Goal: Information Seeking & Learning: Learn about a topic

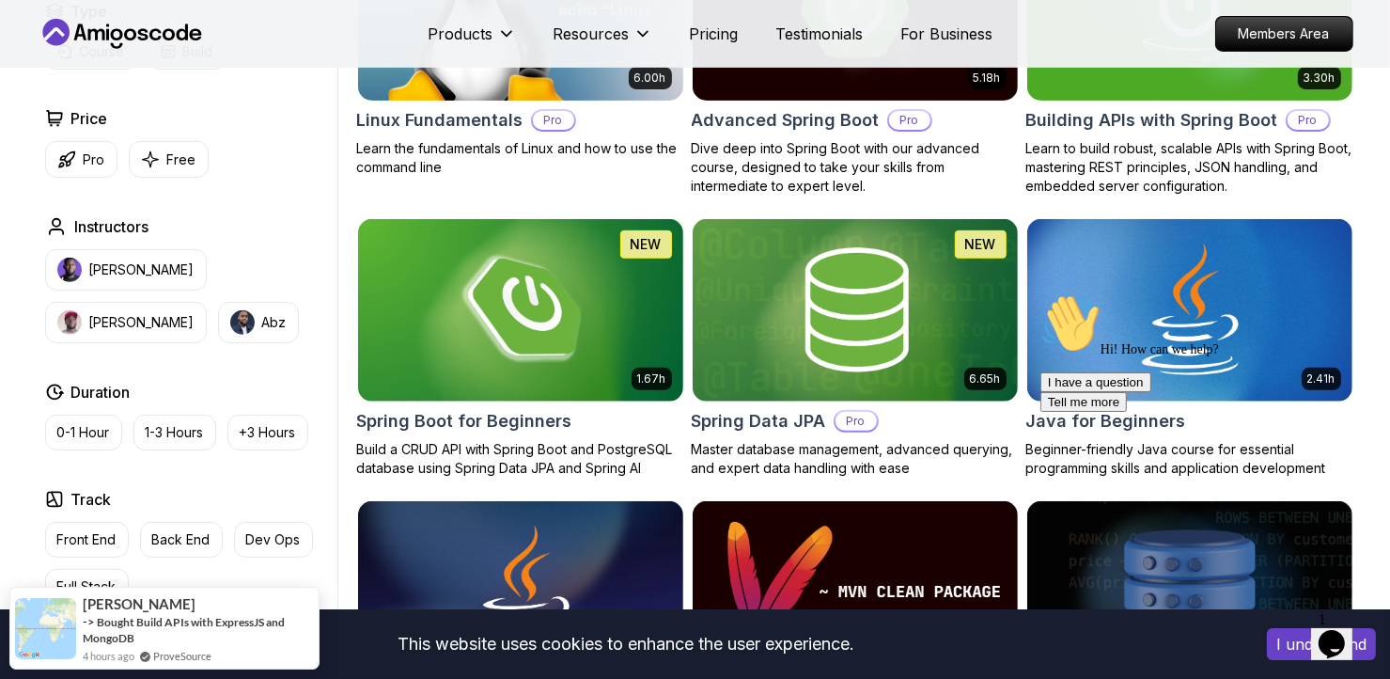
scroll to position [675, 0]
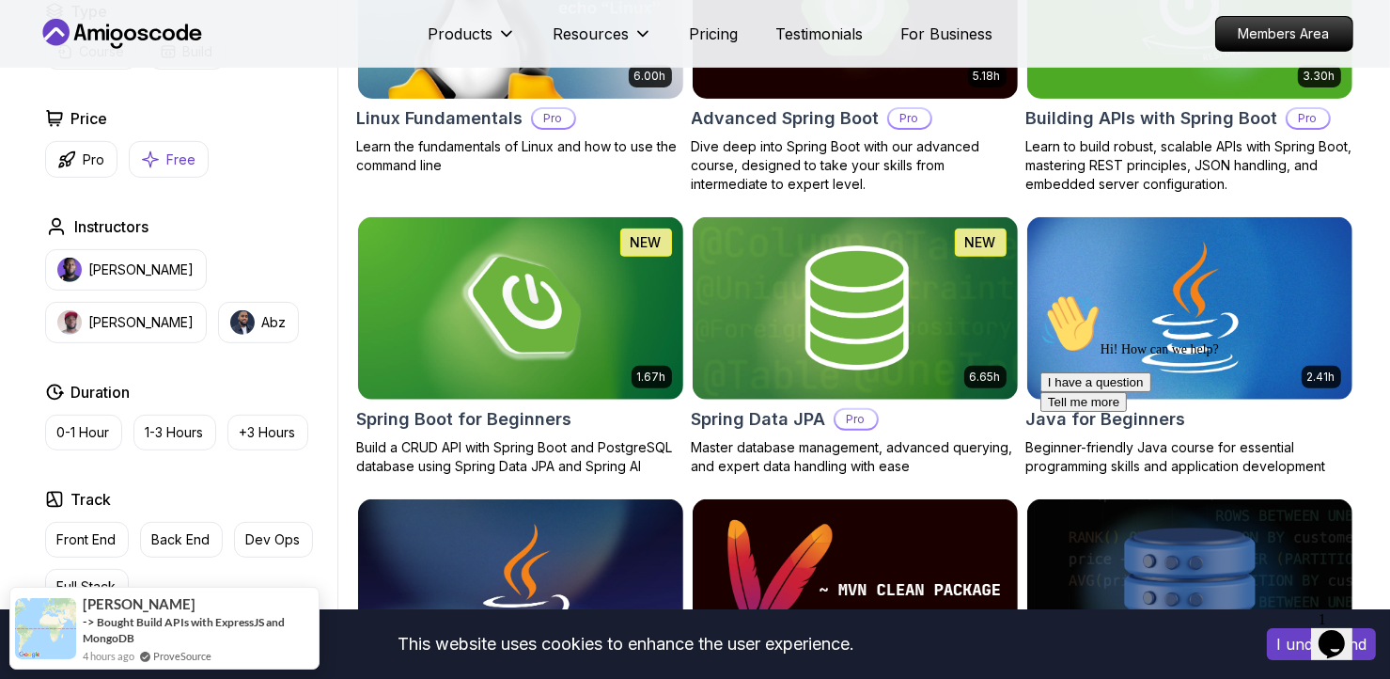
click at [197, 163] on button "Free" at bounding box center [169, 159] width 80 height 37
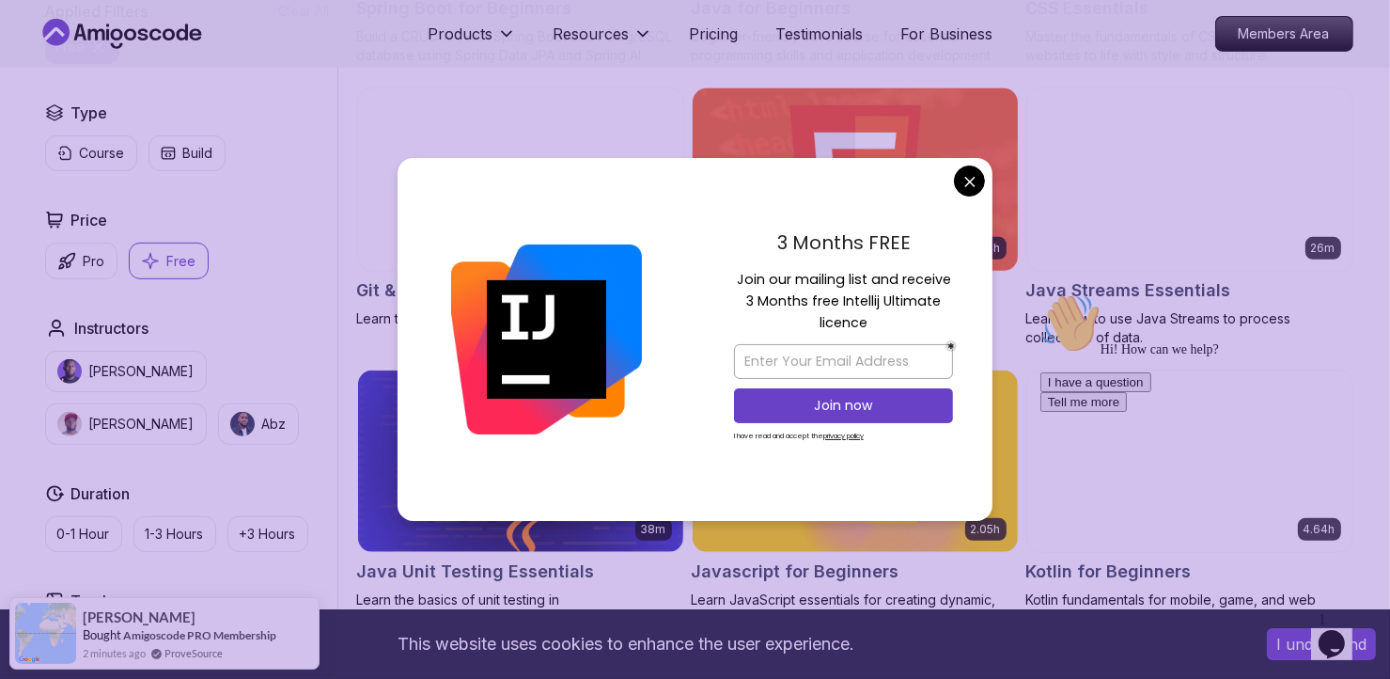
scroll to position [786, 0]
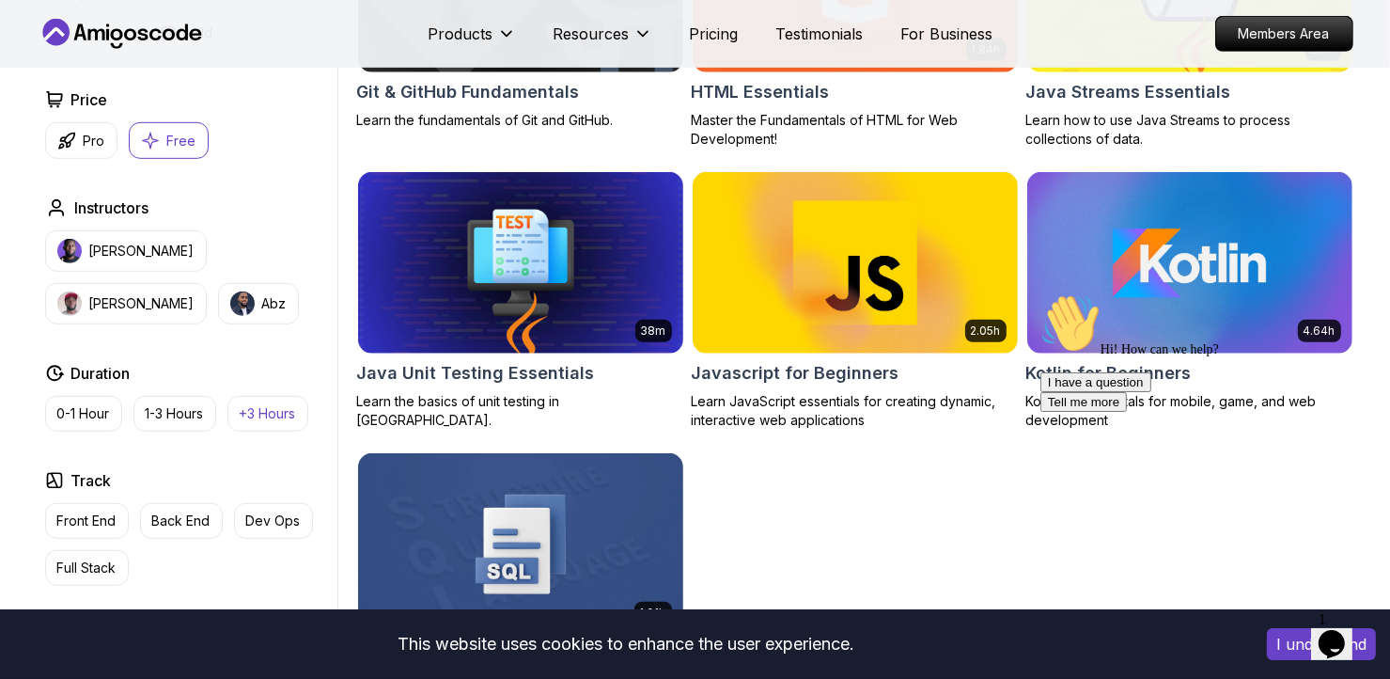
scroll to position [984, 0]
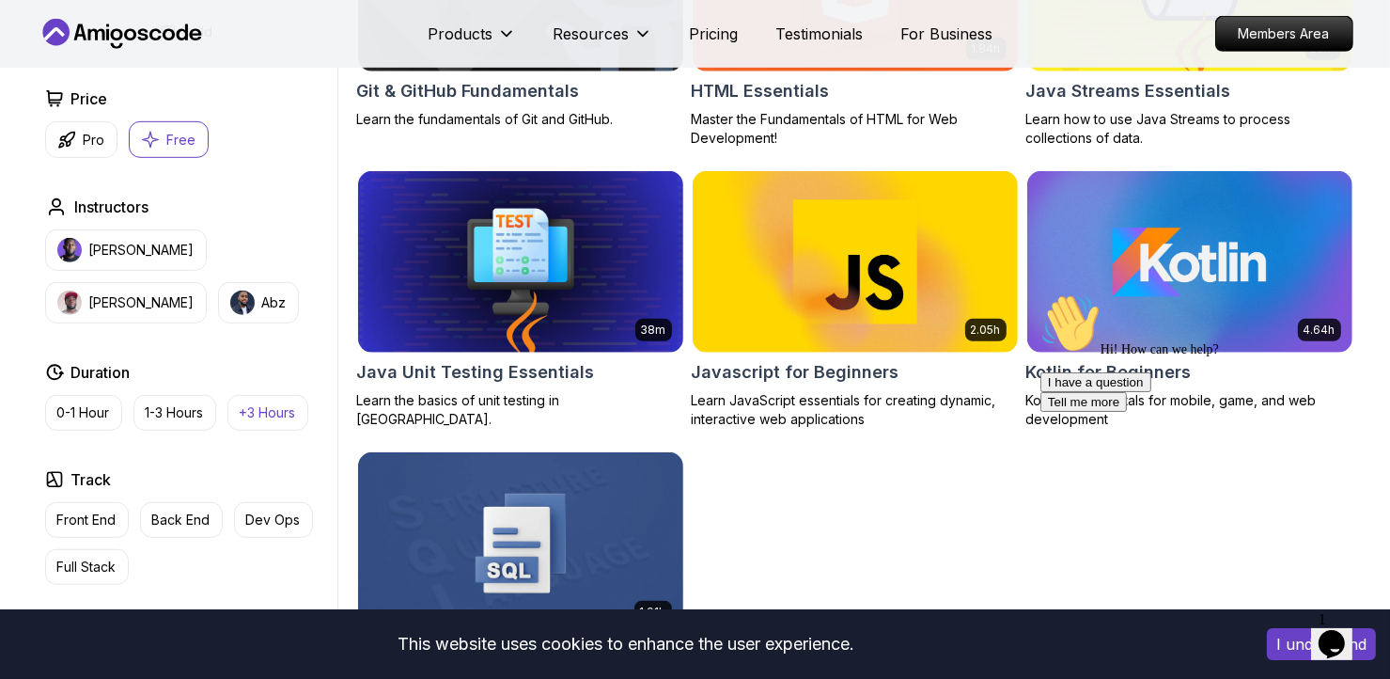
click at [286, 413] on p "+3 Hours" at bounding box center [268, 412] width 56 height 19
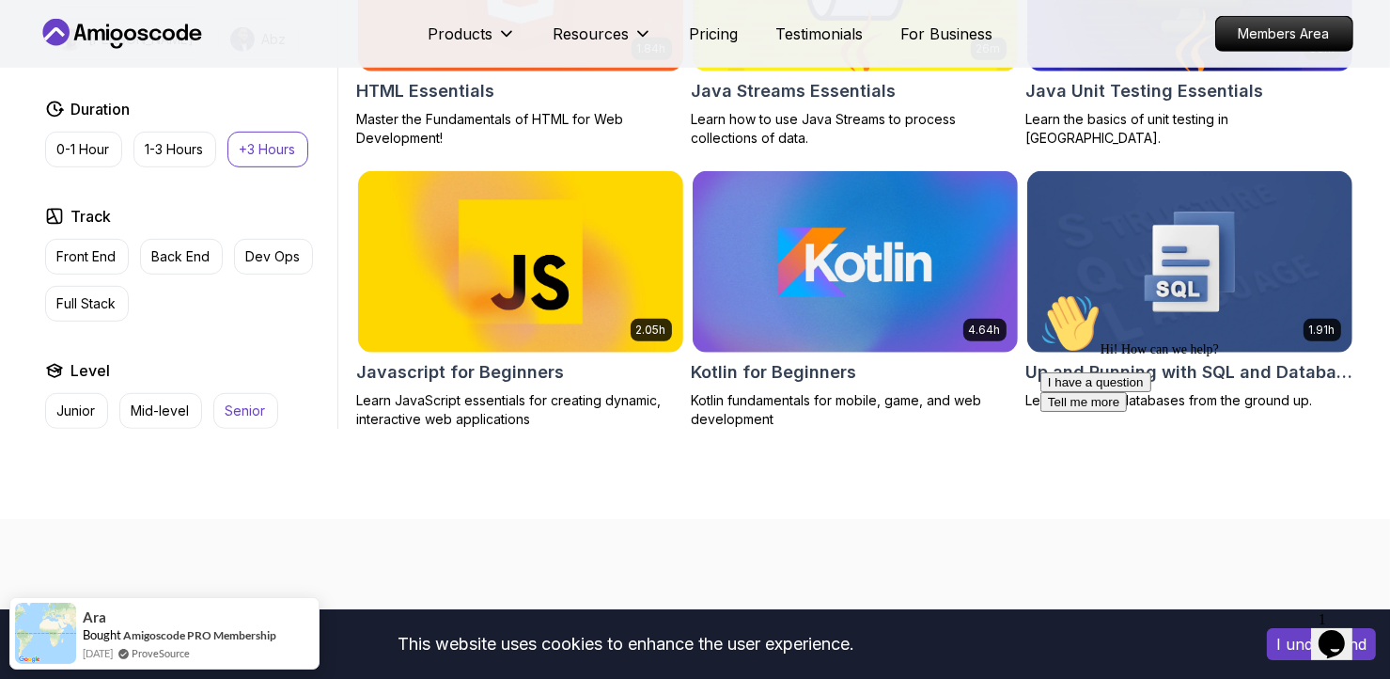
click at [256, 415] on p "Senior" at bounding box center [246, 410] width 40 height 19
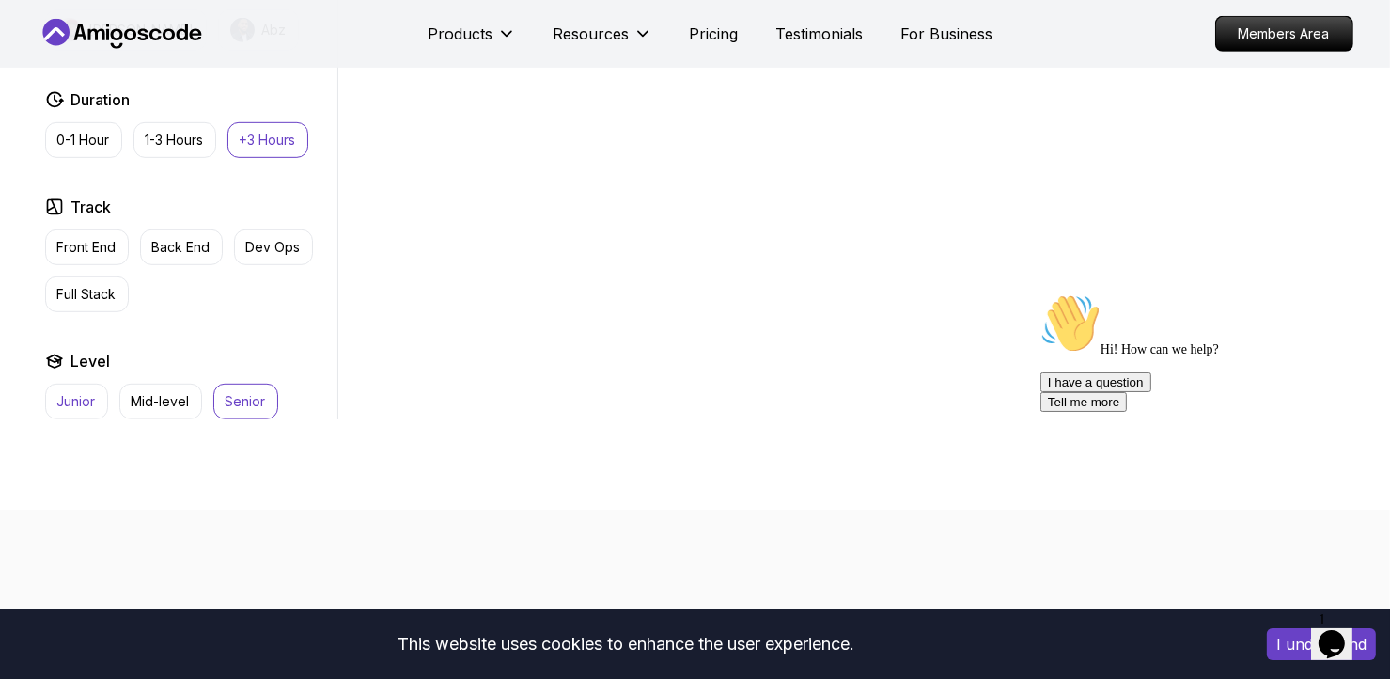
click at [84, 398] on p "Junior" at bounding box center [76, 401] width 39 height 19
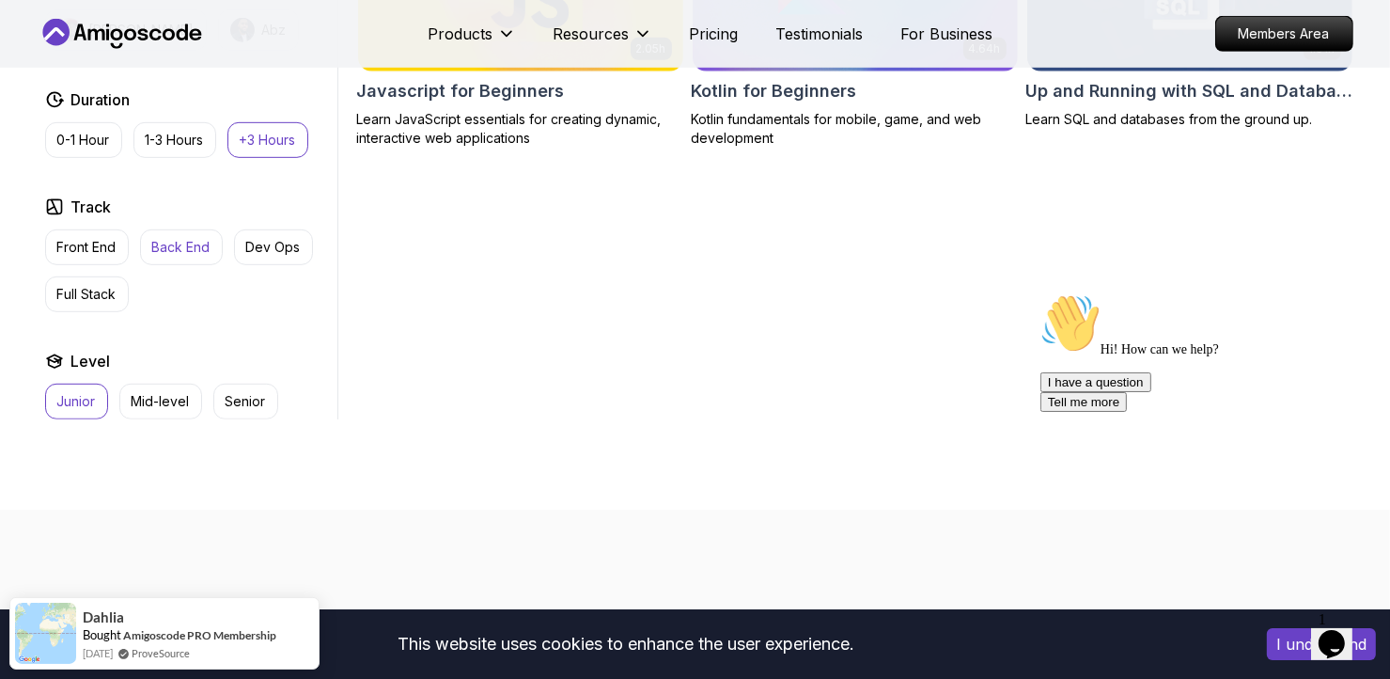
click at [182, 238] on p "Back End" at bounding box center [181, 247] width 58 height 19
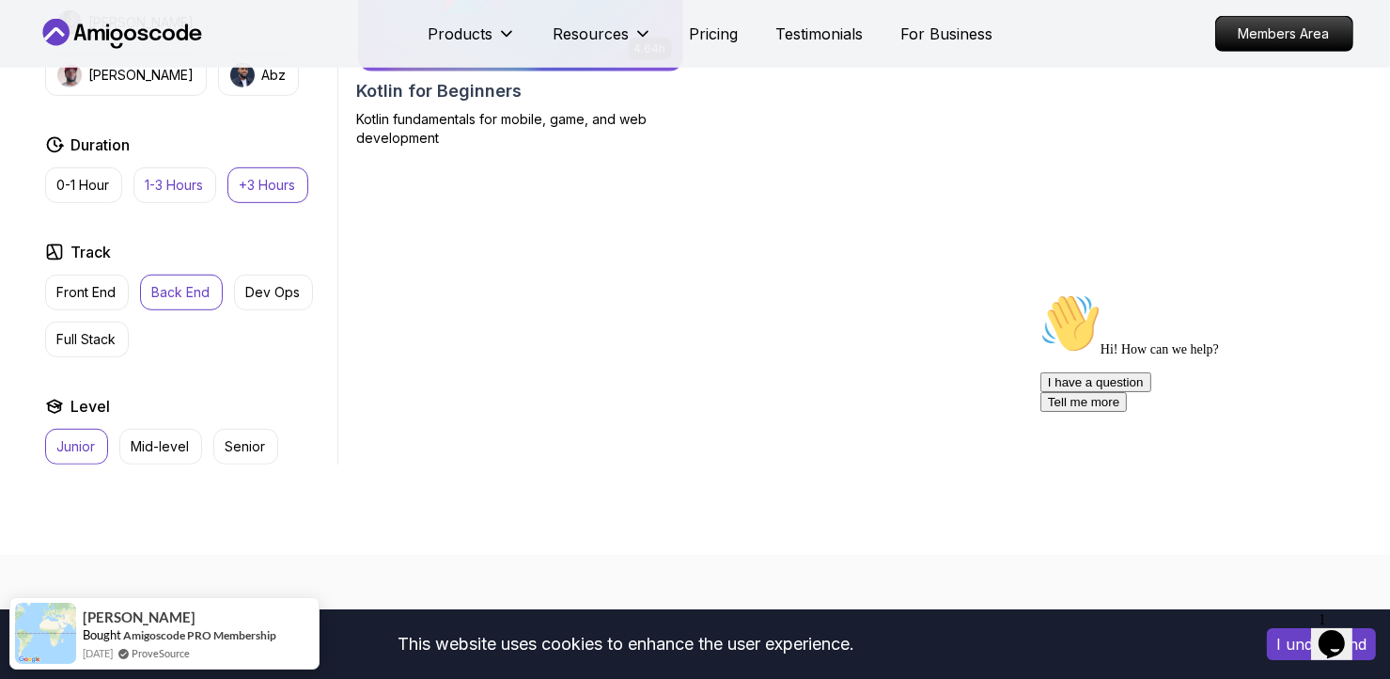
click at [184, 176] on p "1-3 Hours" at bounding box center [175, 185] width 58 height 19
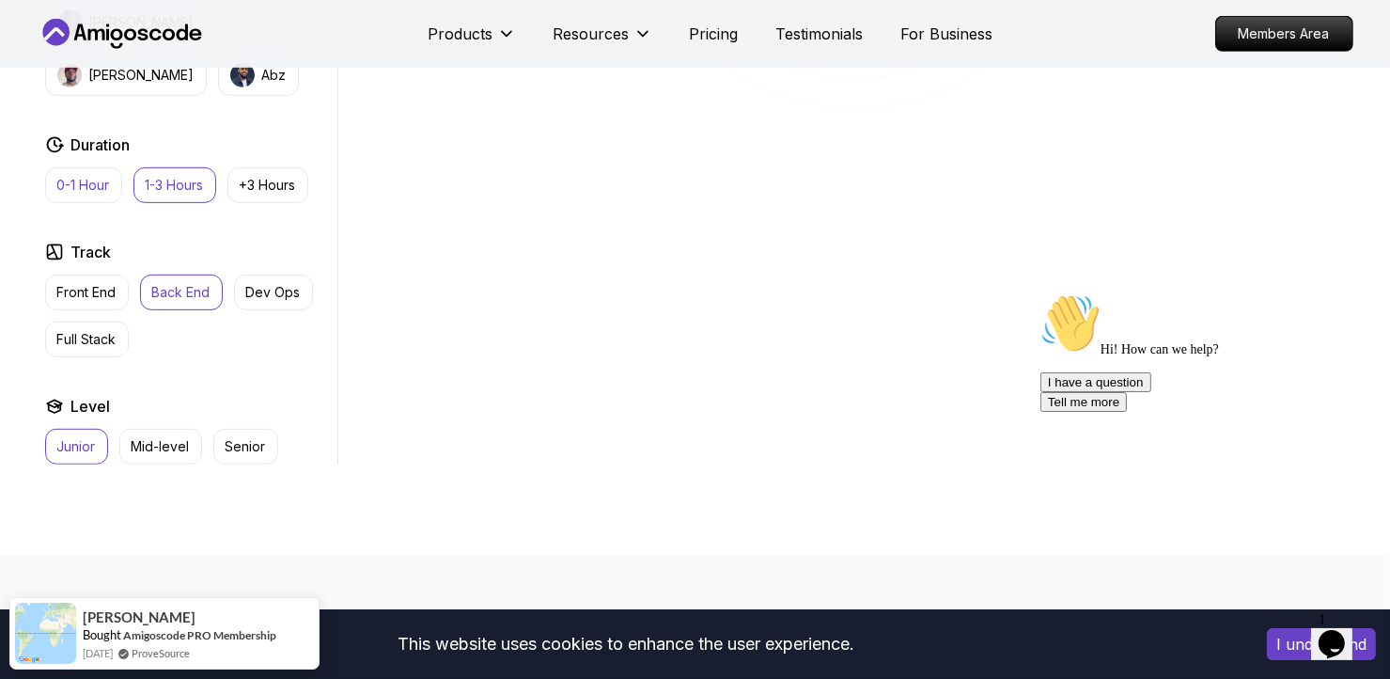
click at [79, 180] on p "0-1 Hour" at bounding box center [83, 185] width 53 height 19
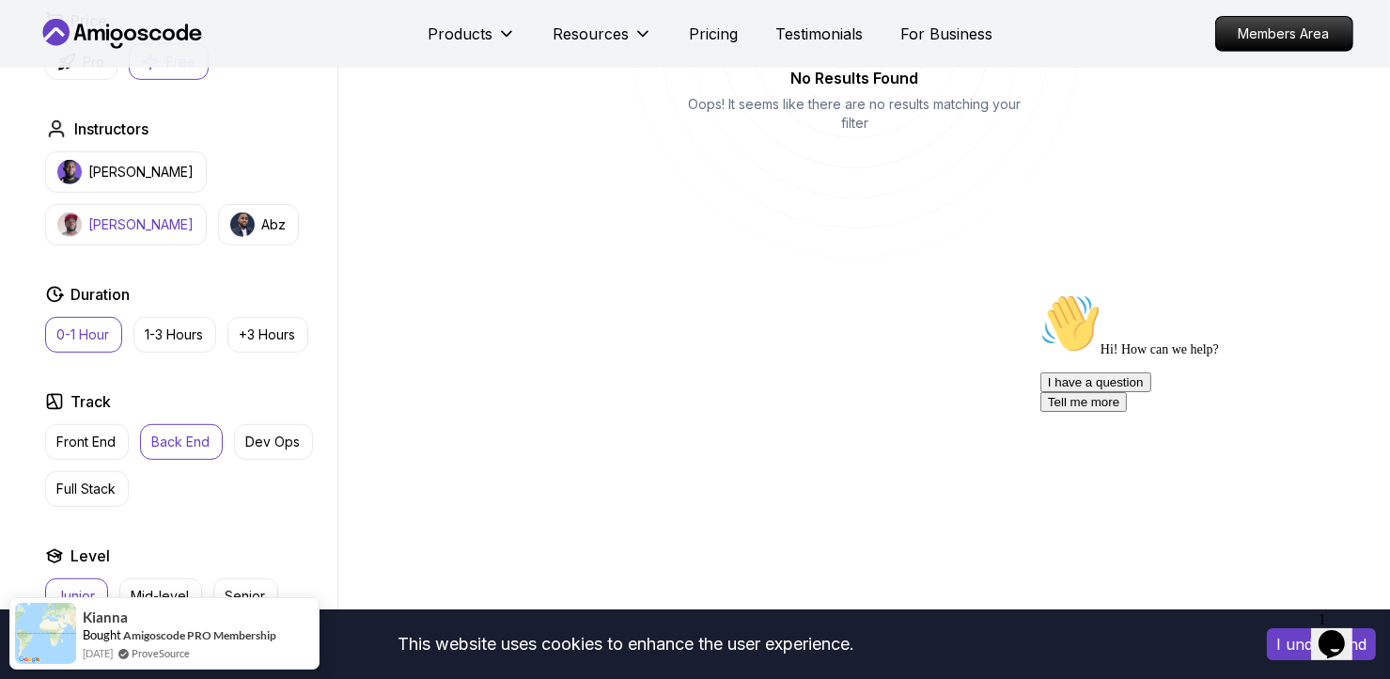
scroll to position [833, 0]
click at [146, 61] on nav "Products Resources Pricing Testimonials For Business Members Area" at bounding box center [696, 34] width 1316 height 68
click at [151, 71] on icon "button" at bounding box center [150, 64] width 19 height 20
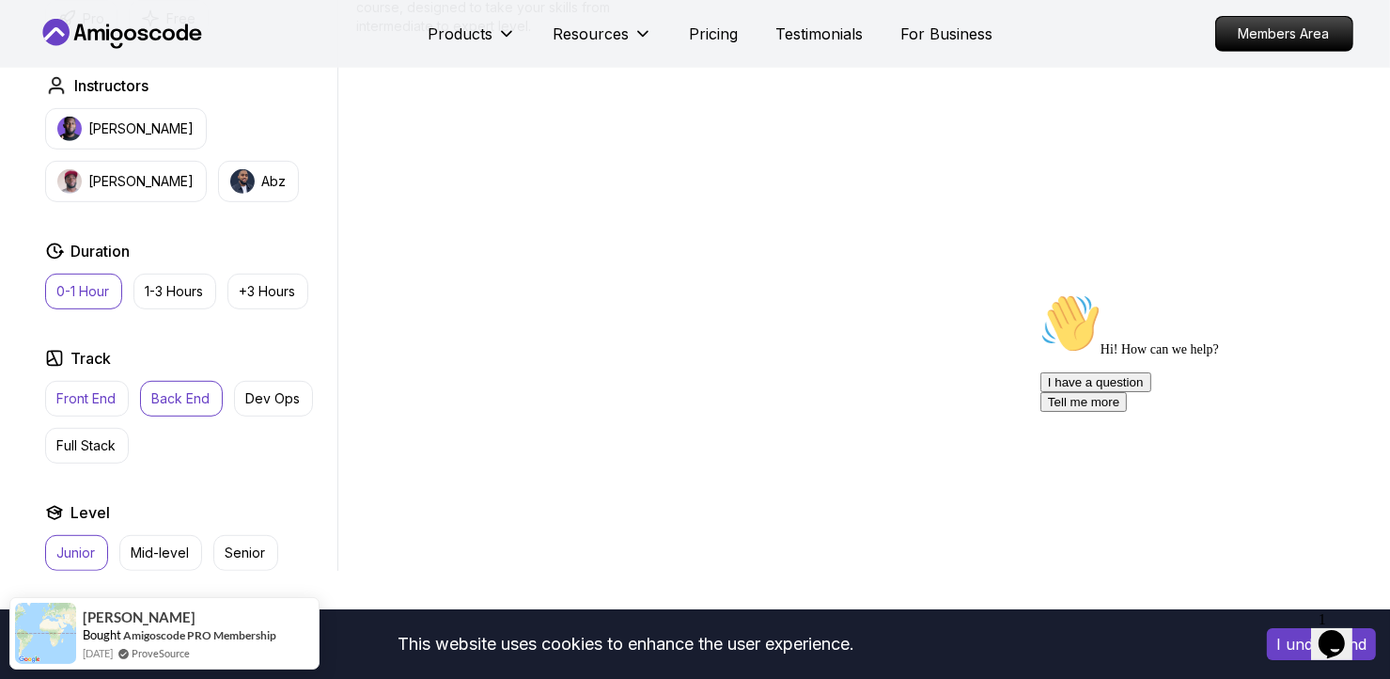
click at [86, 396] on p "Front End" at bounding box center [86, 398] width 59 height 19
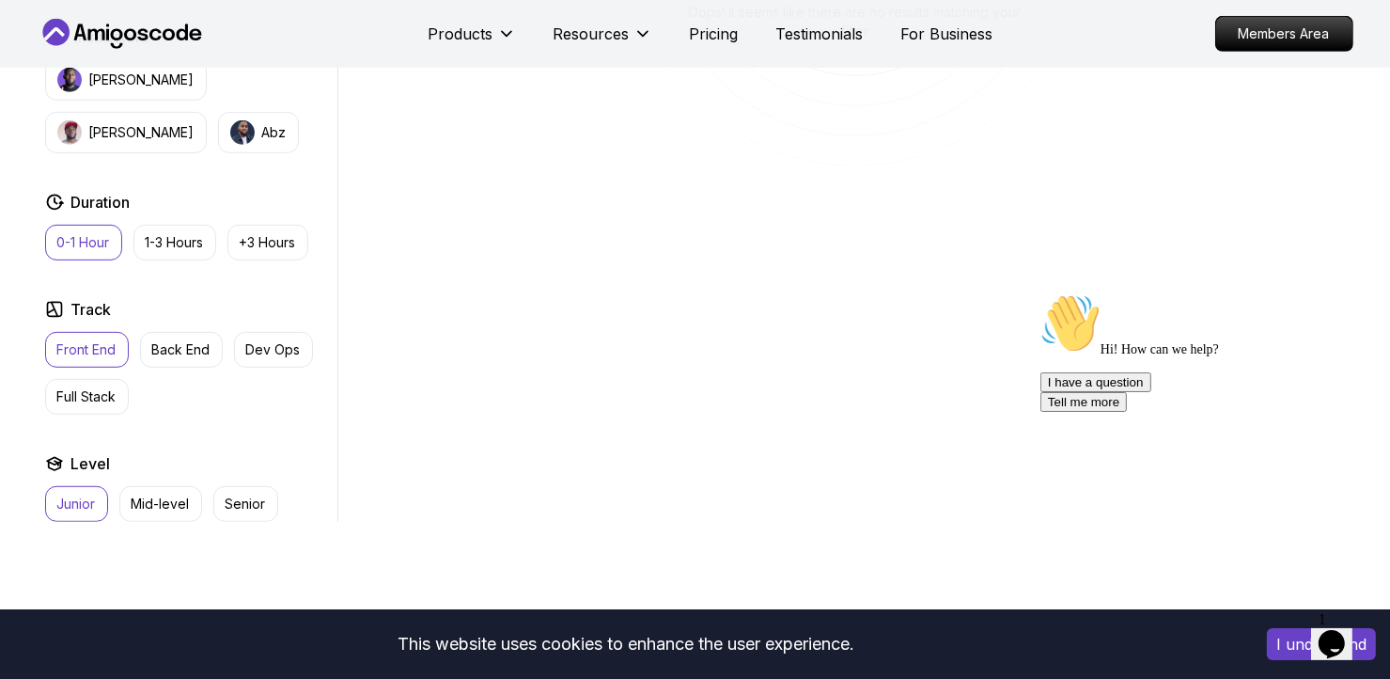
scroll to position [928, 0]
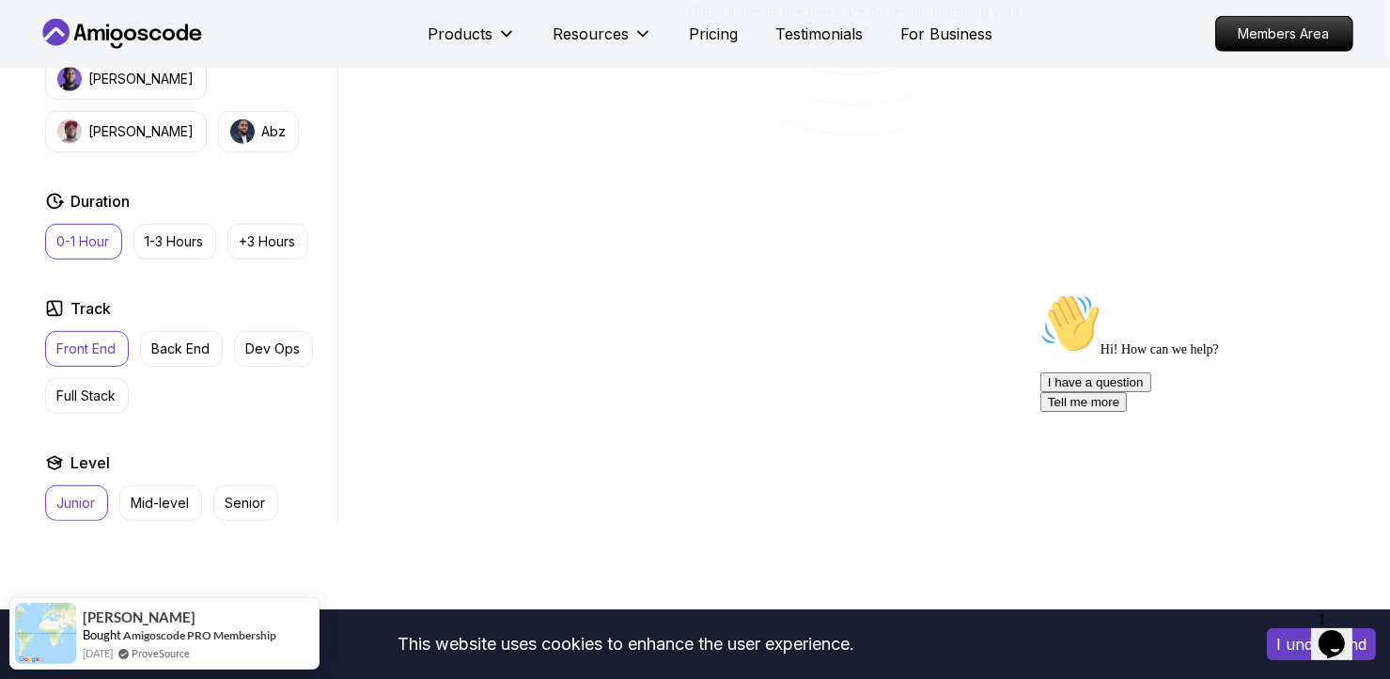
click at [60, 486] on button "Junior" at bounding box center [76, 503] width 63 height 36
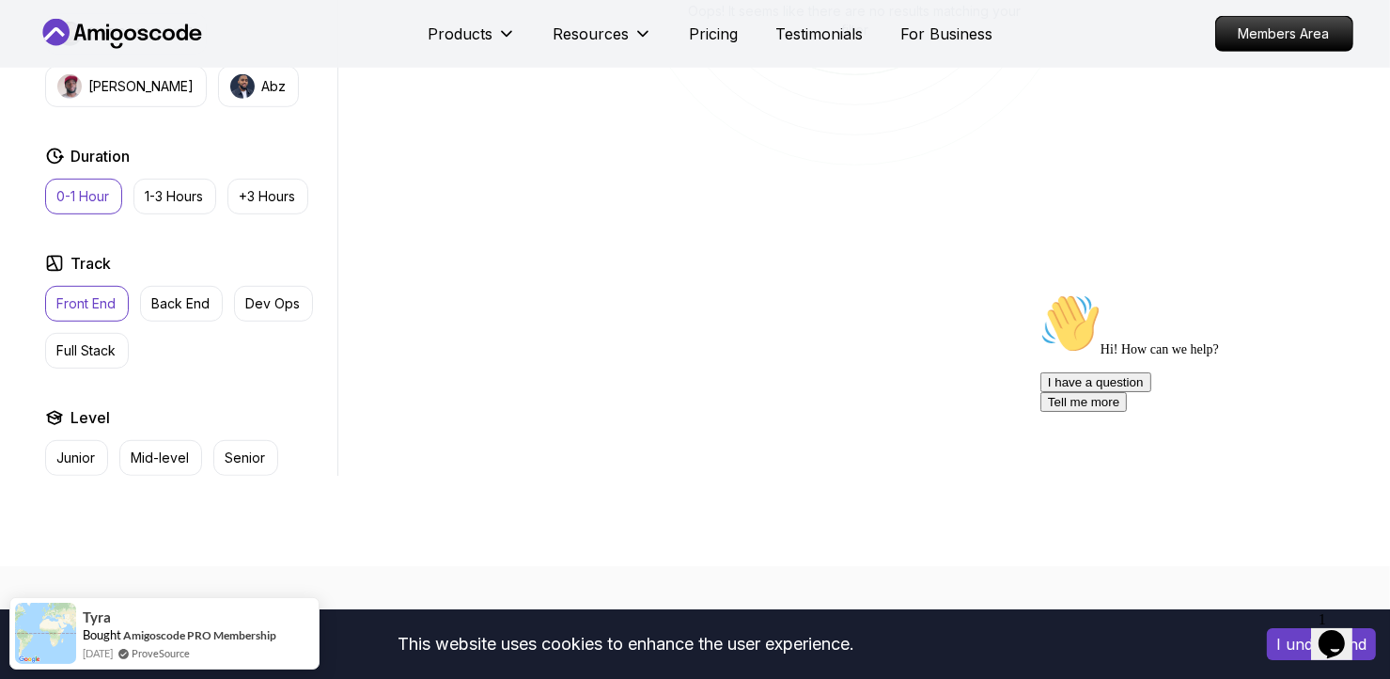
click at [83, 303] on p "Front End" at bounding box center [86, 303] width 59 height 19
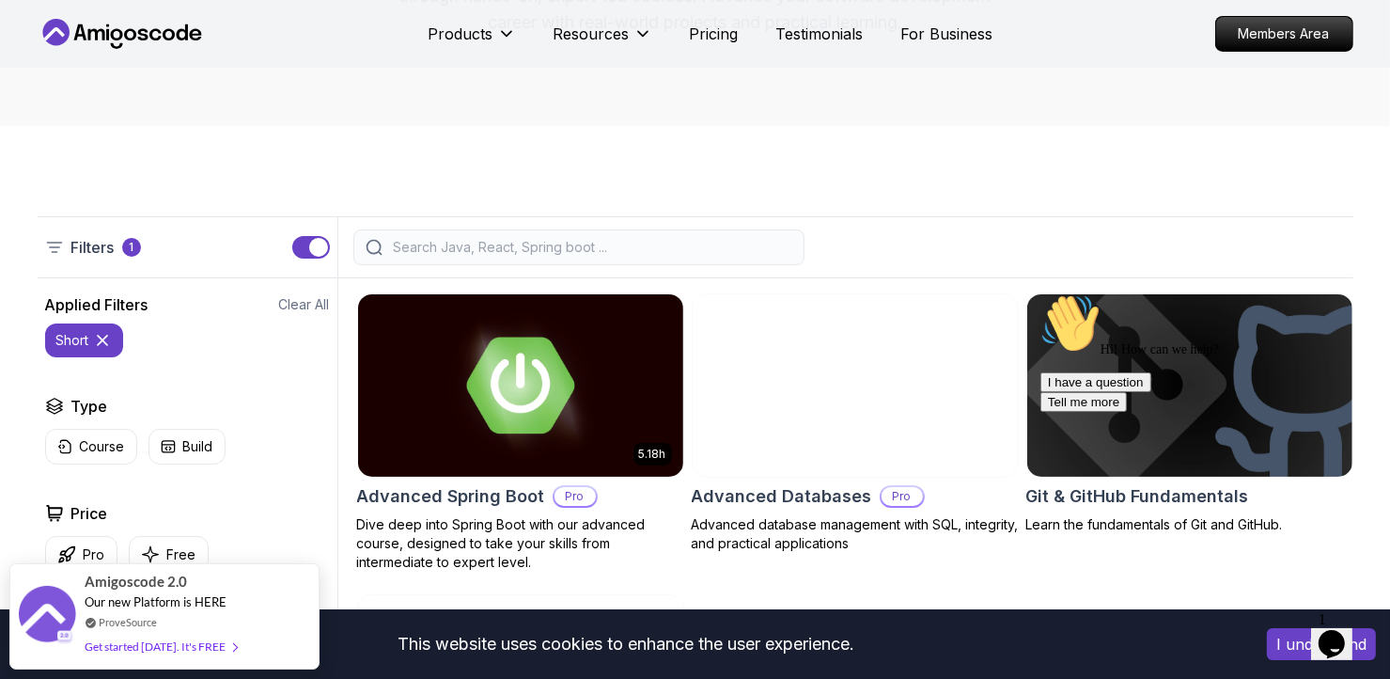
scroll to position [357, 0]
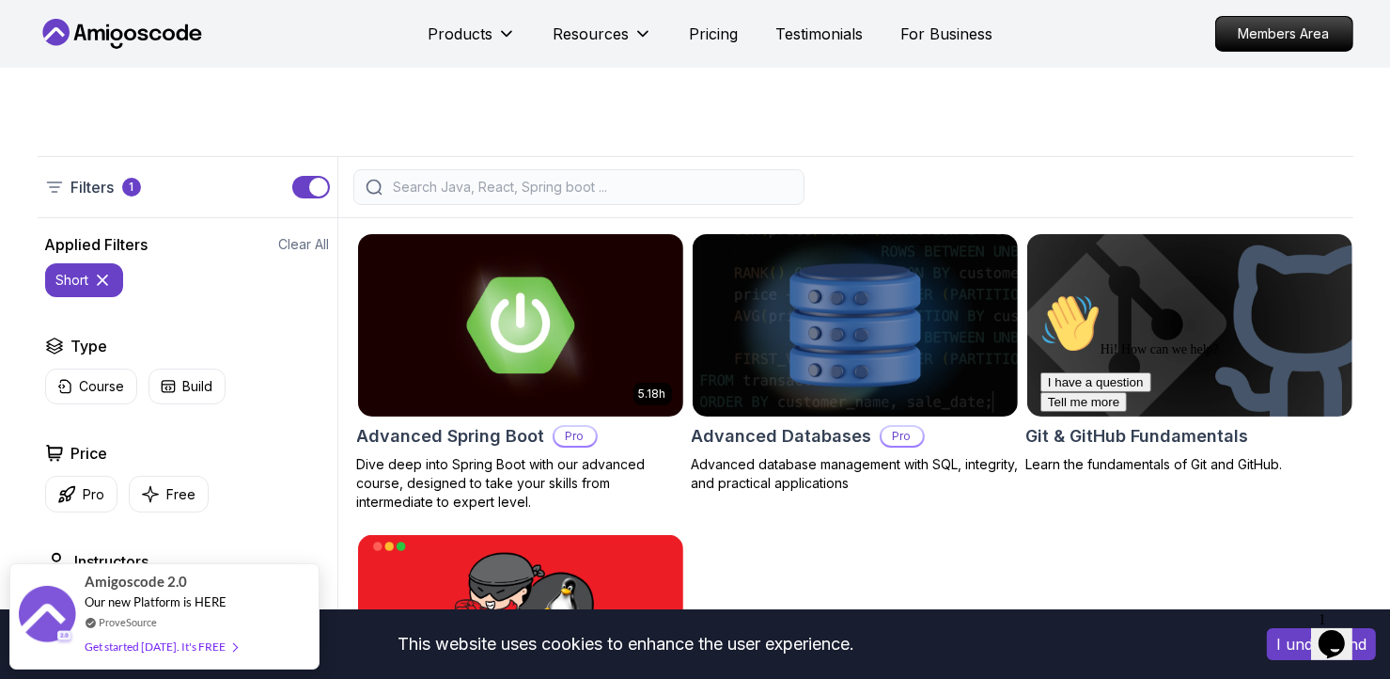
click at [117, 273] on button "short" at bounding box center [84, 280] width 78 height 34
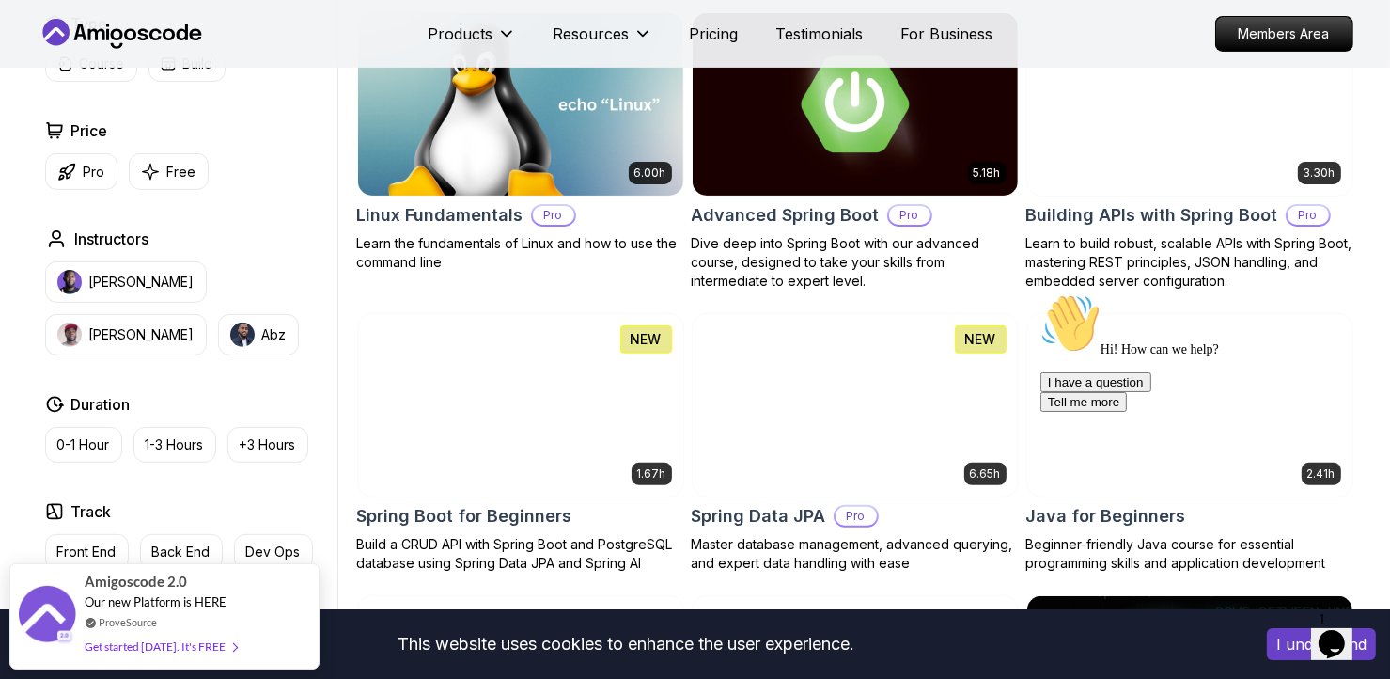
scroll to position [514, 0]
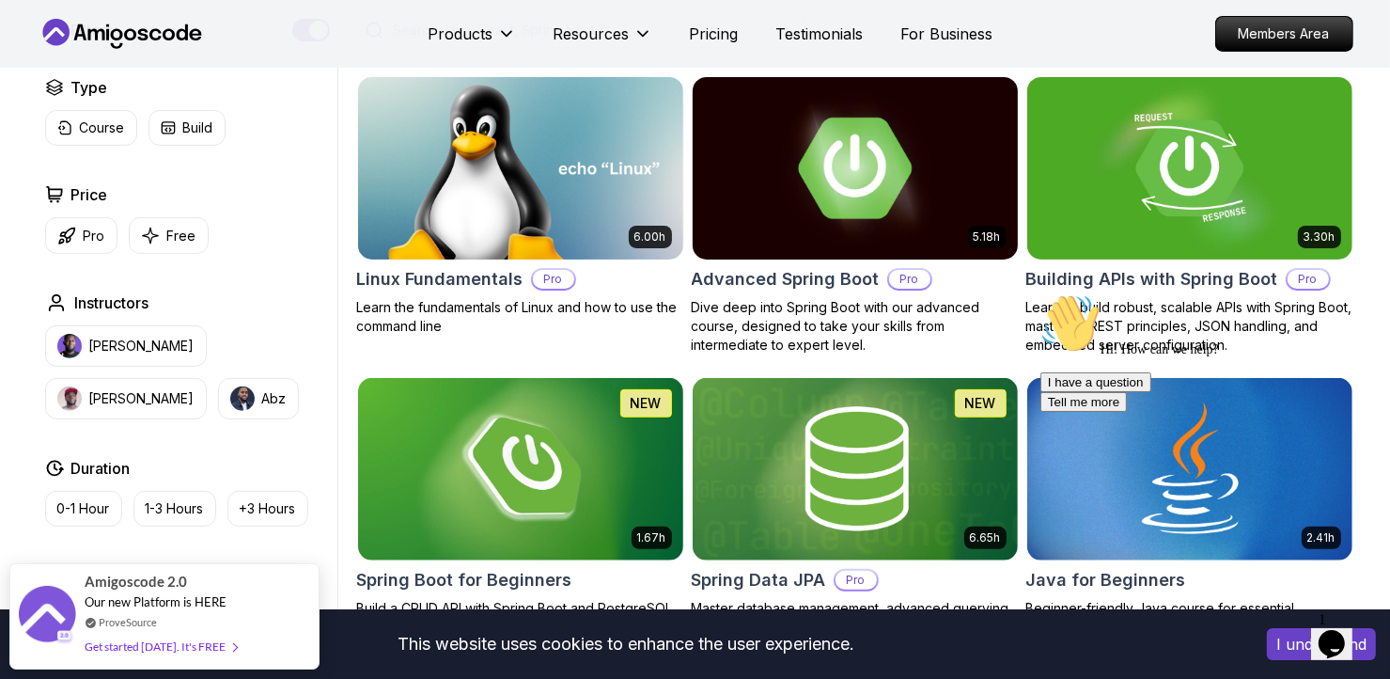
click at [857, 212] on img at bounding box center [854, 167] width 341 height 191
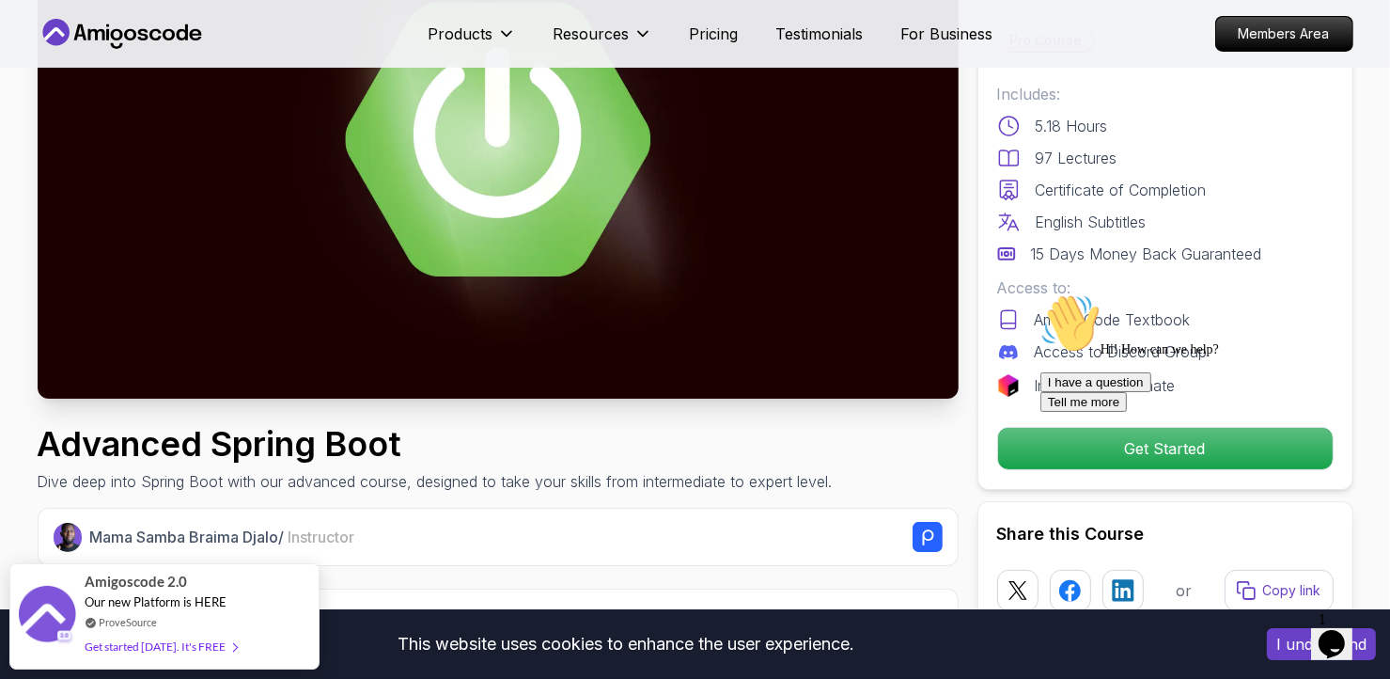
scroll to position [231, 0]
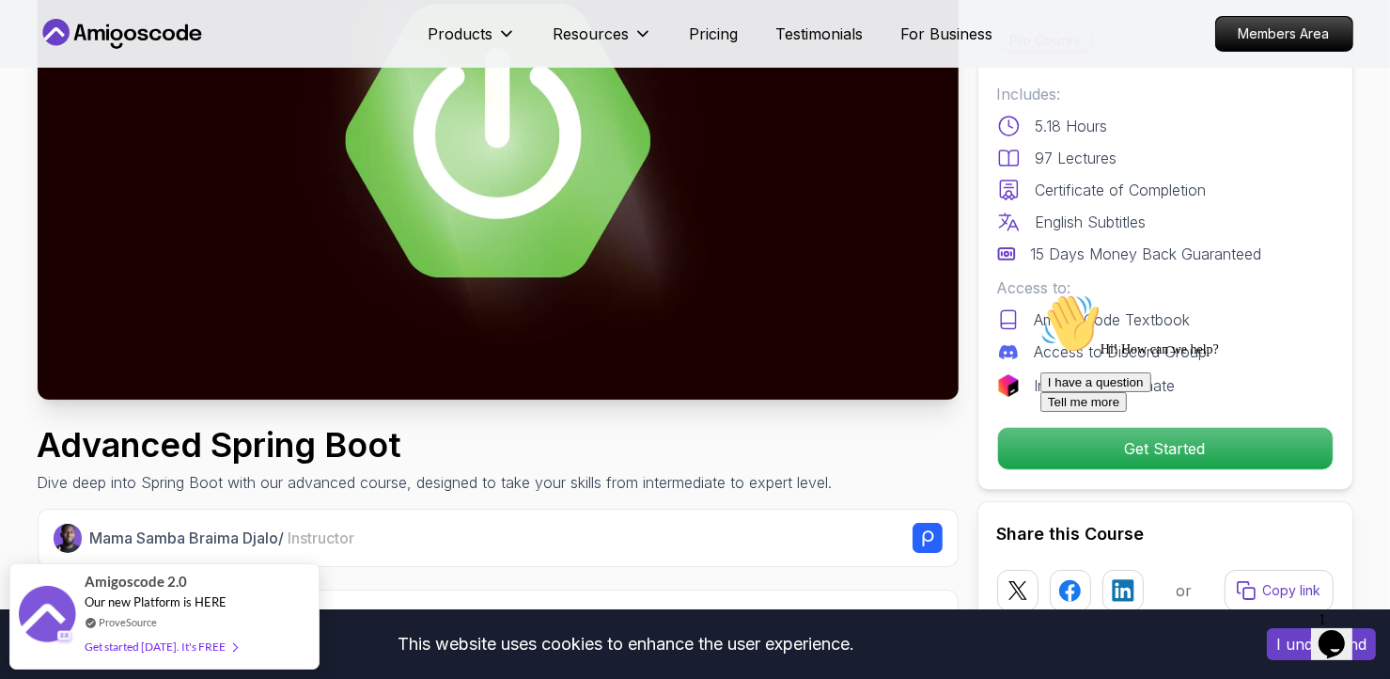
click at [510, 144] on img at bounding box center [498, 141] width 921 height 518
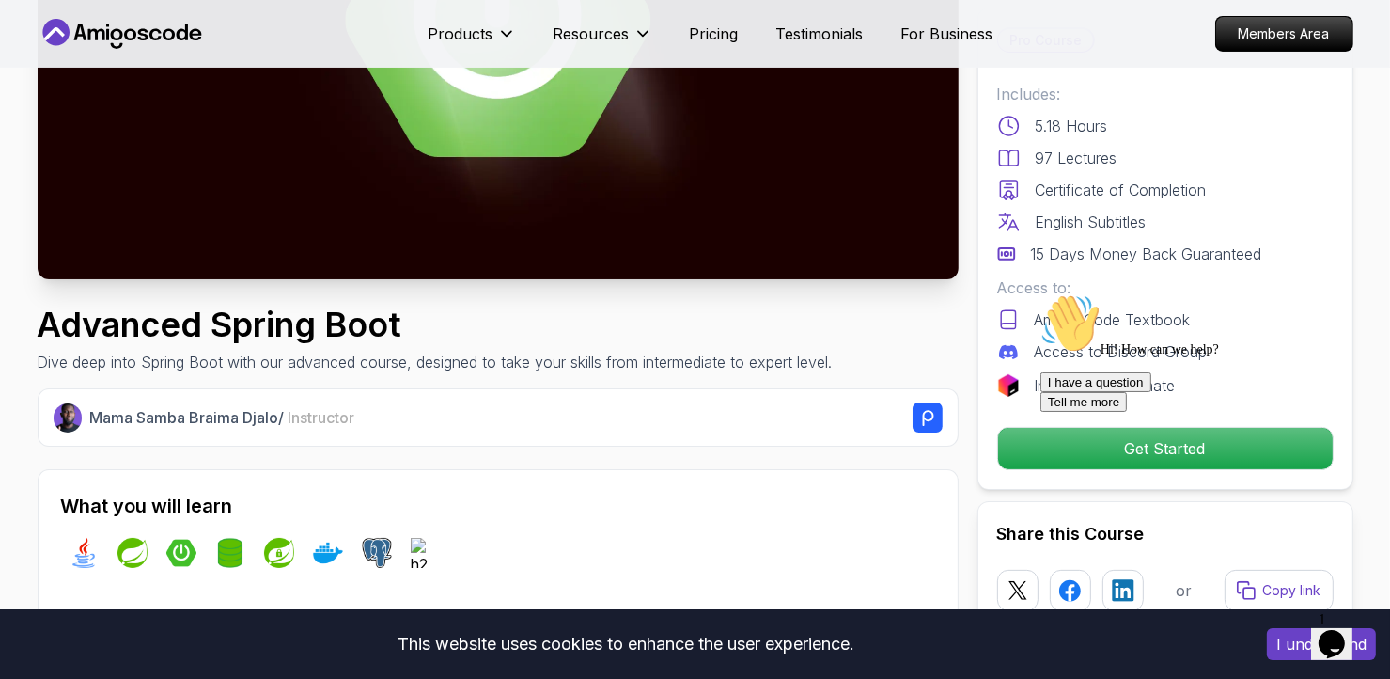
scroll to position [353, 0]
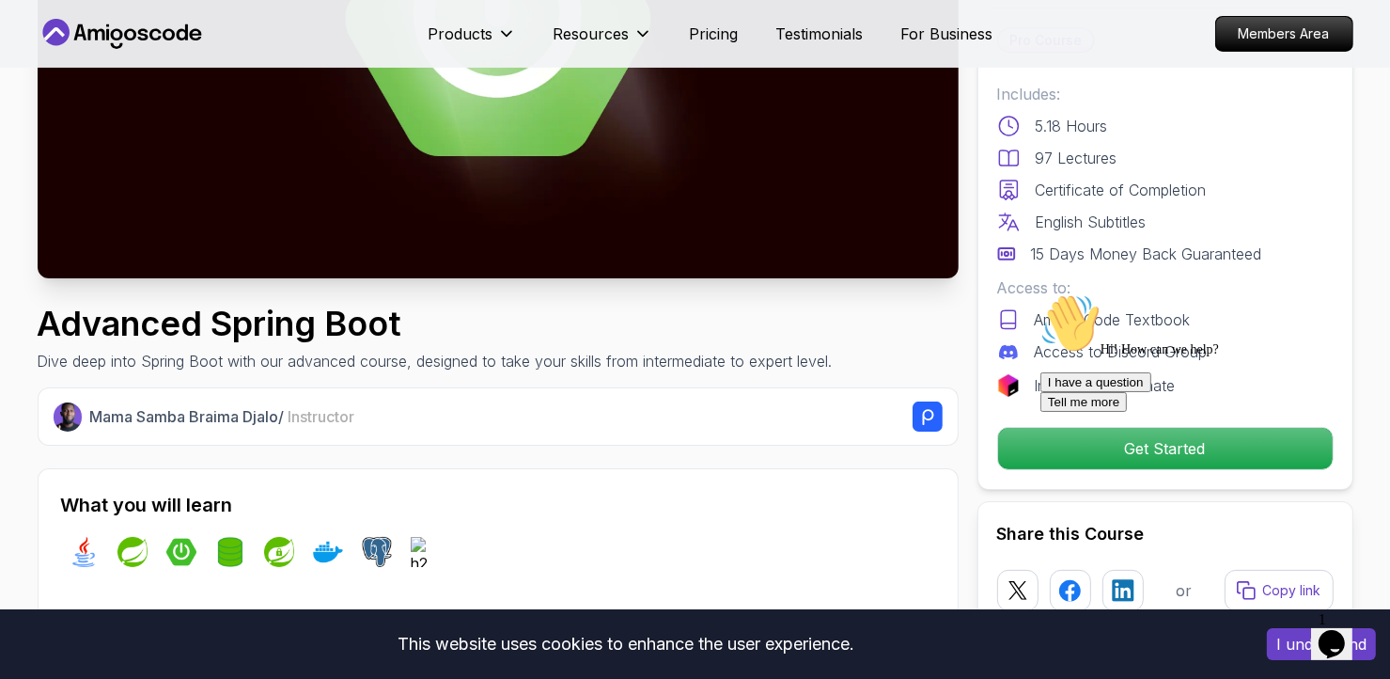
click at [1341, 292] on div "Chat attention grabber" at bounding box center [1209, 292] width 338 height 0
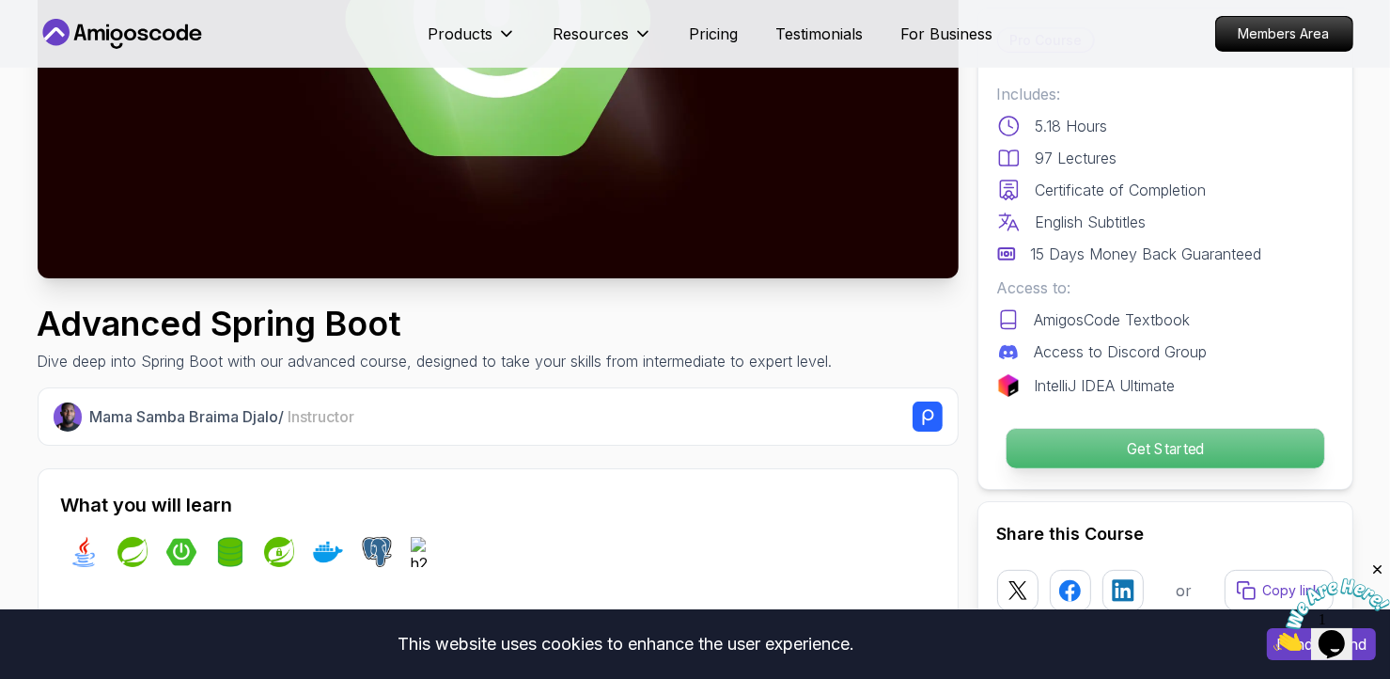
click at [1158, 456] on p "Get Started" at bounding box center [1165, 448] width 318 height 39
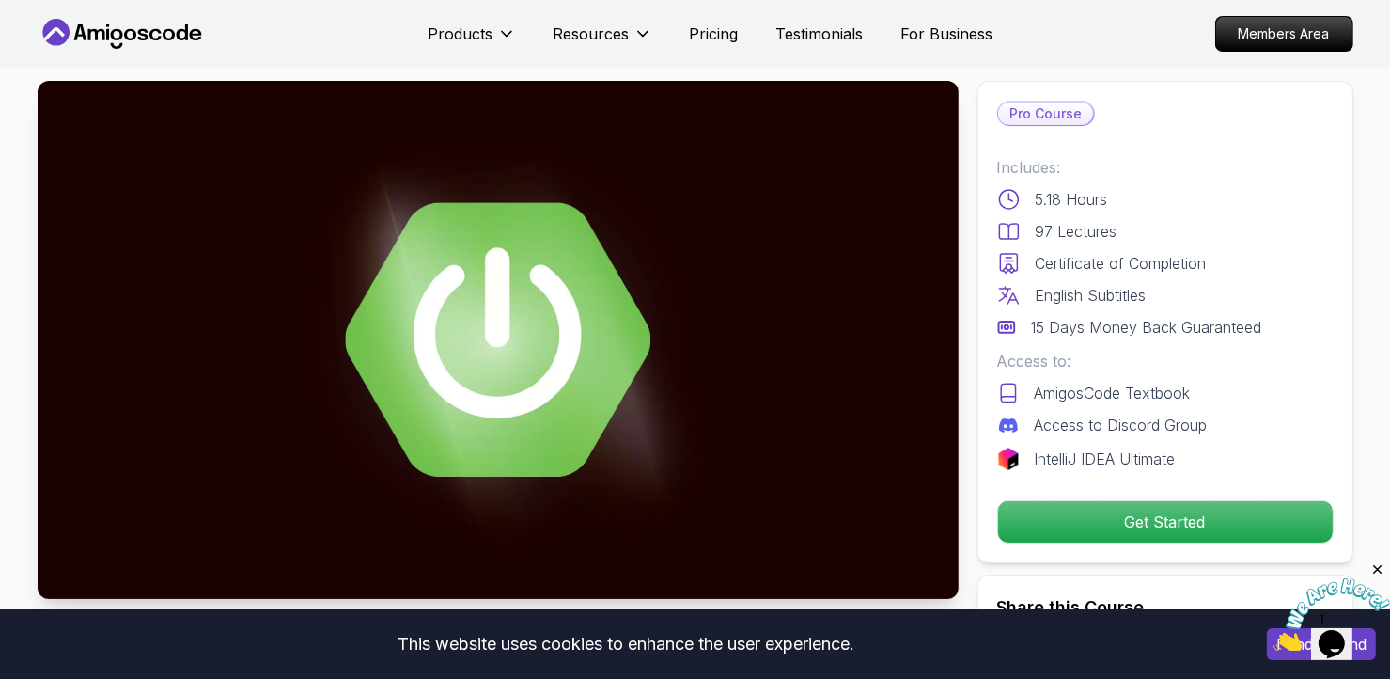
scroll to position [0, 0]
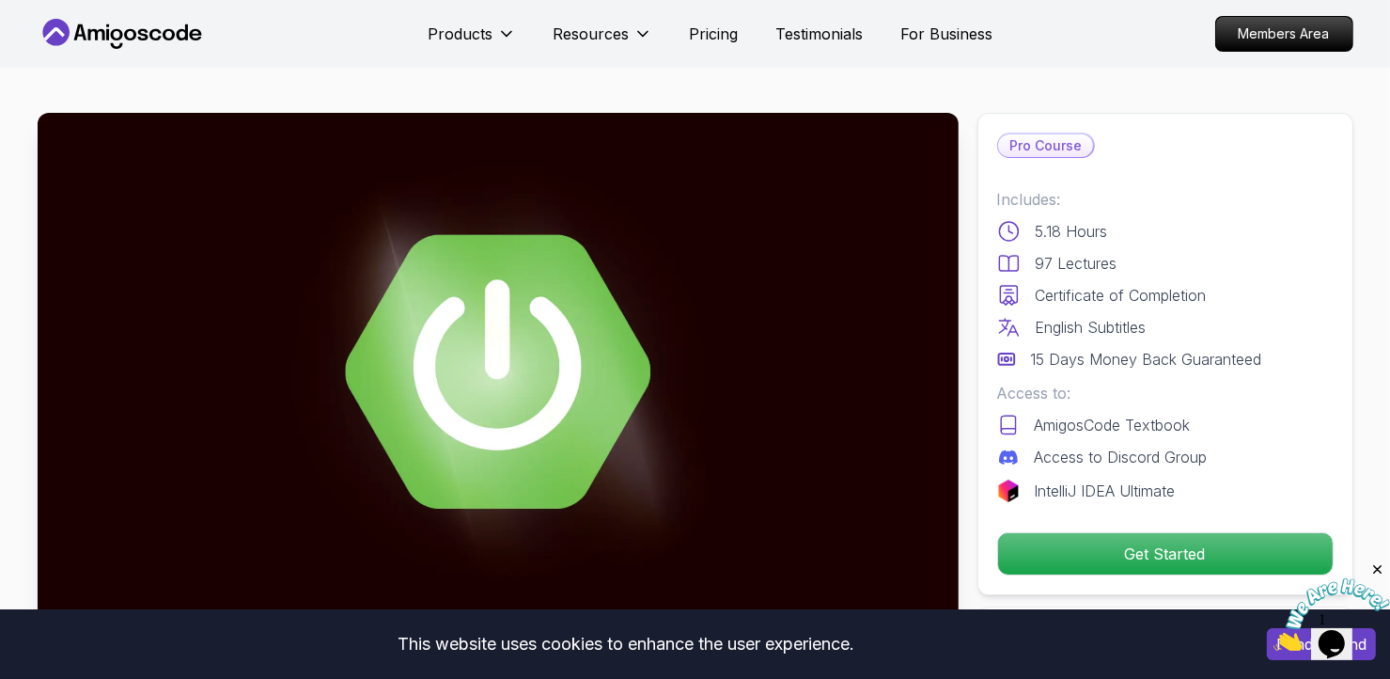
click at [829, 652] on div "This website uses cookies to enhance the user experience." at bounding box center [626, 643] width 1225 height 41
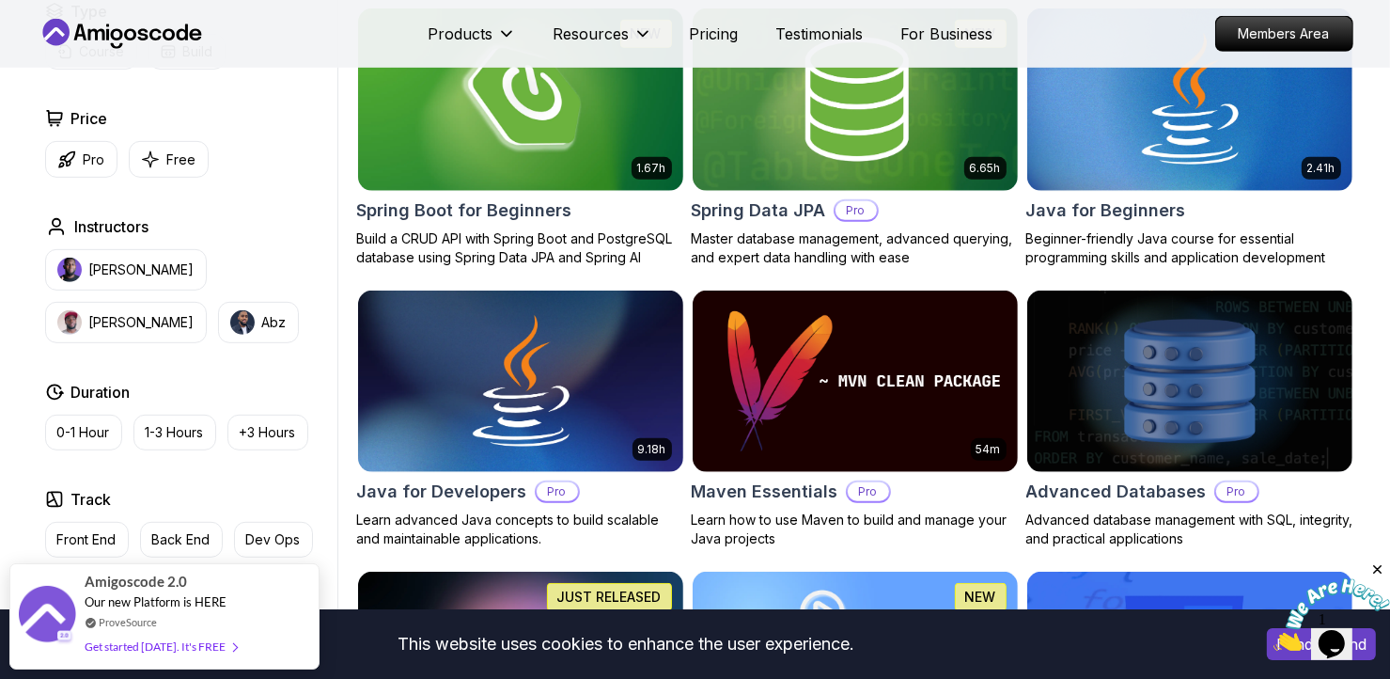
scroll to position [886, 0]
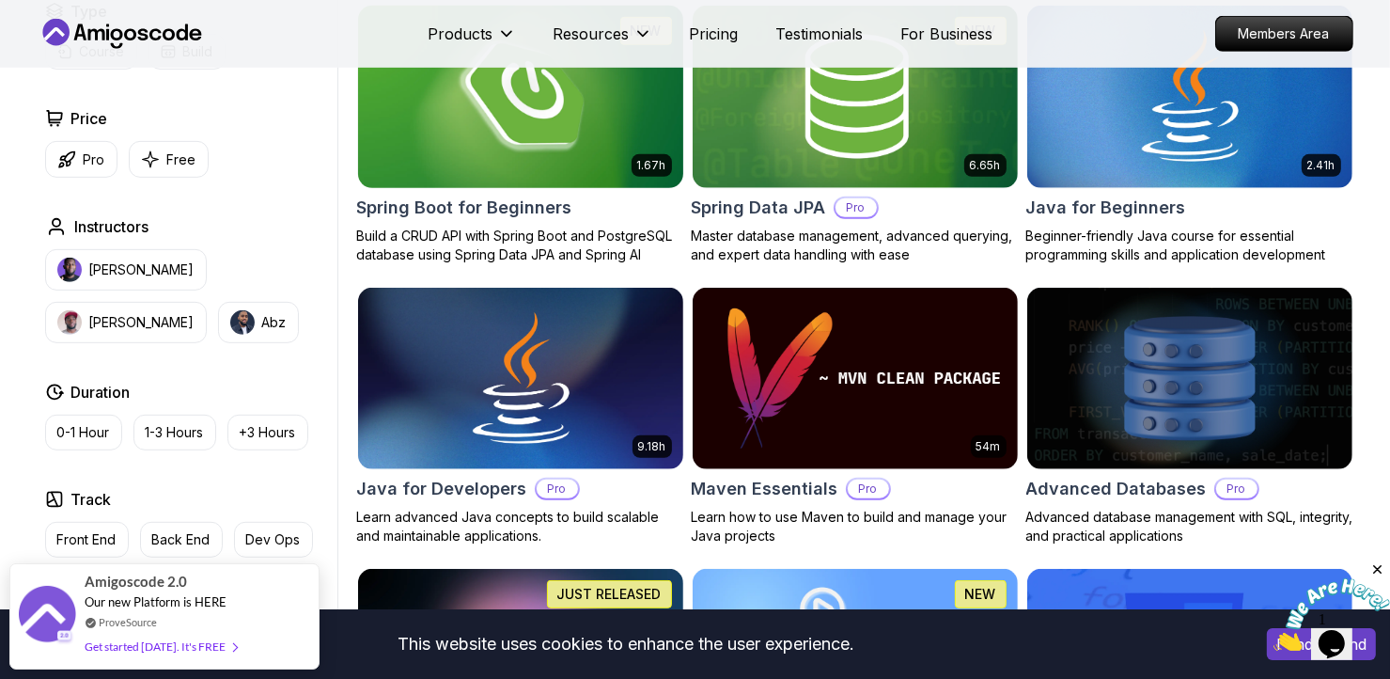
click at [550, 137] on img at bounding box center [520, 96] width 341 height 191
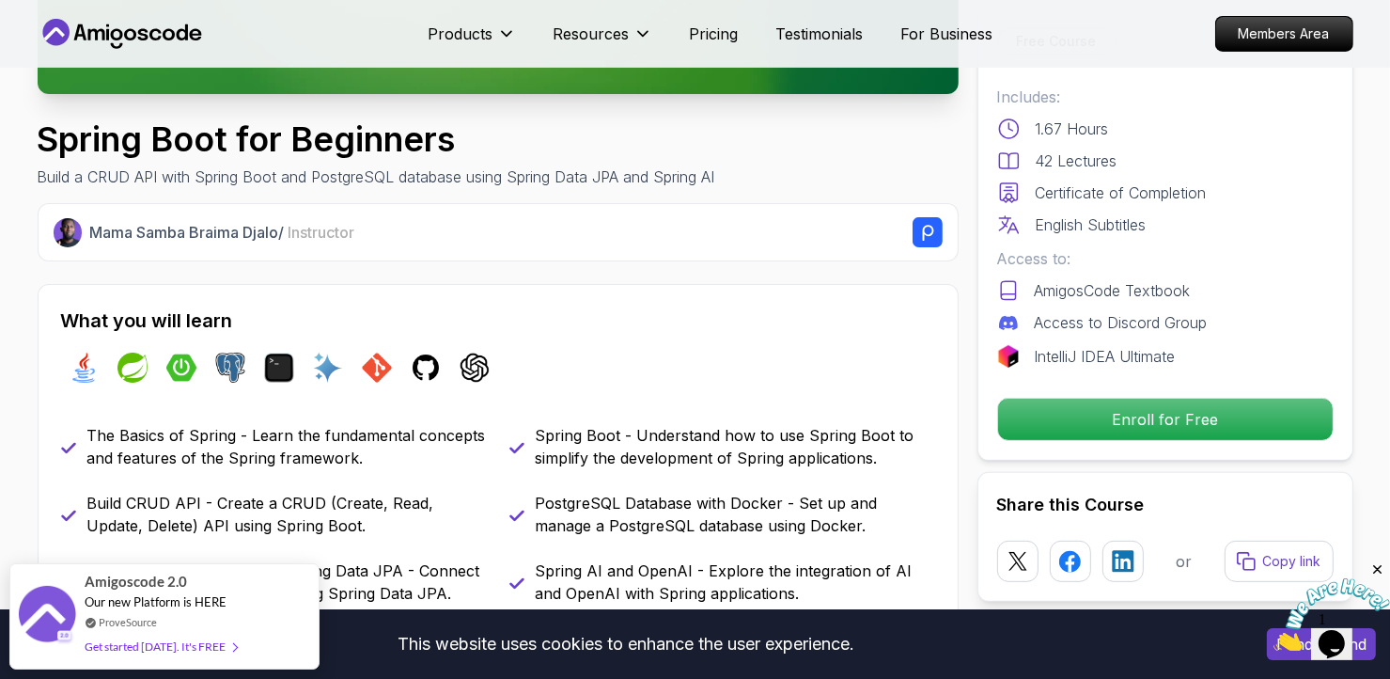
scroll to position [557, 0]
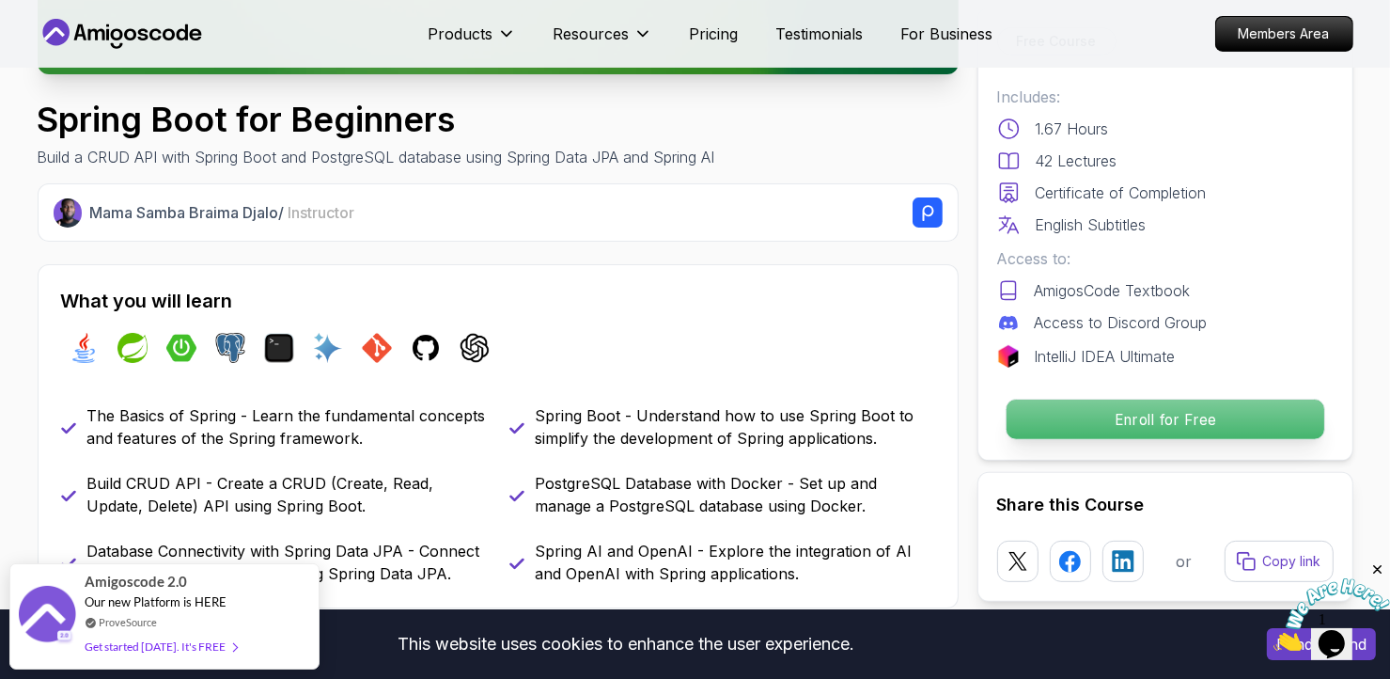
click at [1039, 407] on p "Enroll for Free" at bounding box center [1165, 419] width 318 height 39
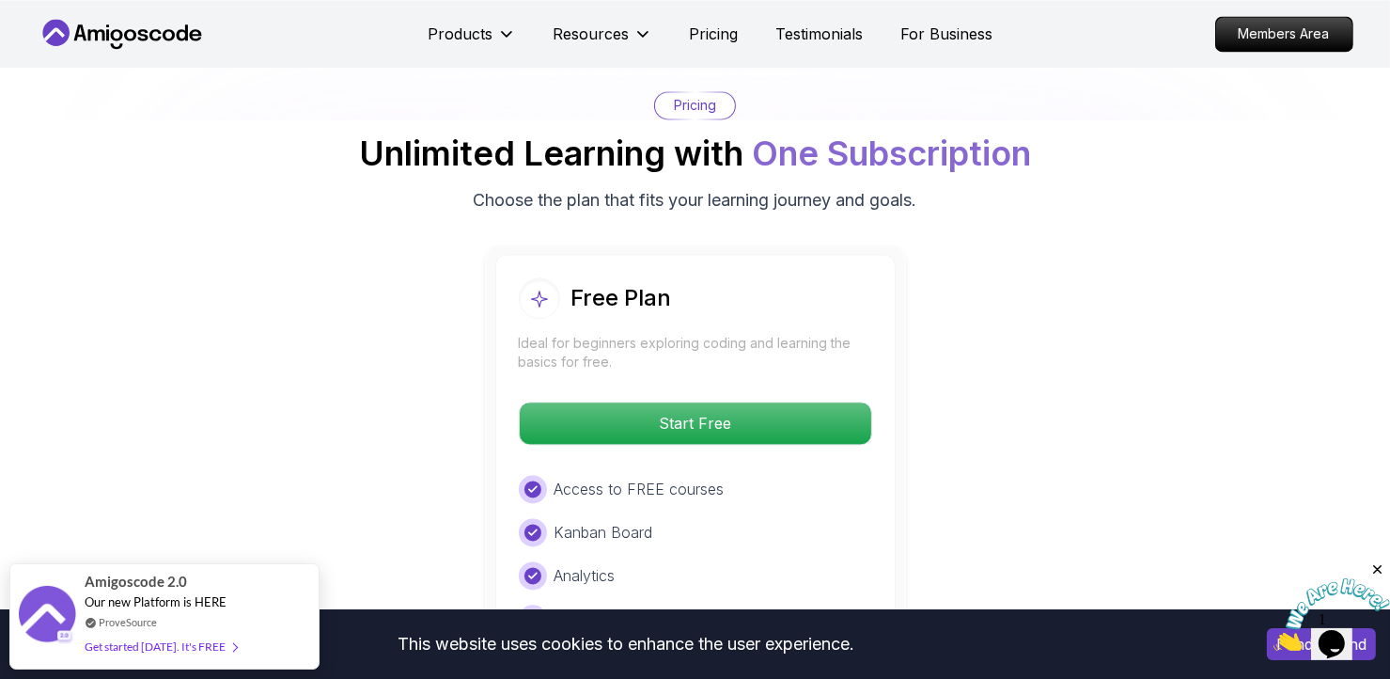
scroll to position [3753, 0]
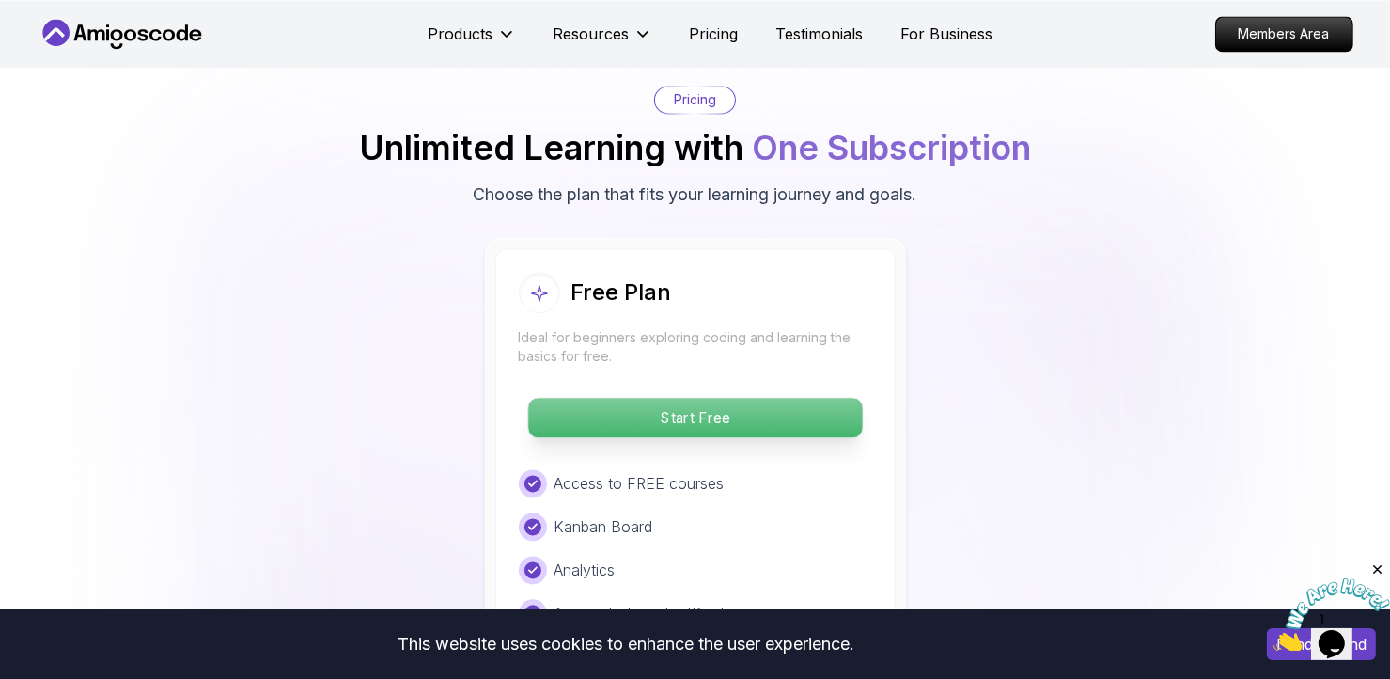
click at [588, 398] on p "Start Free" at bounding box center [695, 417] width 334 height 39
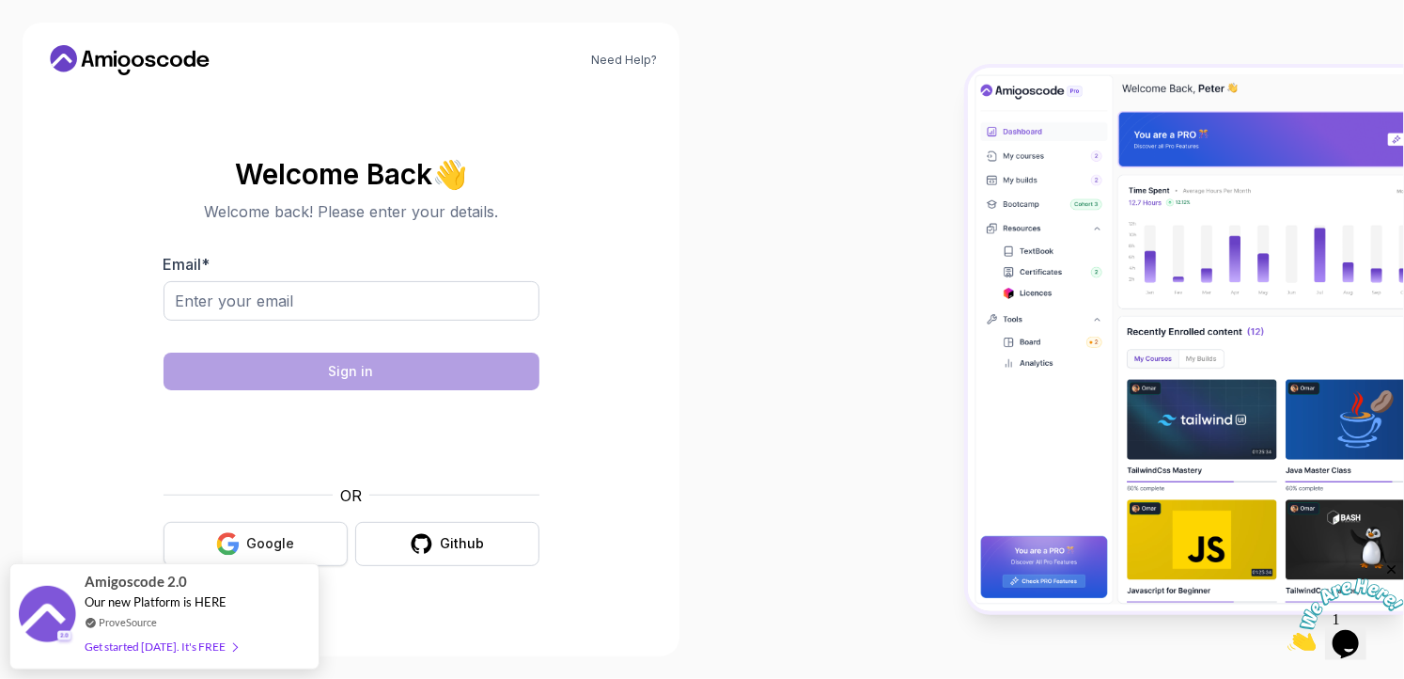
click at [259, 546] on div "Google" at bounding box center [271, 543] width 48 height 19
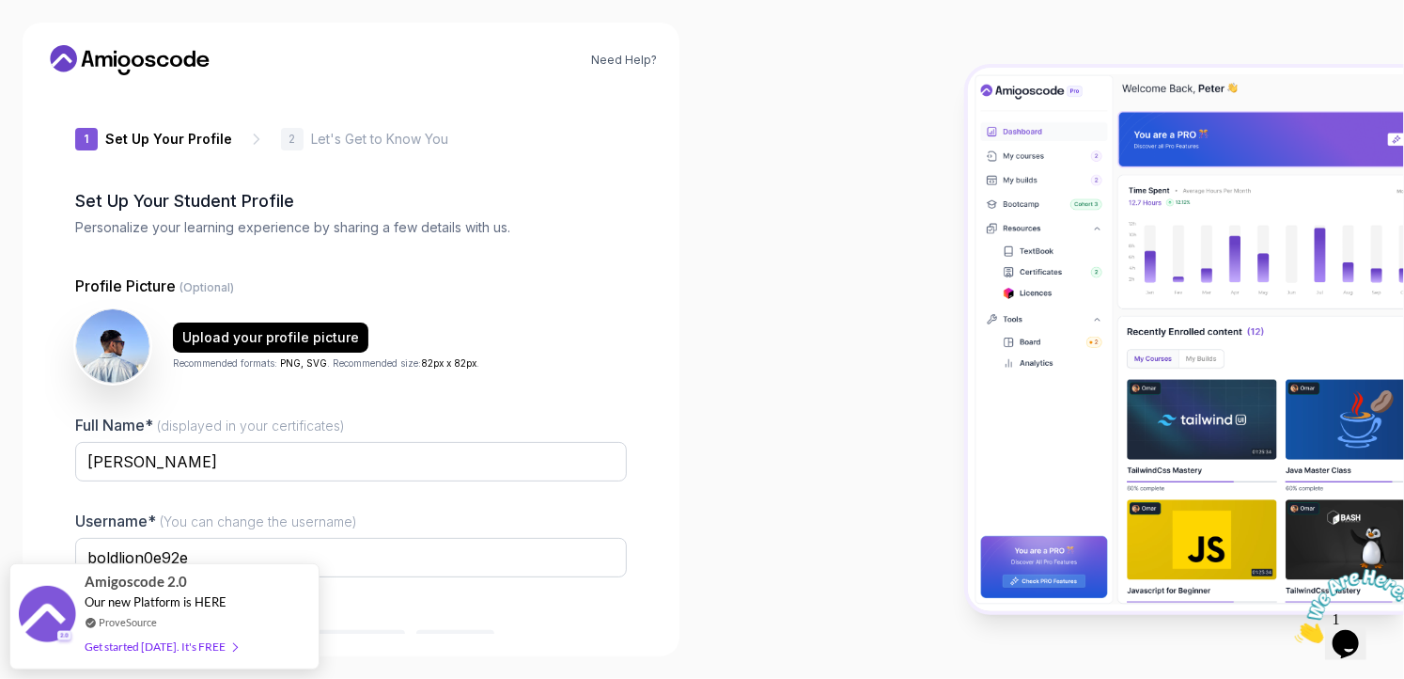
scroll to position [104, 0]
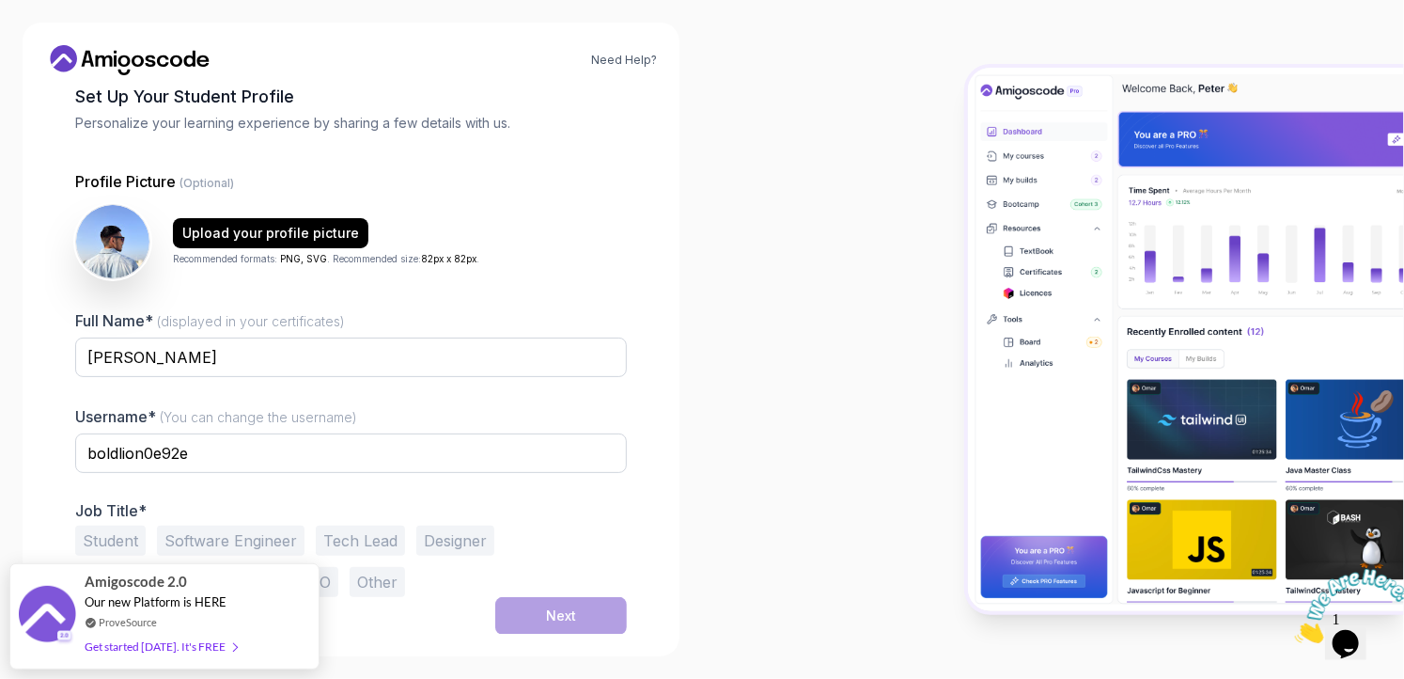
click at [391, 271] on div "Upload your profile picture Recommended formats: PNG, SVG . Recommended size: 8…" at bounding box center [351, 241] width 552 height 75
drag, startPoint x: 220, startPoint y: 452, endPoint x: 3, endPoint y: 450, distance: 217.2
click at [3, 450] on div "Need Help? 1 Set Up Your Profile 1 Set Up Your Profile 2 Let's Get to Know You …" at bounding box center [351, 339] width 702 height 679
type input "Karan2093"
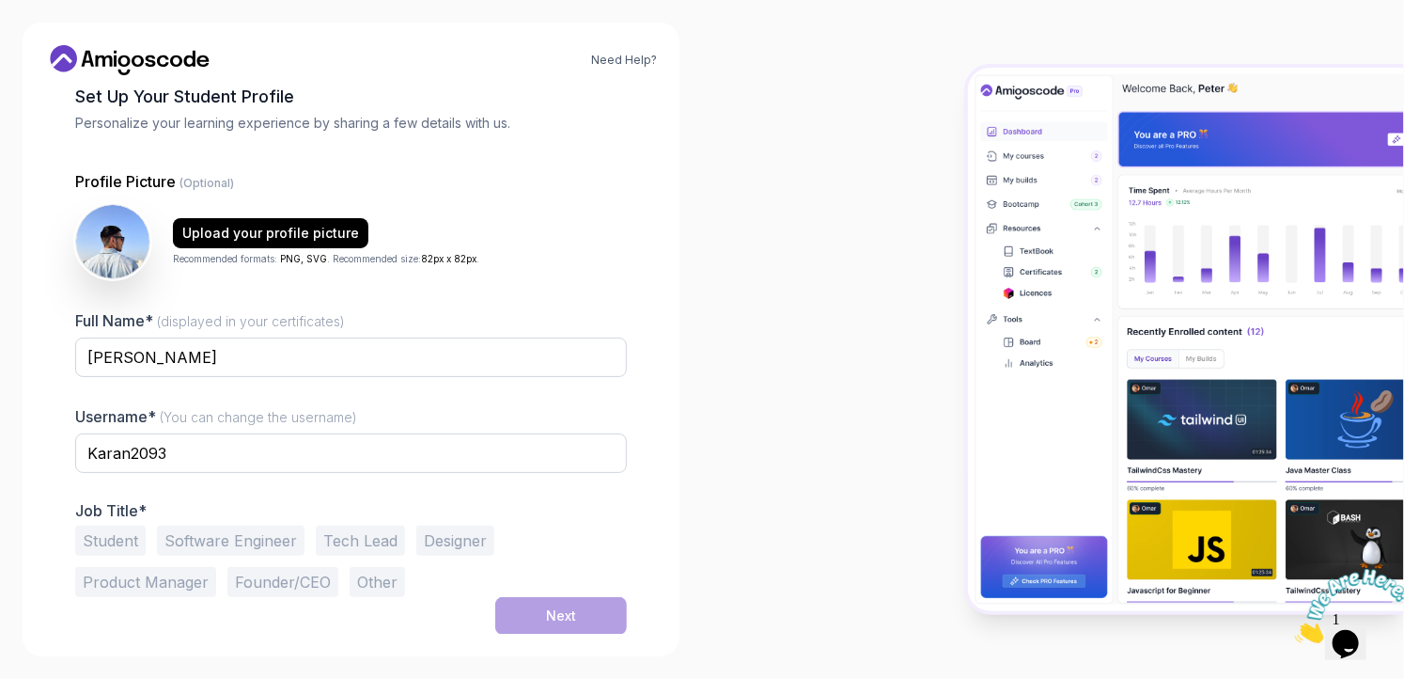
click at [104, 546] on button "Student" at bounding box center [110, 540] width 71 height 30
click at [205, 540] on button "Software Engineer" at bounding box center [231, 540] width 148 height 30
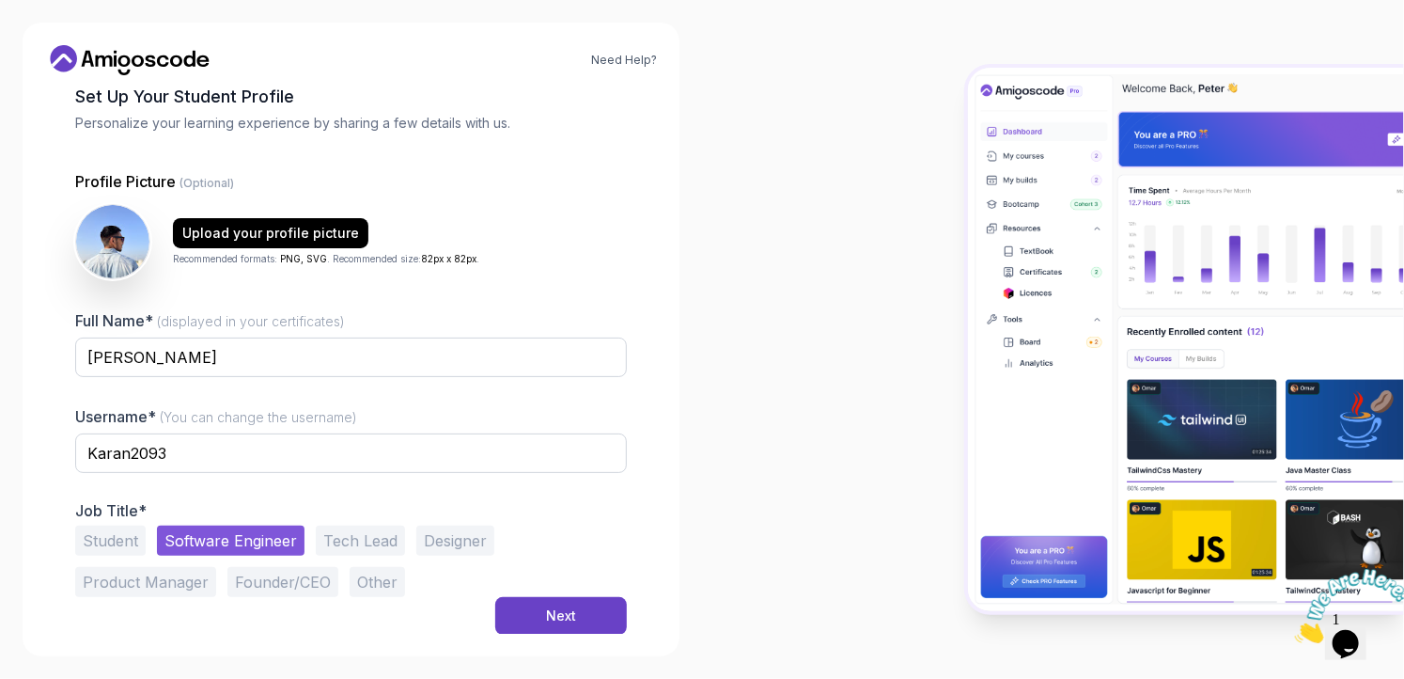
click at [101, 549] on button "Student" at bounding box center [110, 540] width 71 height 30
click at [184, 546] on button "Software Engineer" at bounding box center [231, 540] width 148 height 30
click at [526, 614] on button "Next" at bounding box center [561, 616] width 132 height 38
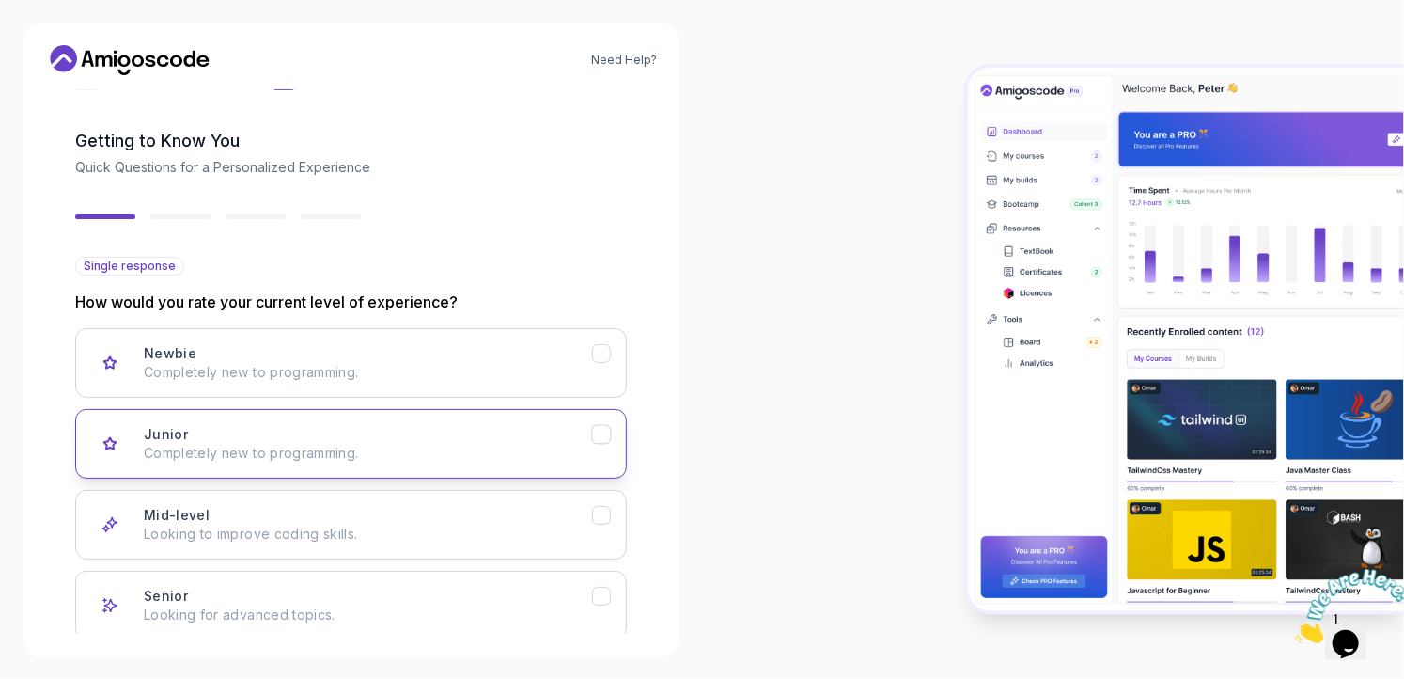
scroll to position [162, 0]
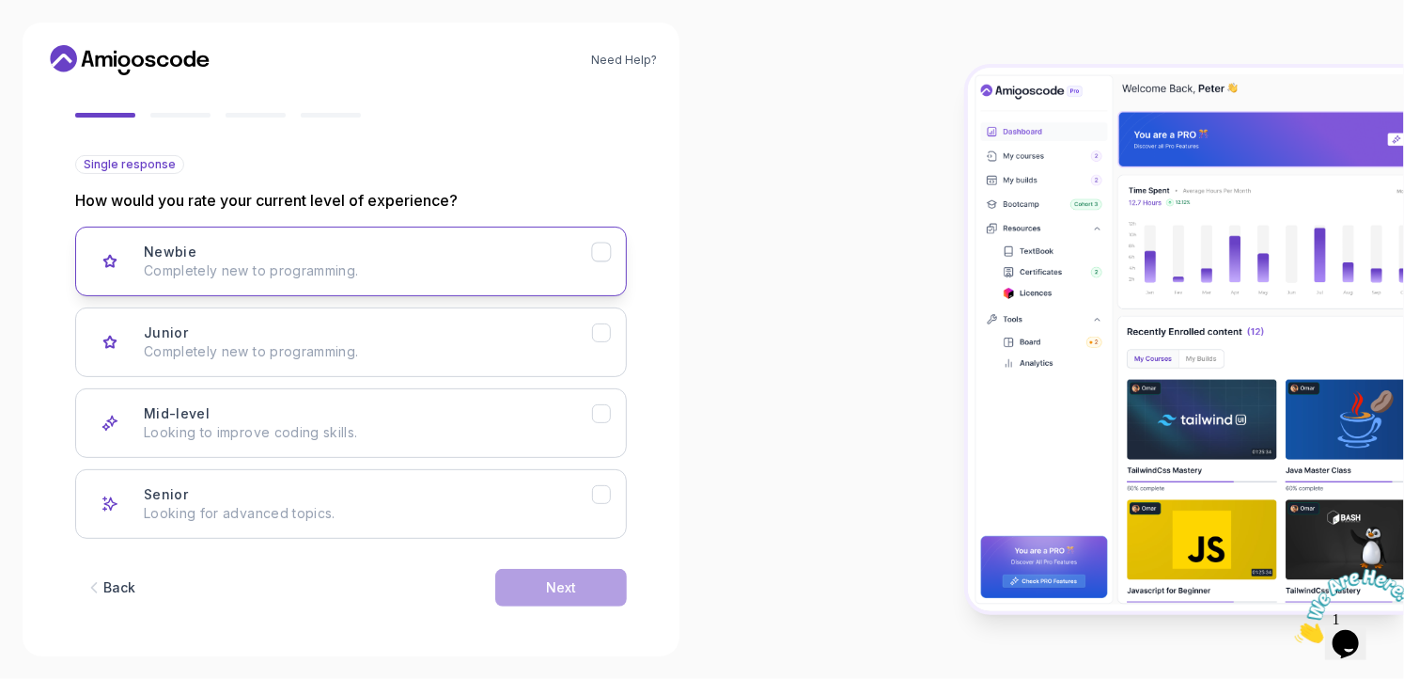
click at [447, 272] on p "Completely new to programming." at bounding box center [368, 270] width 448 height 19
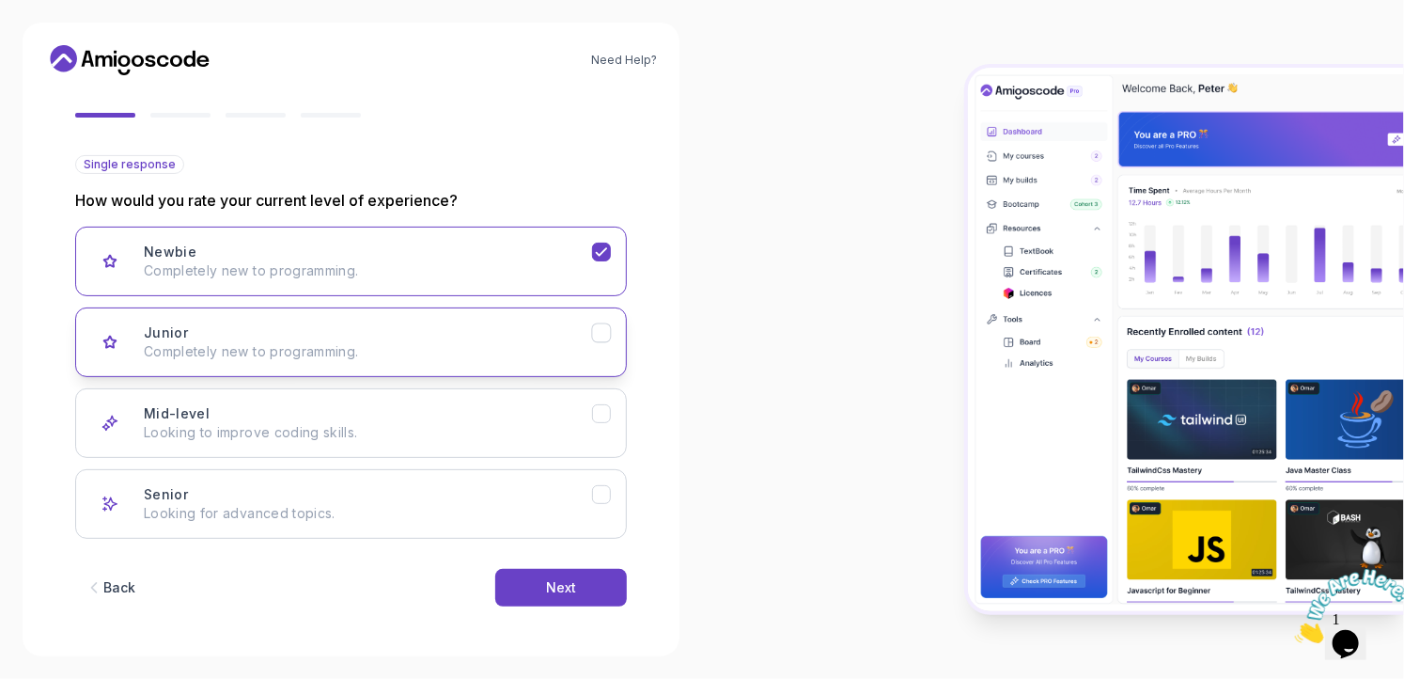
click at [399, 363] on button "Junior Completely new to programming." at bounding box center [351, 342] width 552 height 70
click at [510, 257] on div "Newbie Completely new to programming." at bounding box center [368, 262] width 448 height 38
click at [517, 323] on div "Junior Completely new to programming." at bounding box center [368, 342] width 448 height 38
click at [536, 584] on button "Next" at bounding box center [561, 588] width 132 height 38
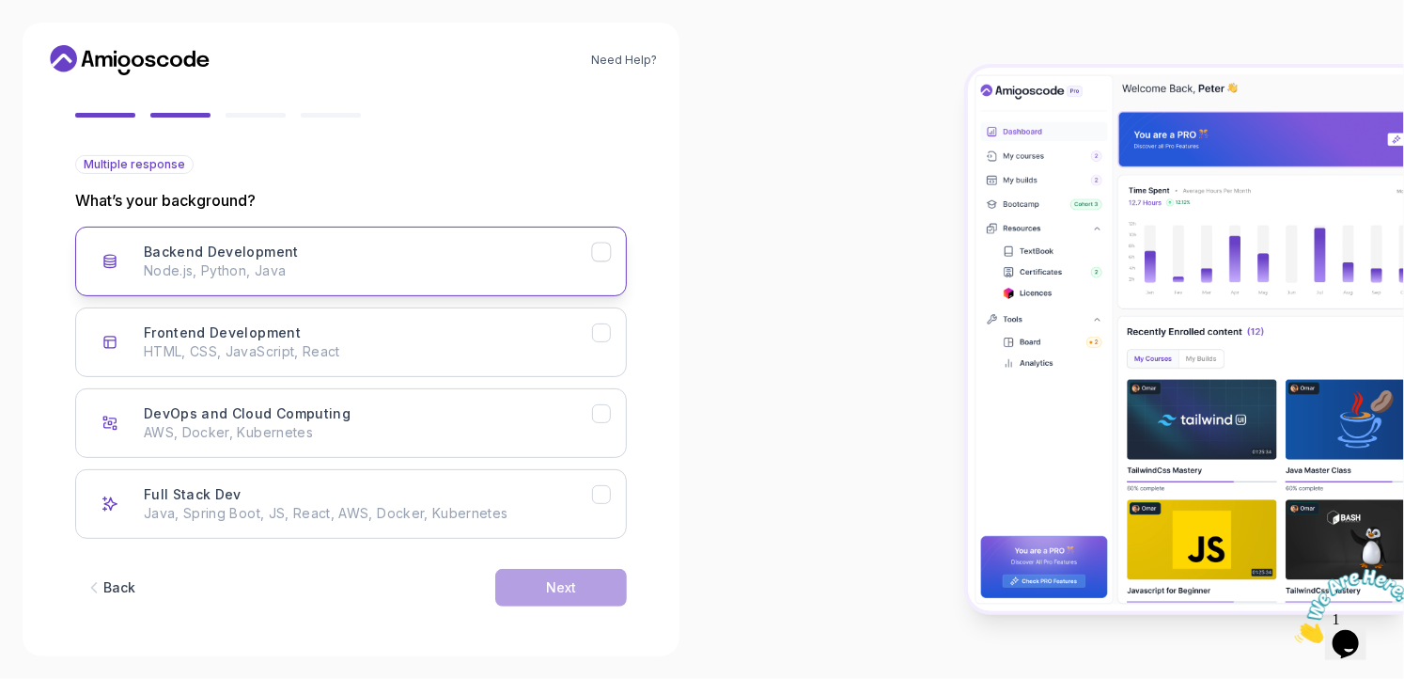
click at [268, 243] on h3 "Backend Development" at bounding box center [221, 252] width 155 height 19
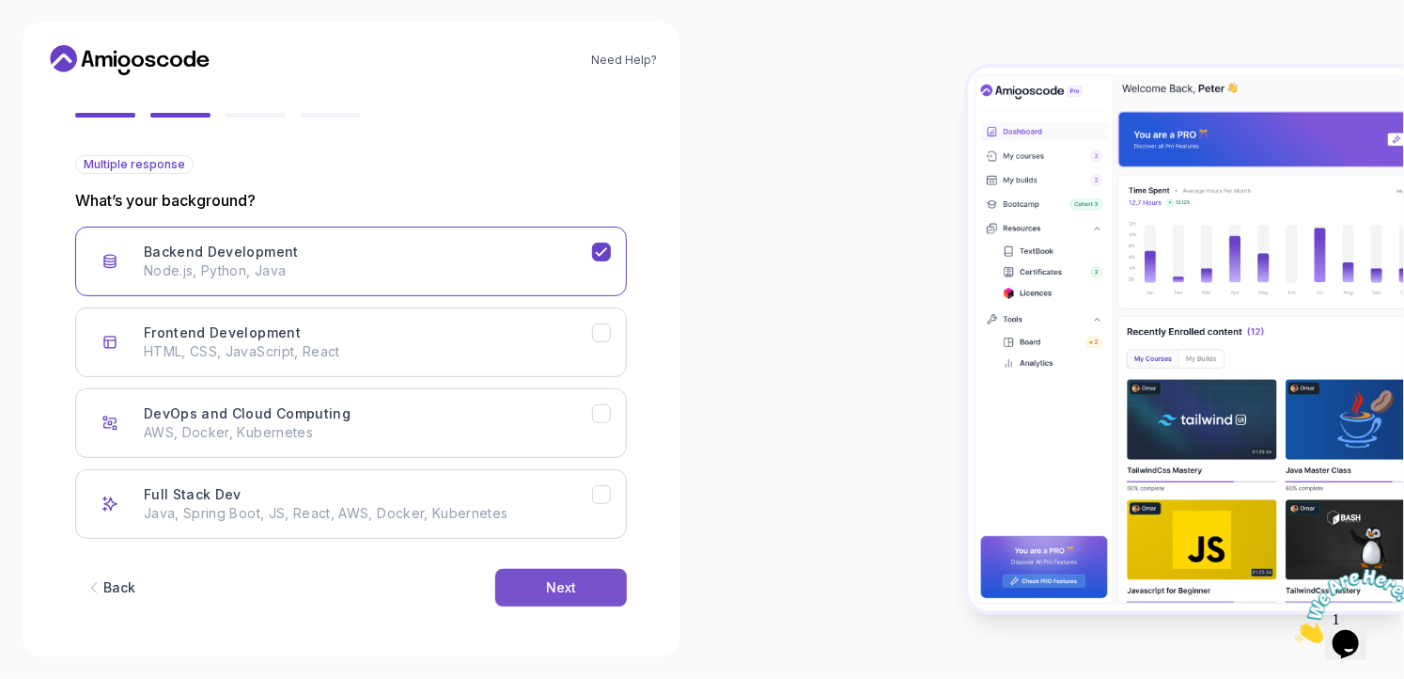
click at [561, 573] on button "Next" at bounding box center [561, 588] width 132 height 38
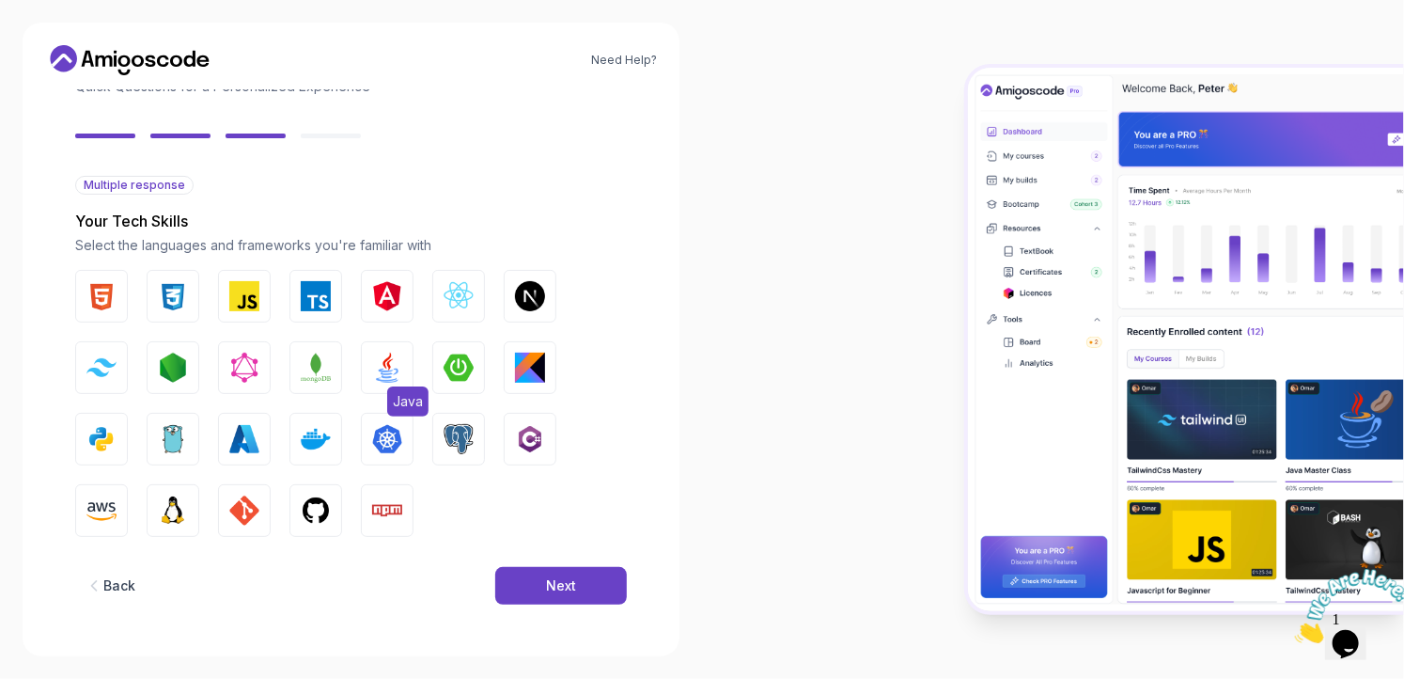
click at [369, 374] on button "Java" at bounding box center [387, 367] width 53 height 53
click at [98, 446] on img "button" at bounding box center [101, 439] width 30 height 30
click at [89, 425] on img "button" at bounding box center [101, 439] width 30 height 30
click at [109, 302] on img "button" at bounding box center [101, 296] width 30 height 30
click at [184, 296] on img "button" at bounding box center [173, 296] width 30 height 30
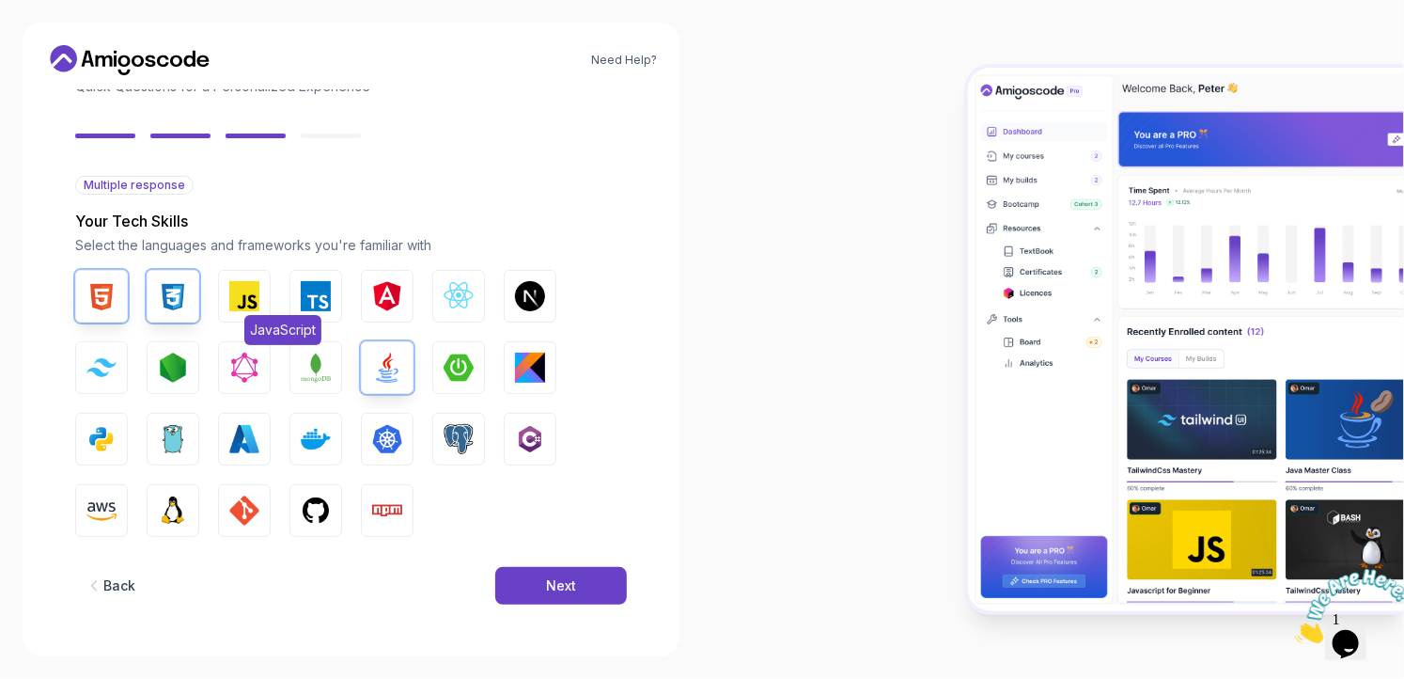
click at [243, 291] on img "button" at bounding box center [244, 296] width 30 height 30
click at [308, 501] on img "button" at bounding box center [316, 510] width 30 height 30
click at [230, 509] on img "button" at bounding box center [244, 510] width 30 height 30
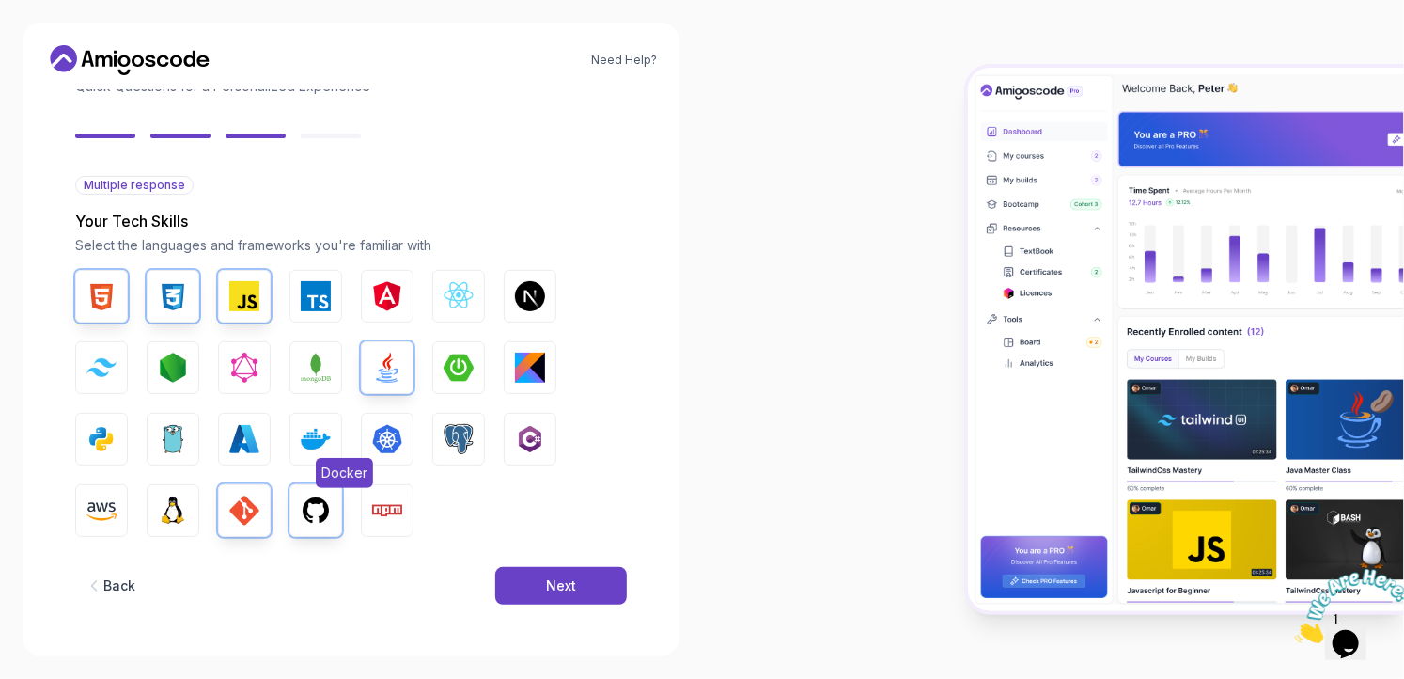
click at [306, 451] on img "button" at bounding box center [316, 439] width 30 height 30
click at [468, 353] on img "button" at bounding box center [459, 368] width 30 height 30
click at [539, 581] on button "Next" at bounding box center [561, 586] width 132 height 38
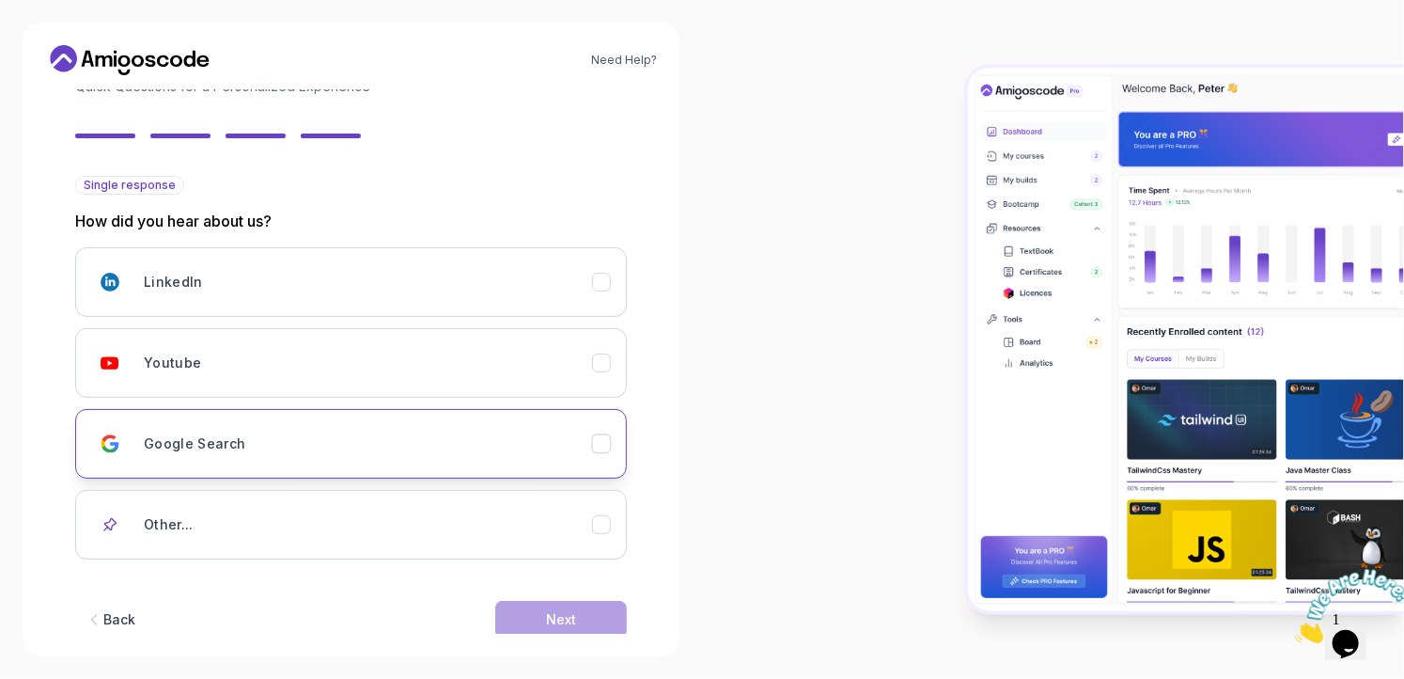
scroll to position [173, 0]
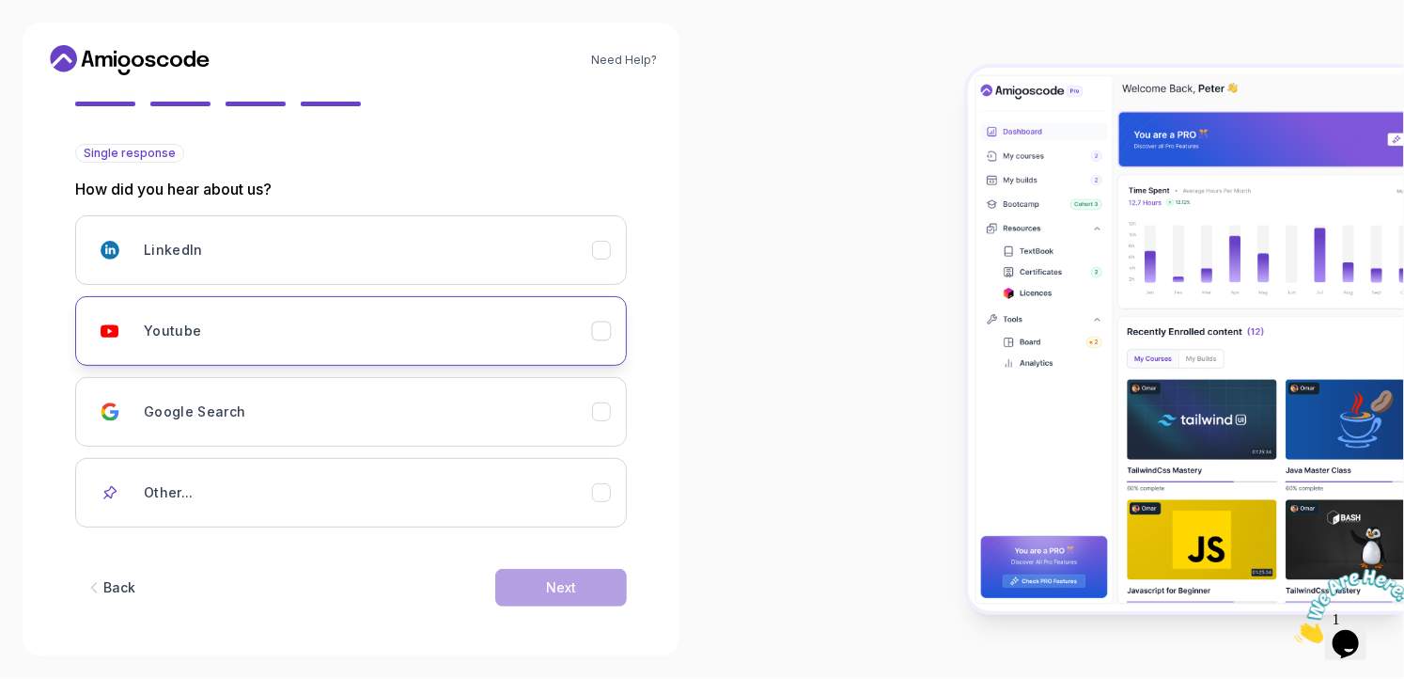
click at [475, 351] on button "Youtube" at bounding box center [351, 331] width 552 height 70
click at [548, 582] on div "Next" at bounding box center [561, 587] width 30 height 19
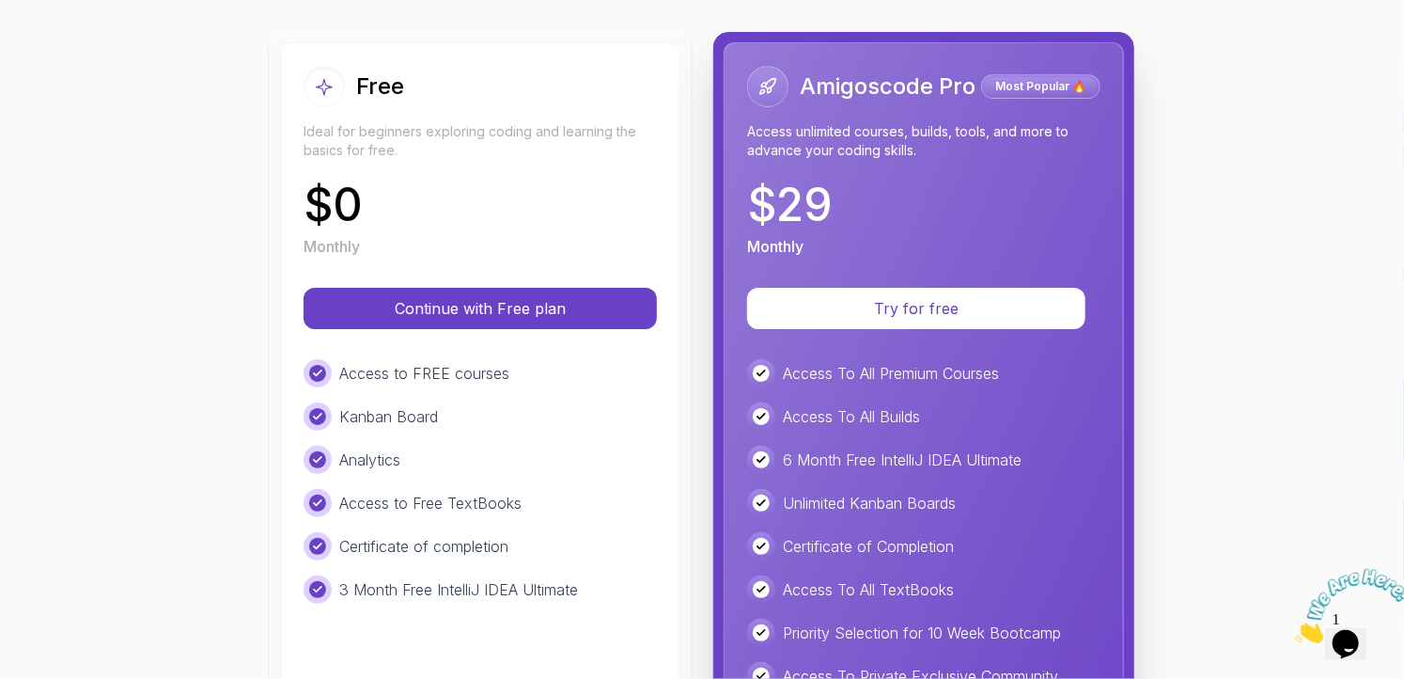
scroll to position [202, 0]
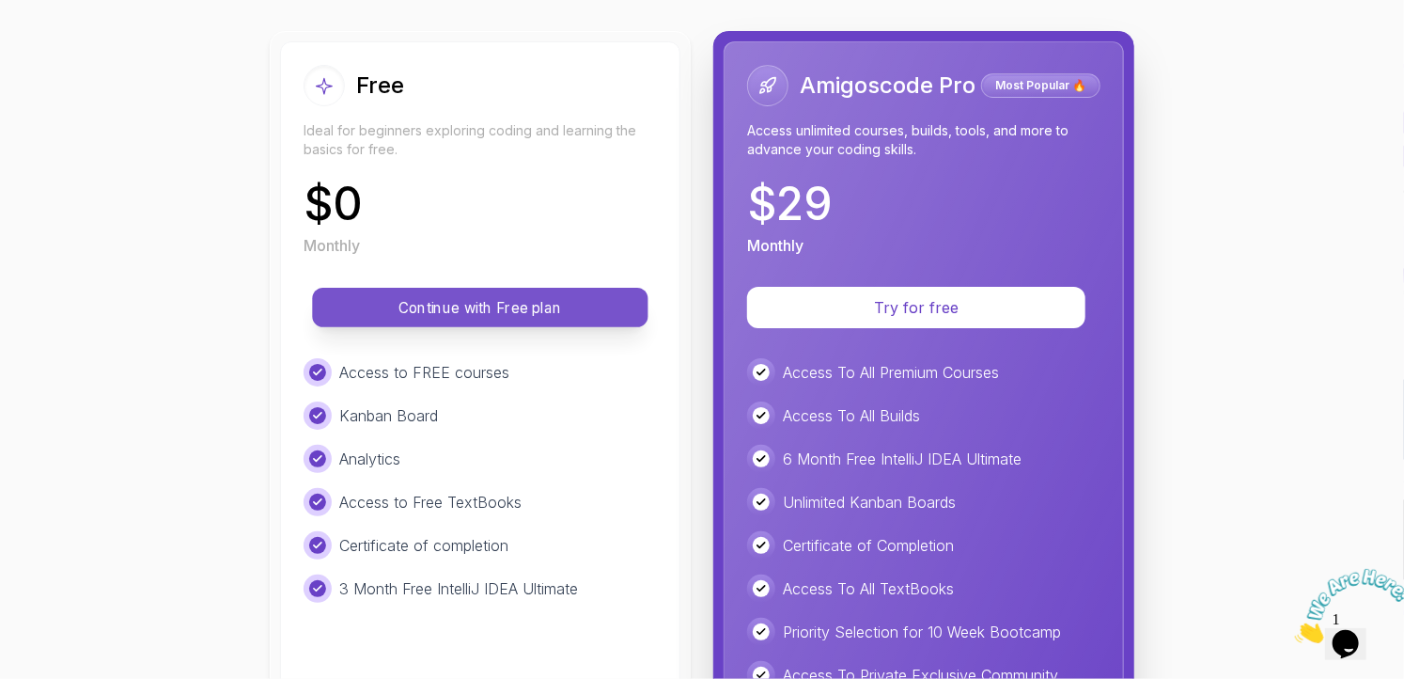
click at [534, 314] on p "Continue with Free plan" at bounding box center [480, 308] width 293 height 22
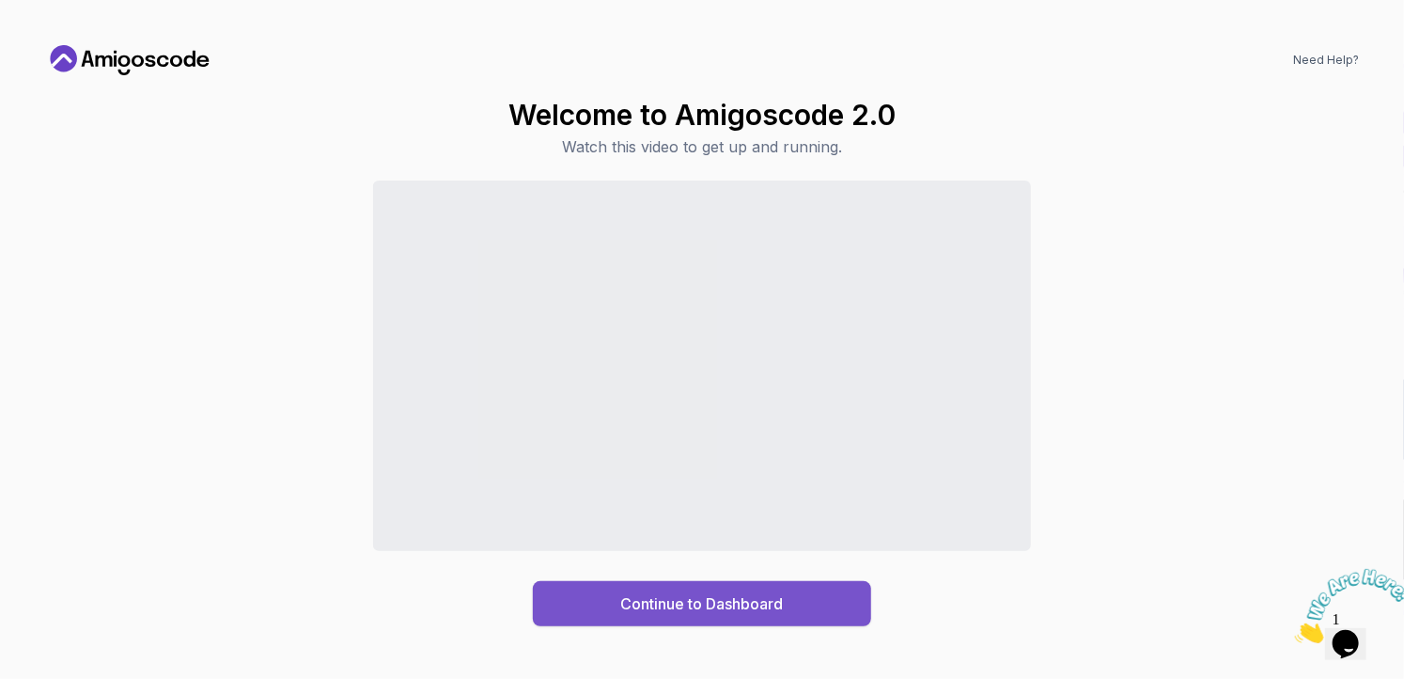
click at [613, 604] on button "Continue to Dashboard" at bounding box center [702, 603] width 338 height 45
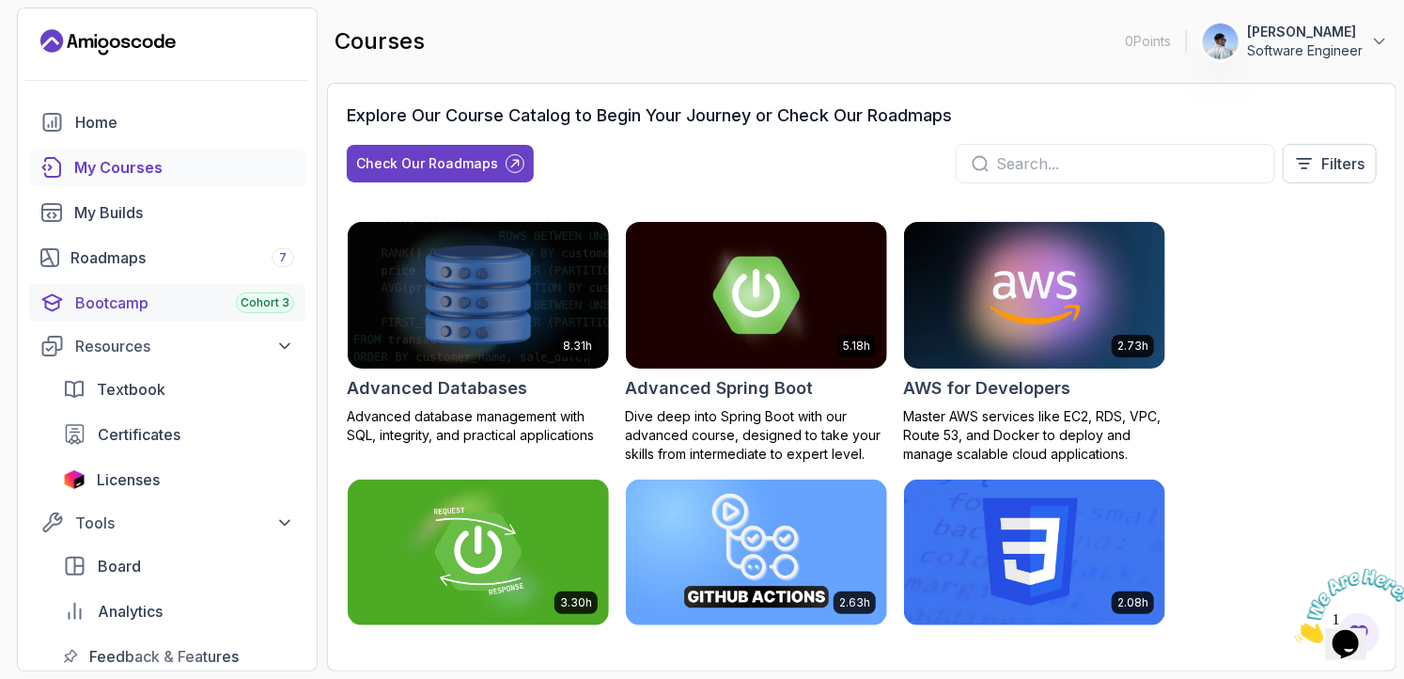
click at [140, 292] on div "Bootcamp Cohort 3" at bounding box center [184, 302] width 219 height 23
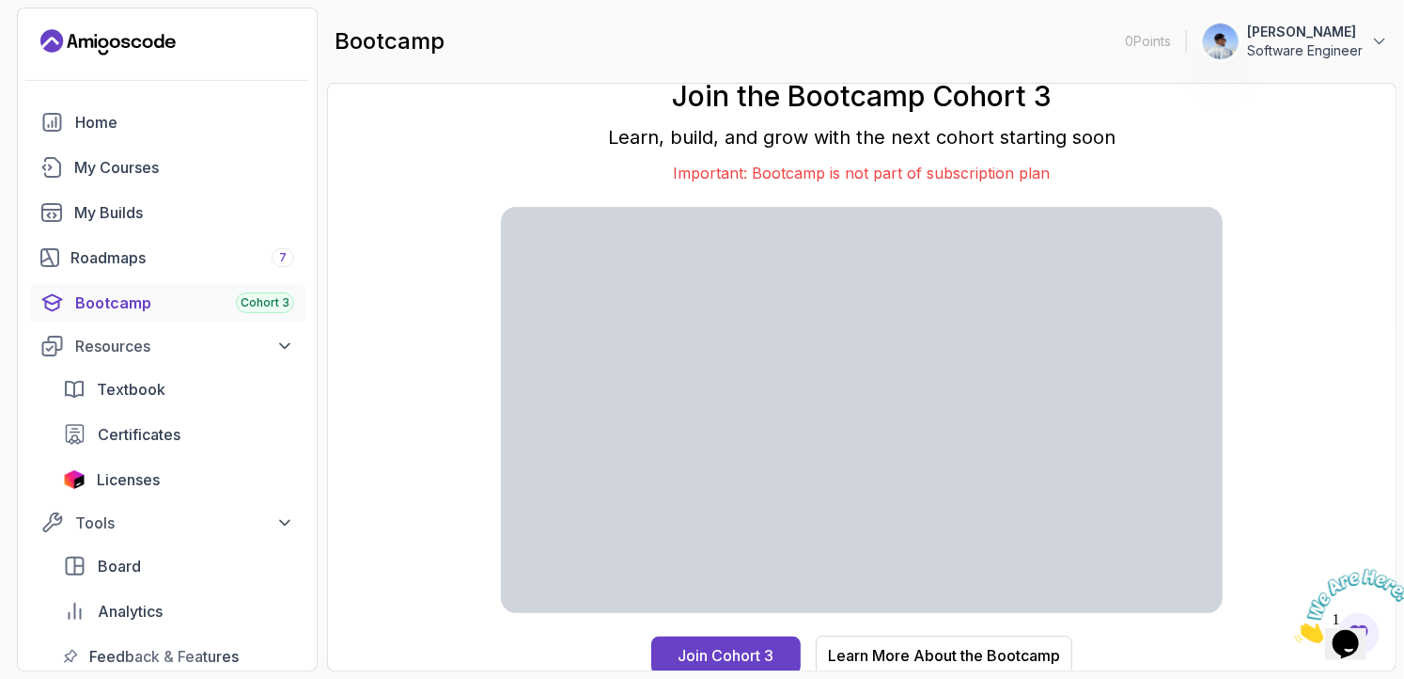
scroll to position [4, 0]
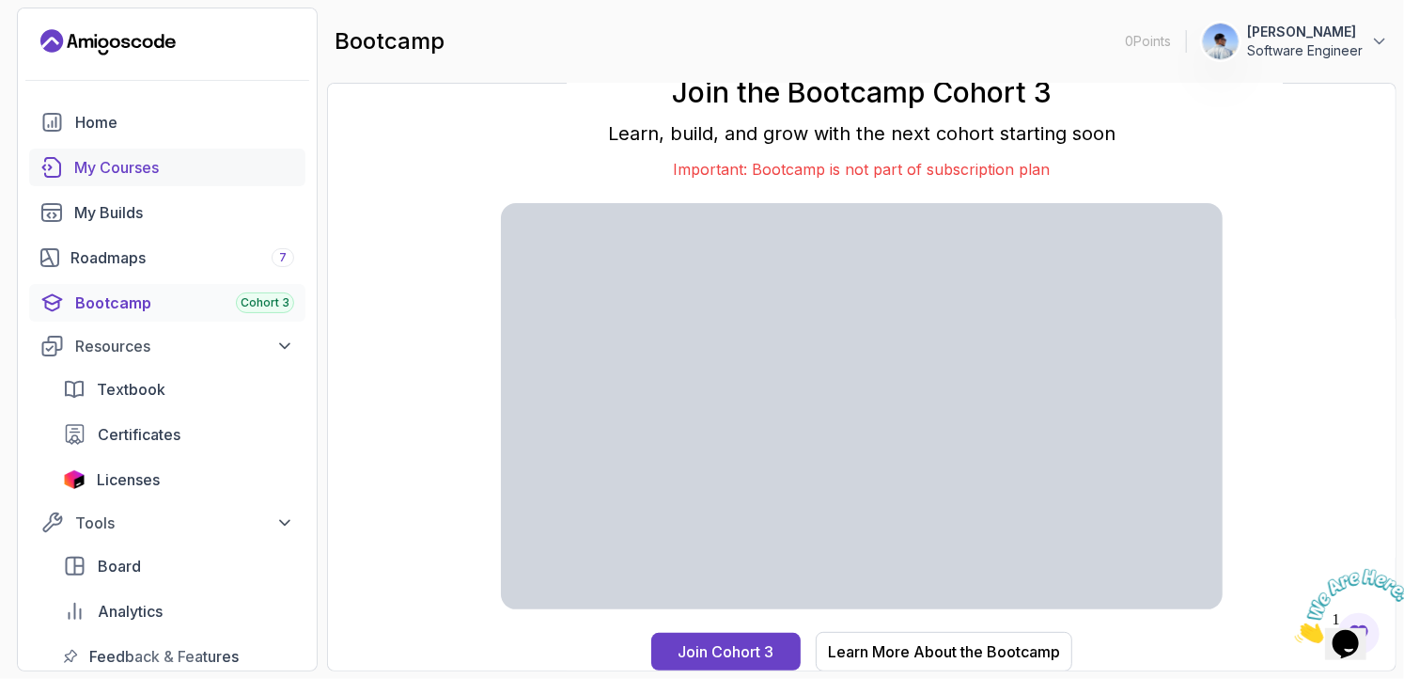
click at [79, 163] on div "My Courses" at bounding box center [184, 167] width 220 height 23
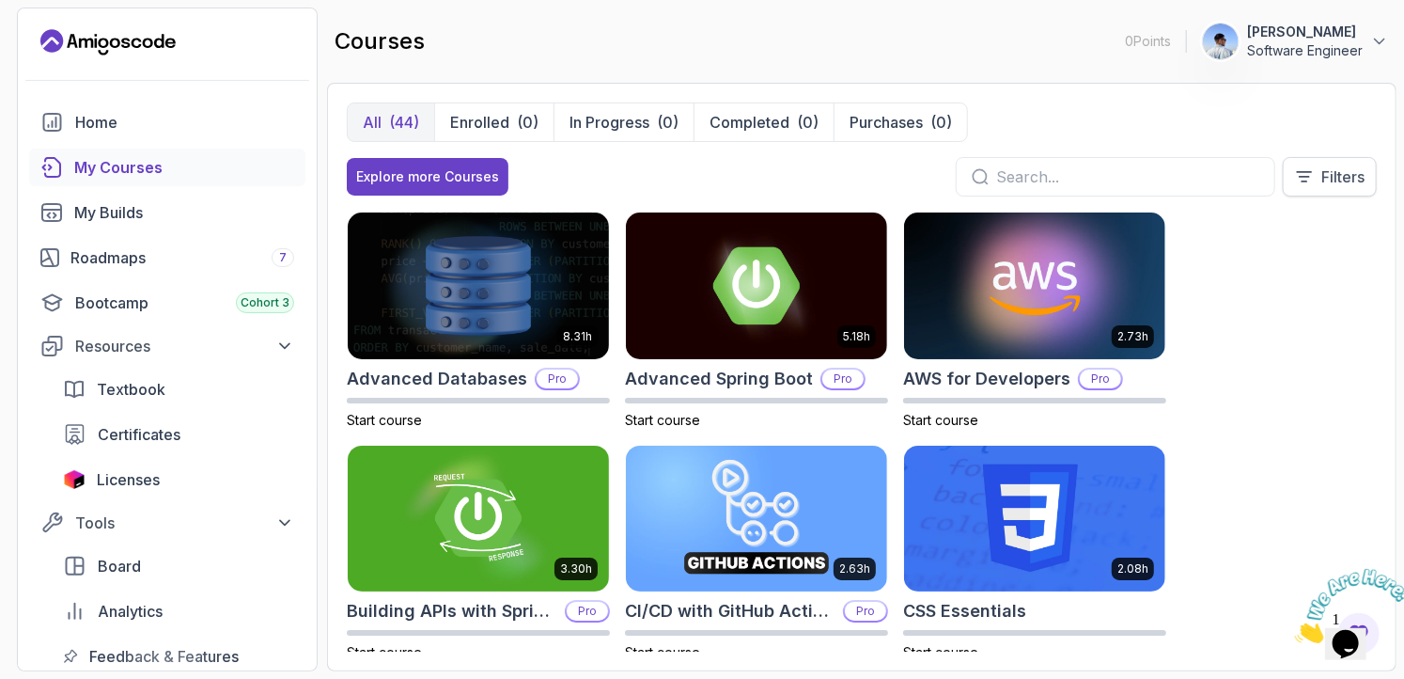
click at [1327, 170] on p "Filters" at bounding box center [1343, 176] width 43 height 23
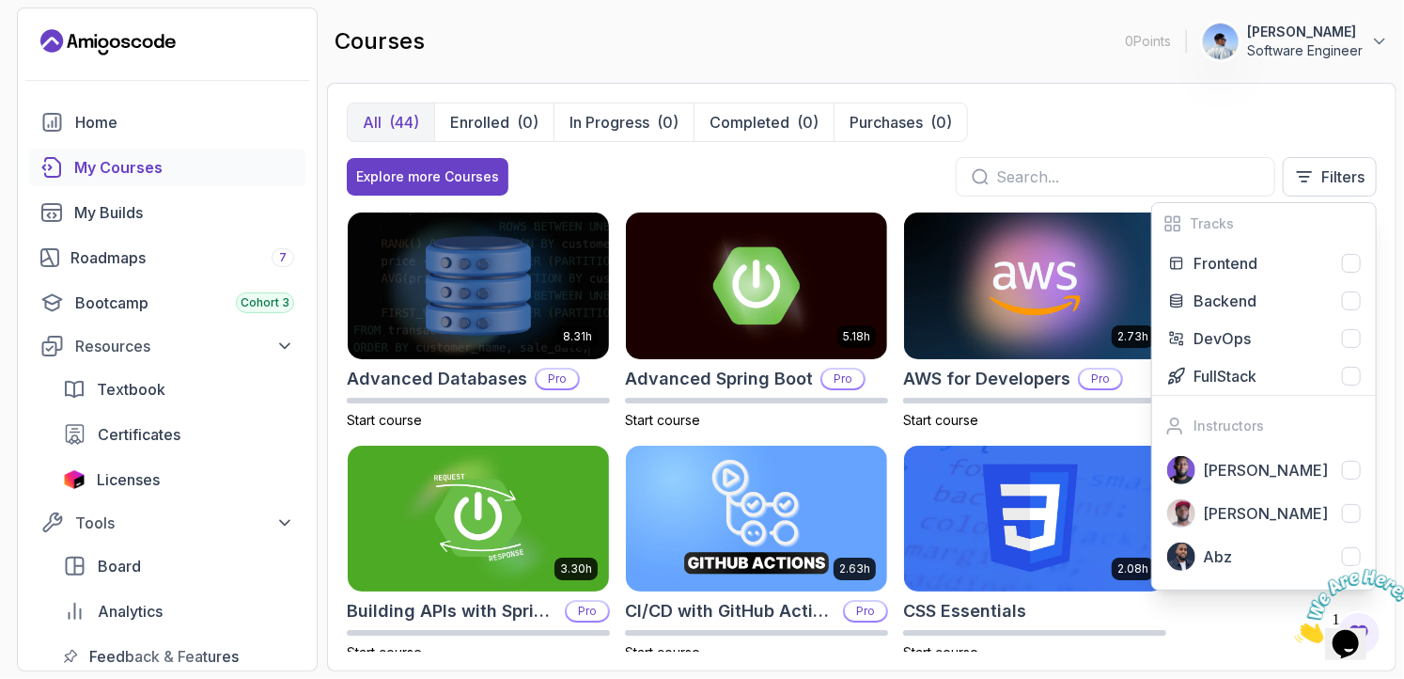
click at [1246, 102] on div "All (44) Enrolled (0) In Progress (0) Completed (0) Purchases (0)" at bounding box center [862, 121] width 1030 height 39
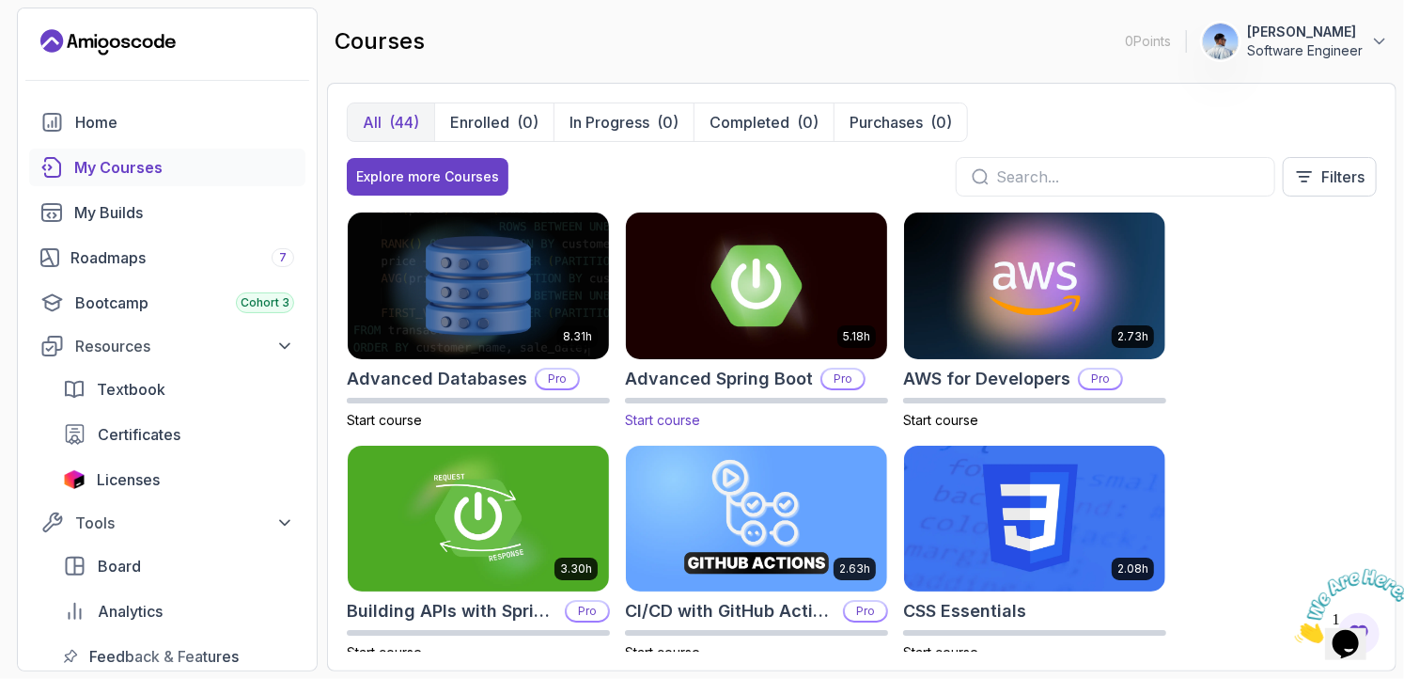
click at [760, 276] on img at bounding box center [757, 285] width 274 height 153
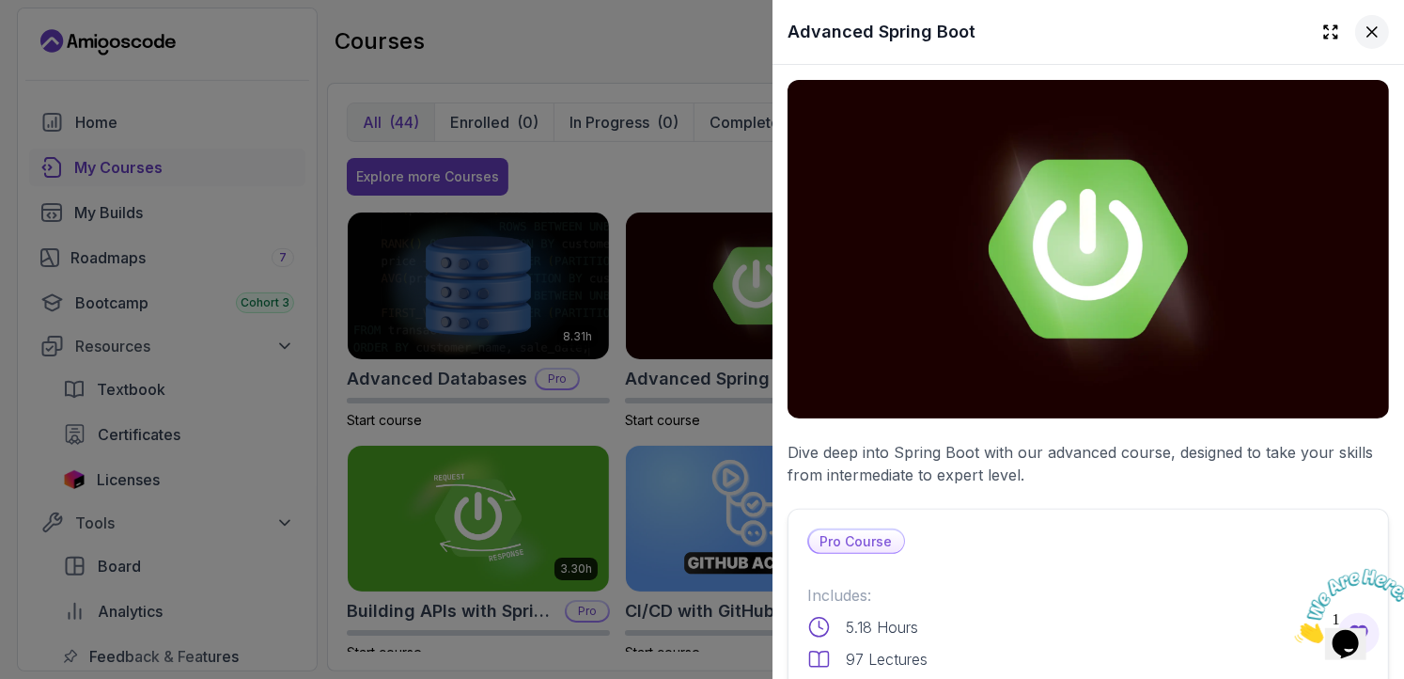
click at [1368, 27] on icon at bounding box center [1372, 31] width 9 height 9
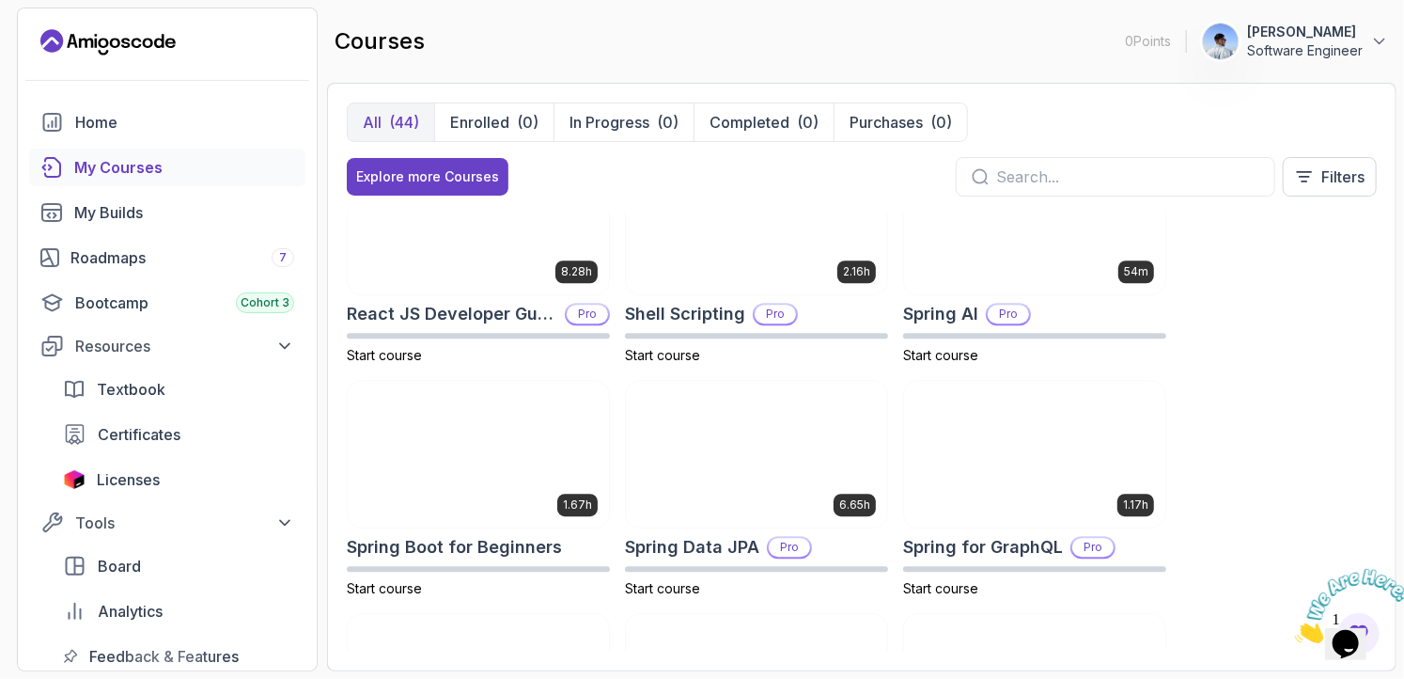
scroll to position [2677, 0]
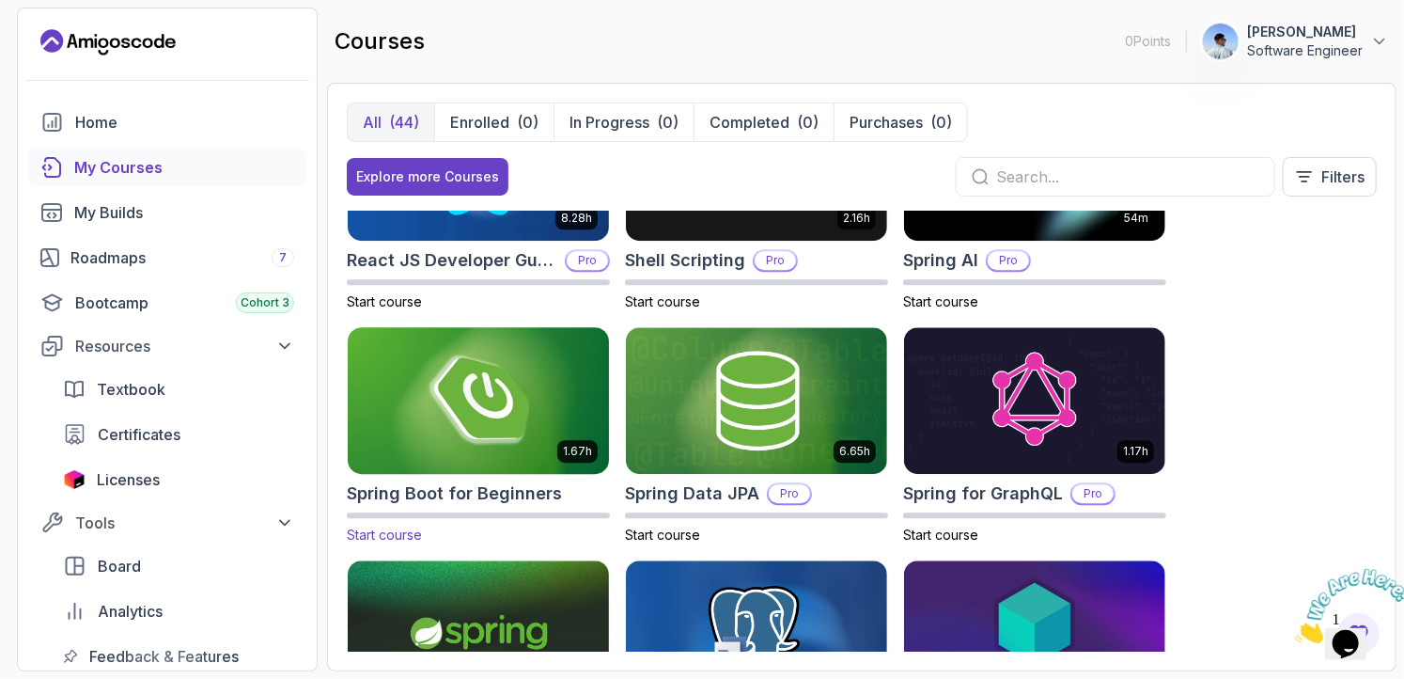
click at [561, 471] on img at bounding box center [478, 399] width 274 height 153
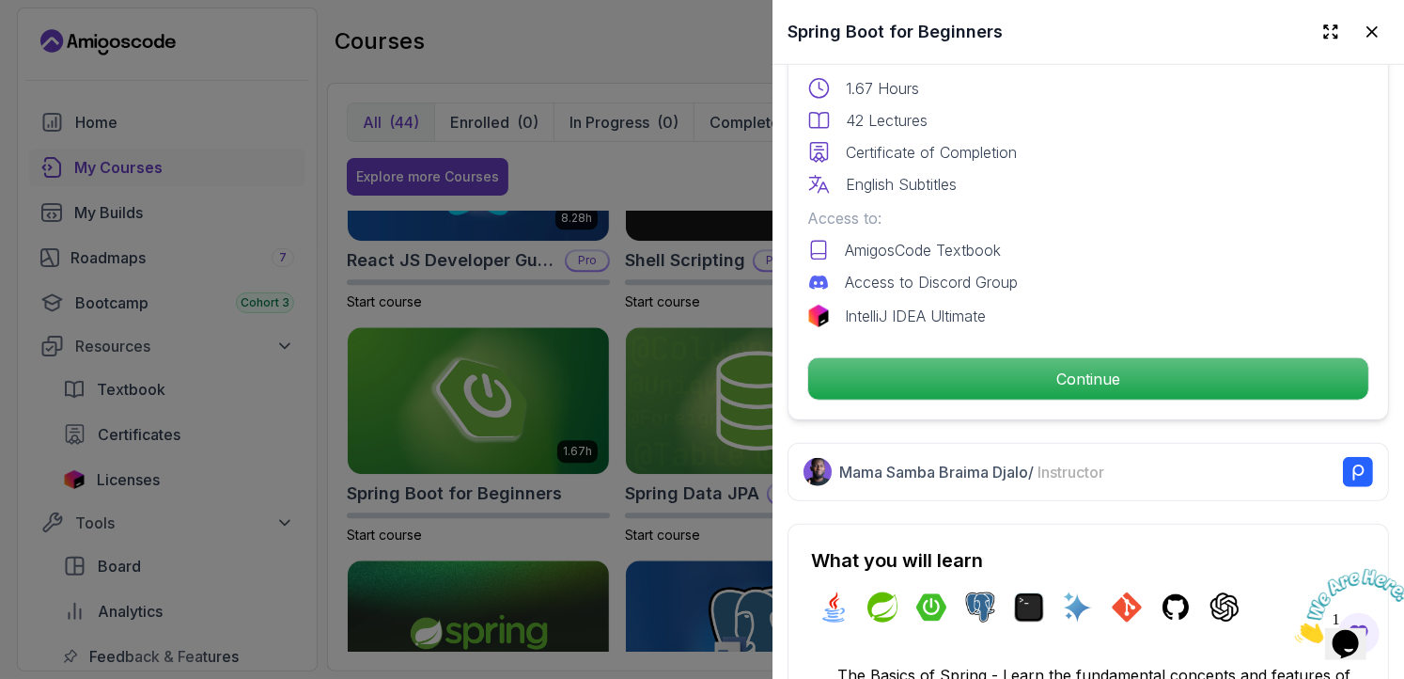
scroll to position [560, 0]
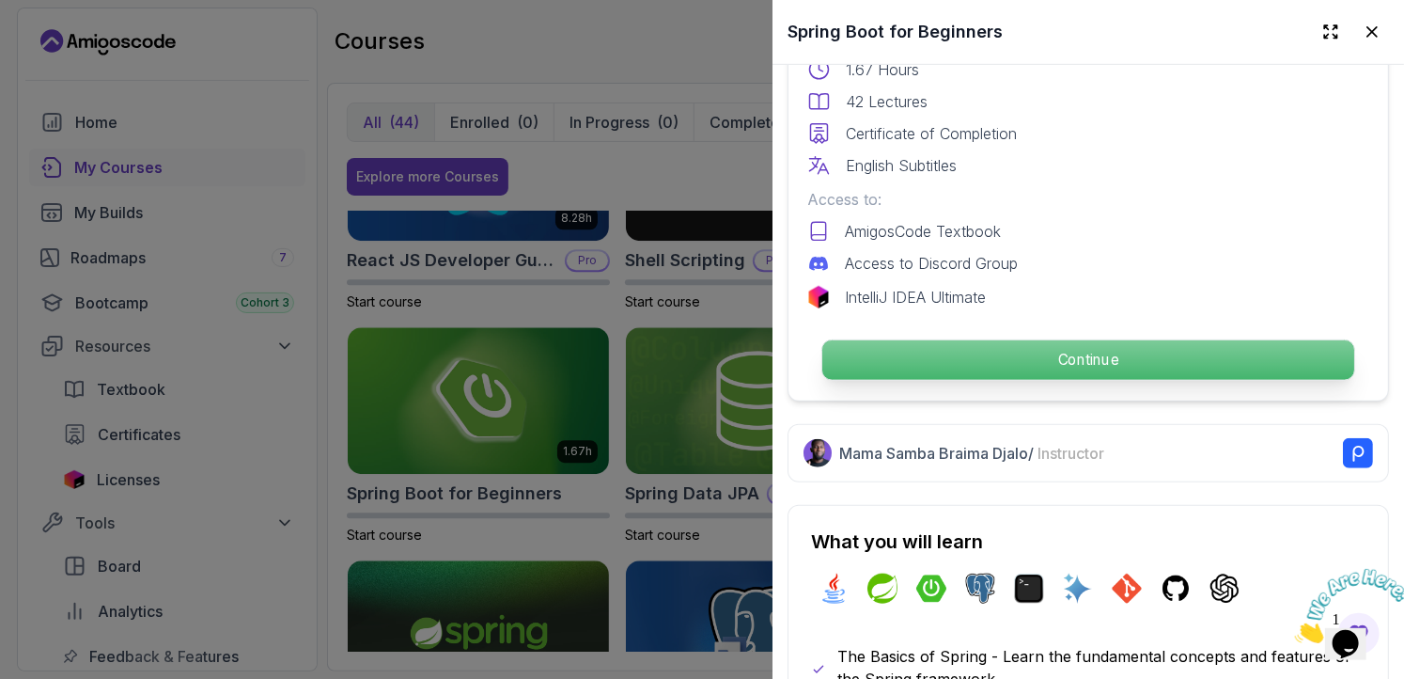
click at [1030, 354] on p "Continue" at bounding box center [1089, 359] width 532 height 39
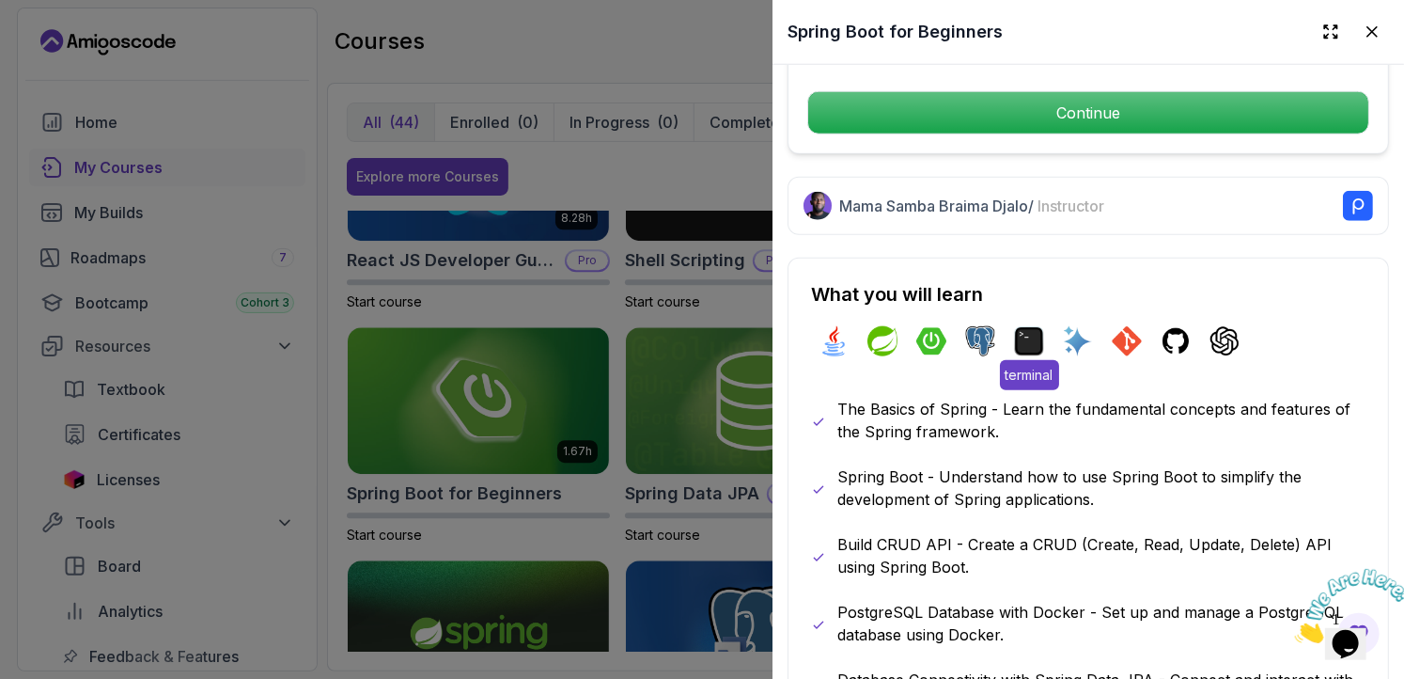
scroll to position [808, 0]
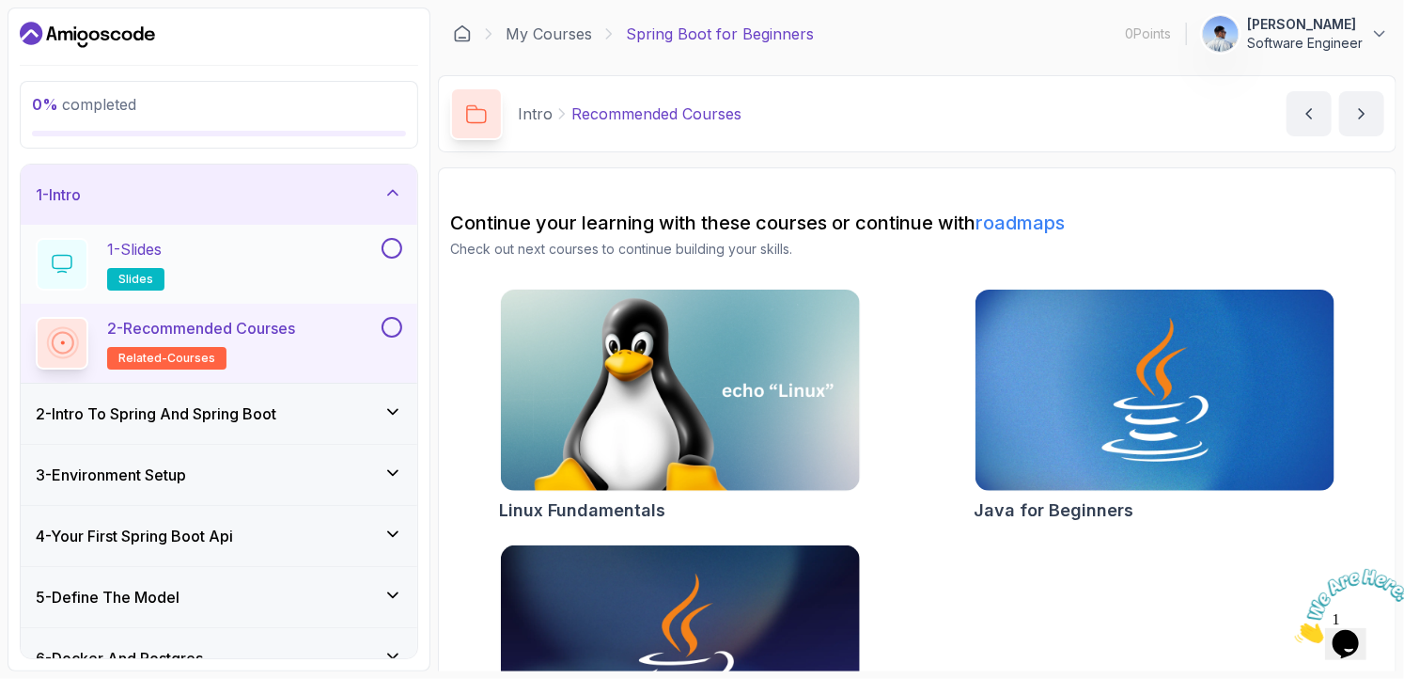
click at [227, 261] on div "1 - Slides slides" at bounding box center [207, 264] width 342 height 53
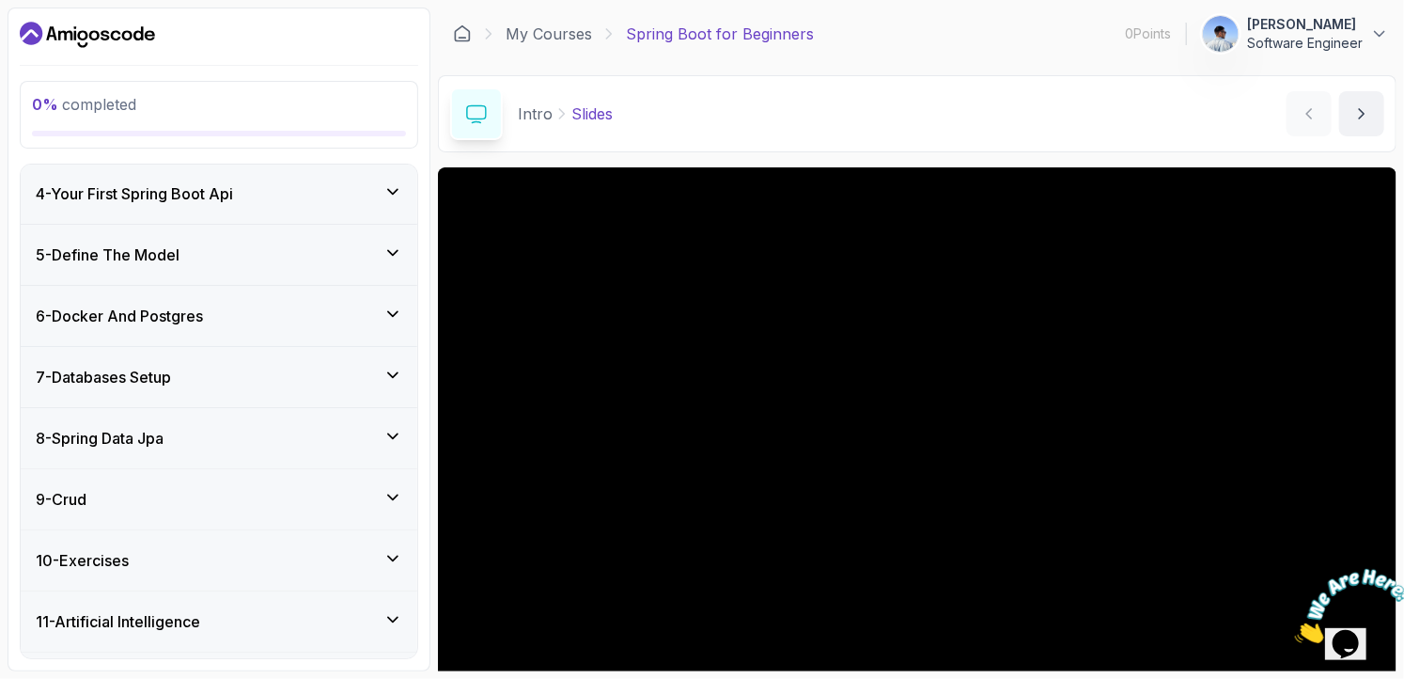
scroll to position [392, 0]
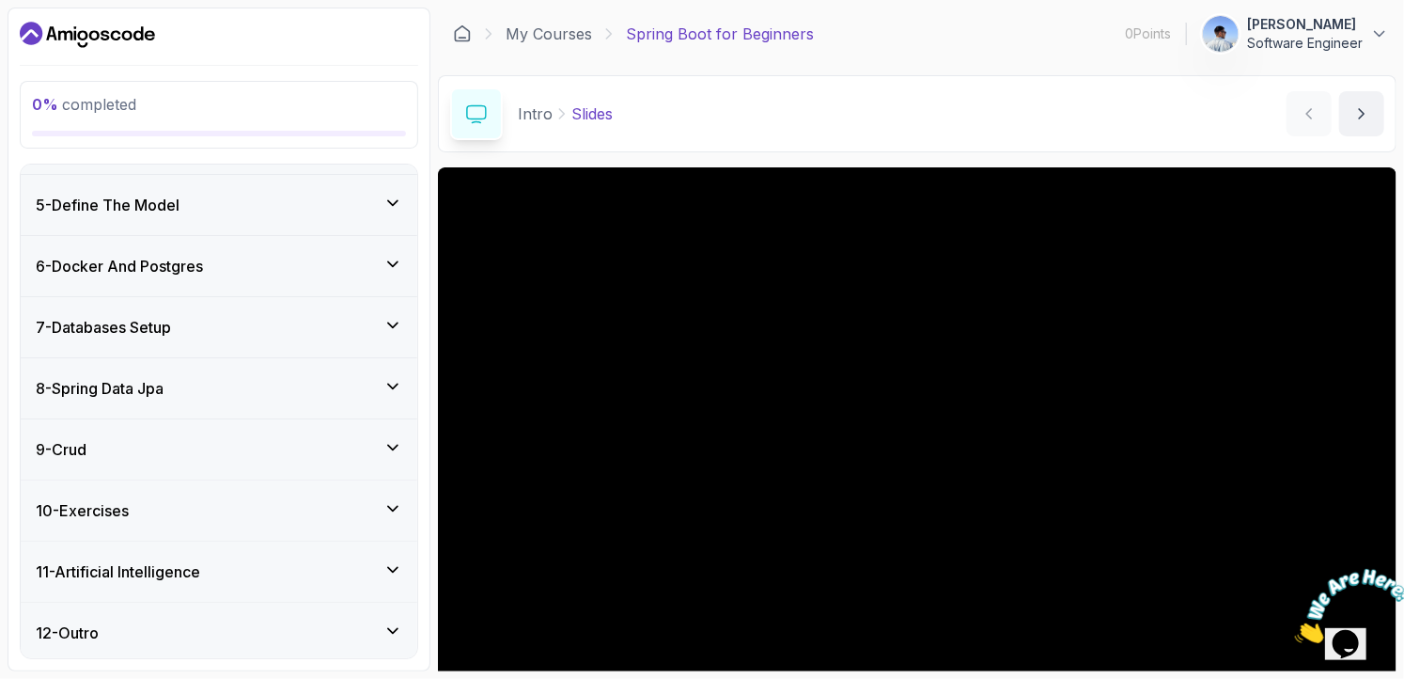
click at [330, 569] on div "11 - Artificial Intelligence" at bounding box center [219, 571] width 367 height 23
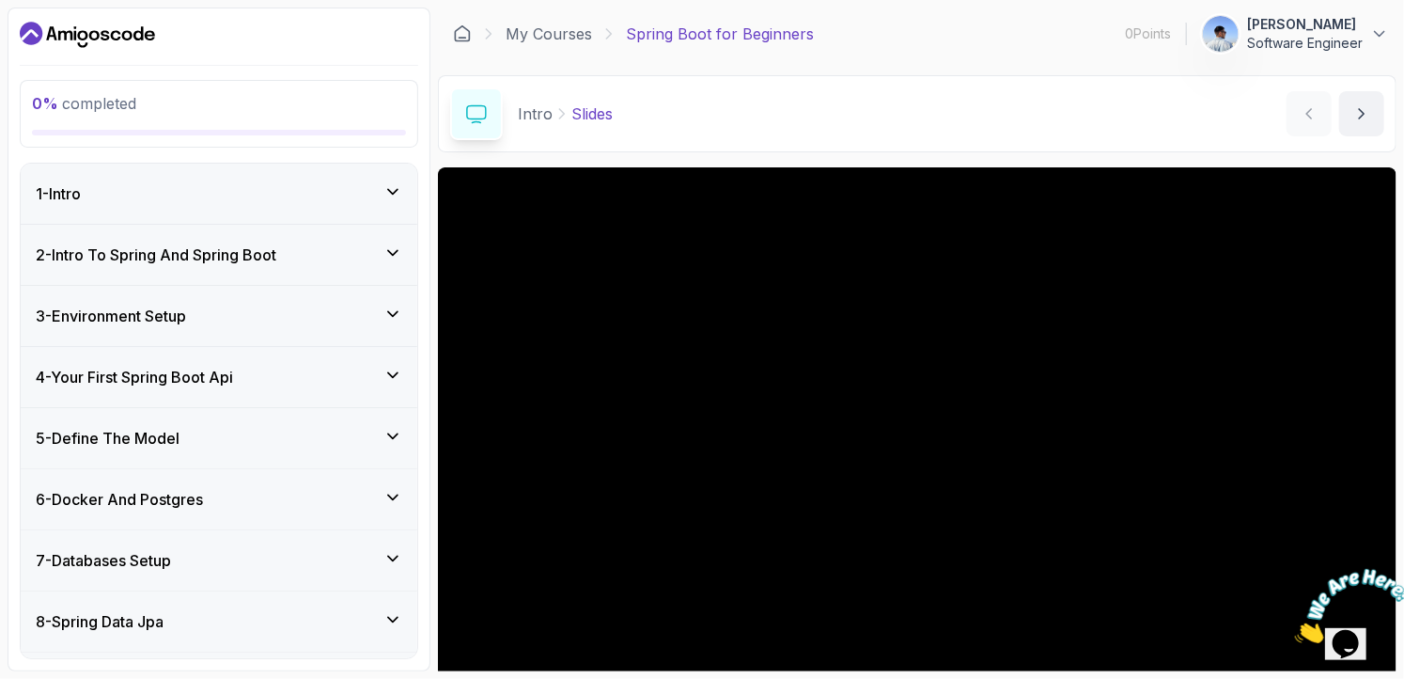
scroll to position [0, 0]
click at [403, 513] on div "6 - Docker And Postgres" at bounding box center [219, 499] width 397 height 60
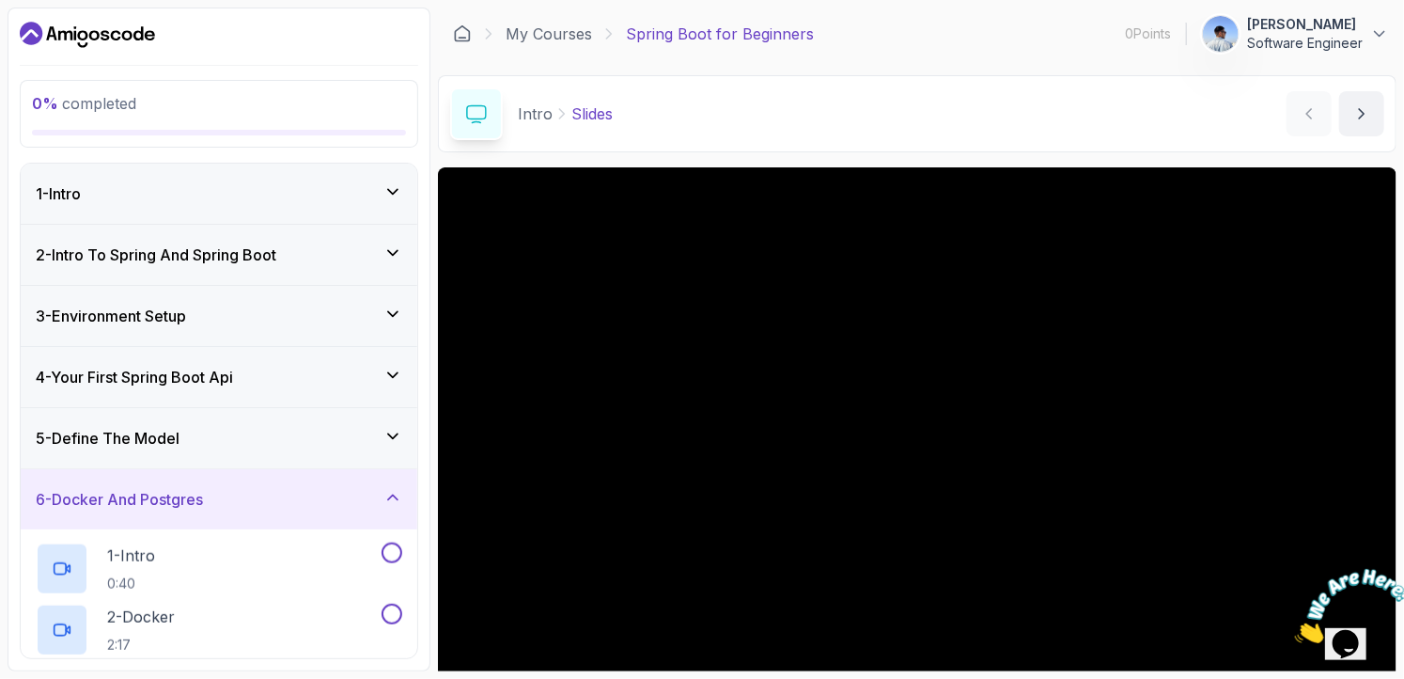
click at [403, 513] on div "6 - Docker And Postgres" at bounding box center [219, 499] width 397 height 60
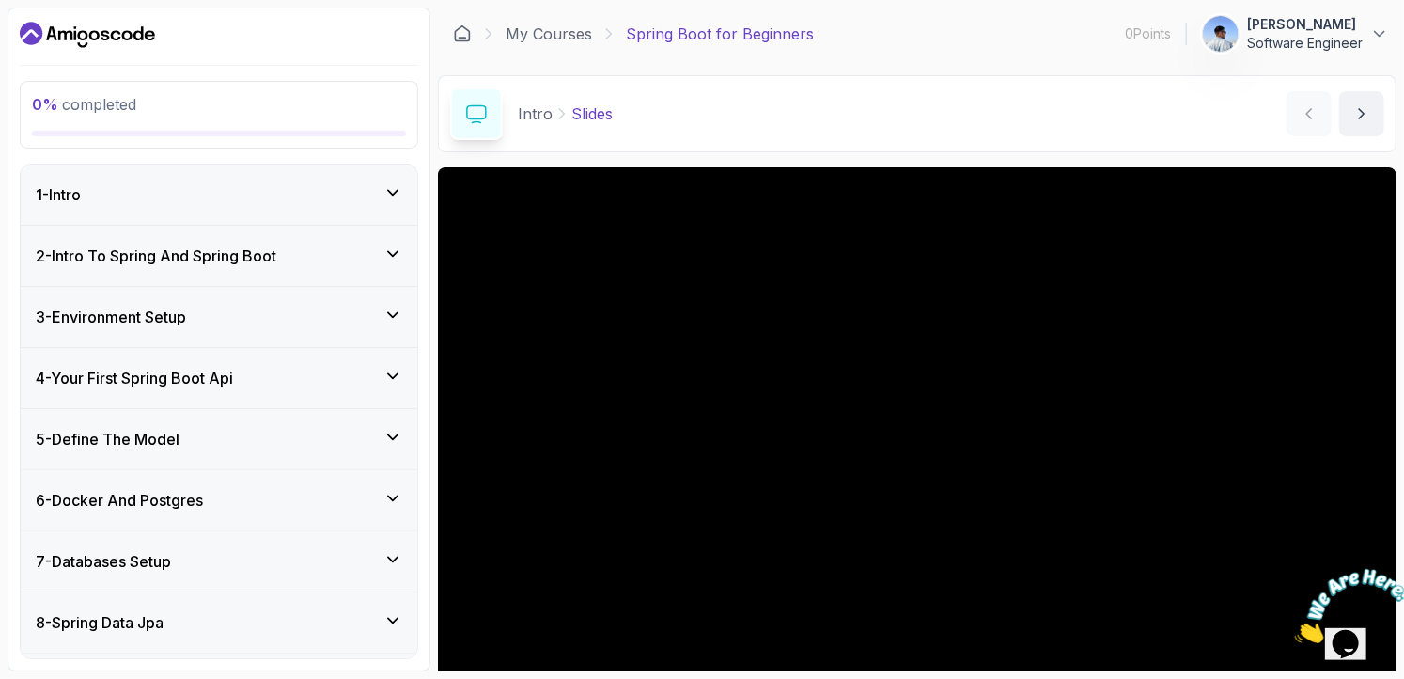
click at [302, 181] on div "1 - Intro" at bounding box center [219, 195] width 397 height 60
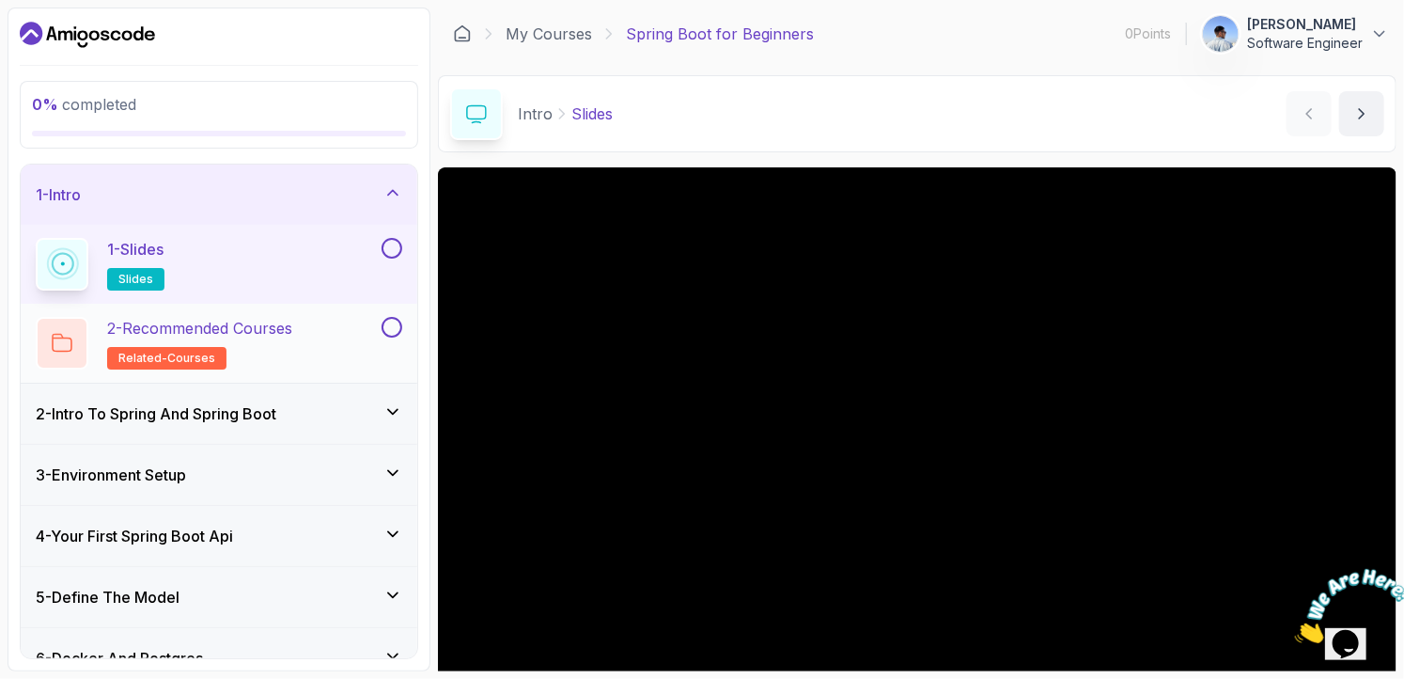
click at [286, 342] on h2 "2 - Recommended Courses related-courses" at bounding box center [199, 343] width 185 height 53
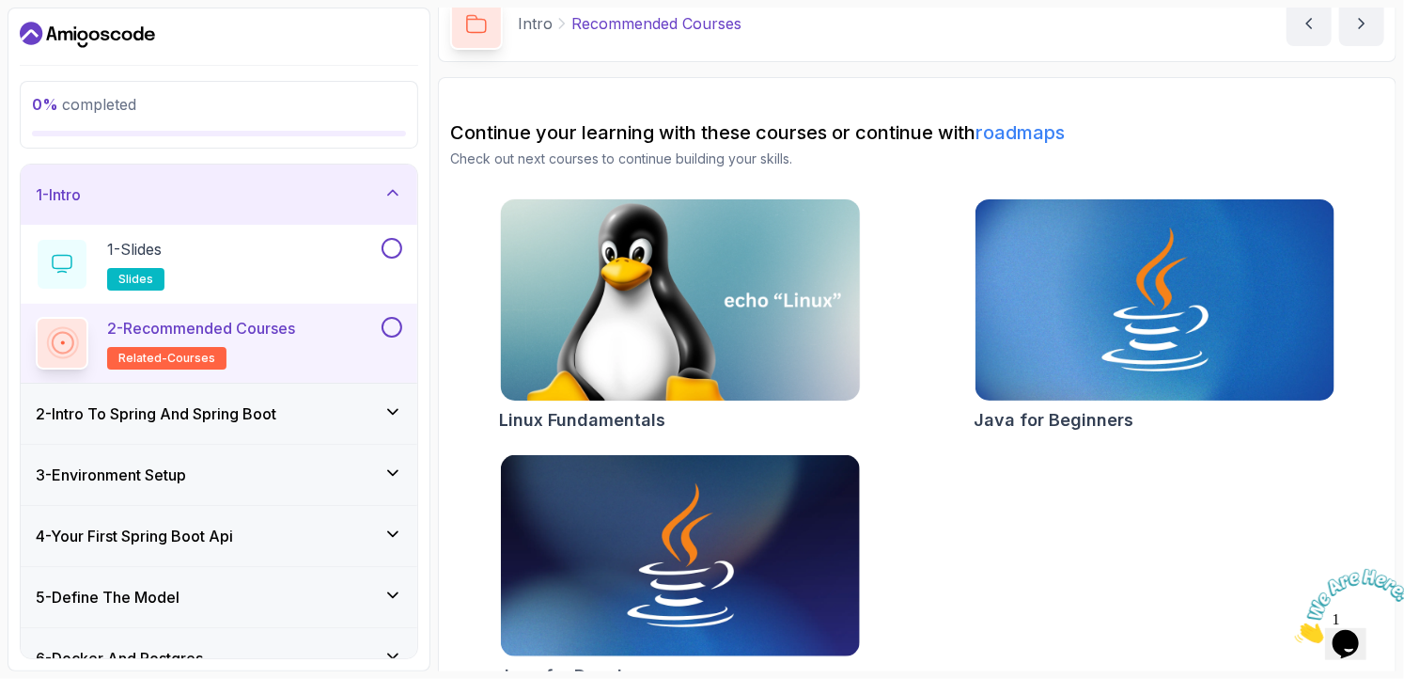
scroll to position [124, 0]
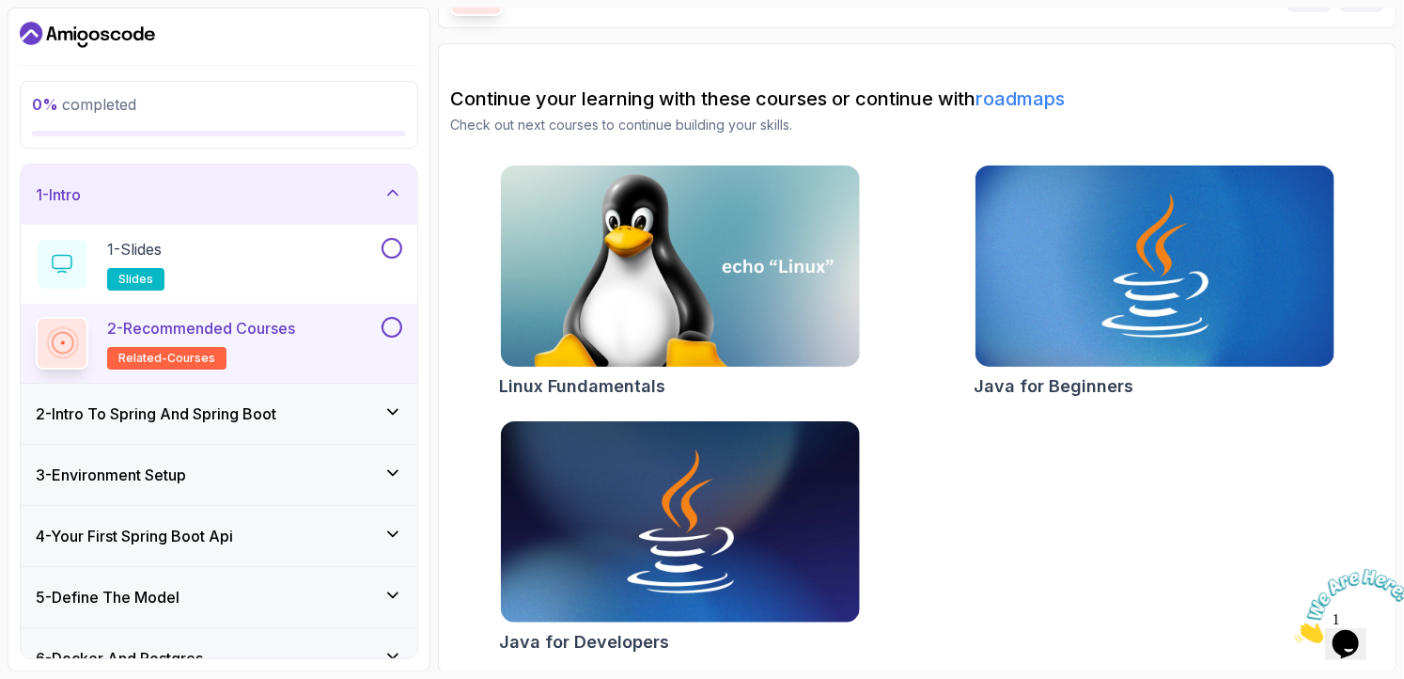
click at [222, 422] on h3 "2 - Intro To Spring And Spring Boot" at bounding box center [156, 413] width 241 height 23
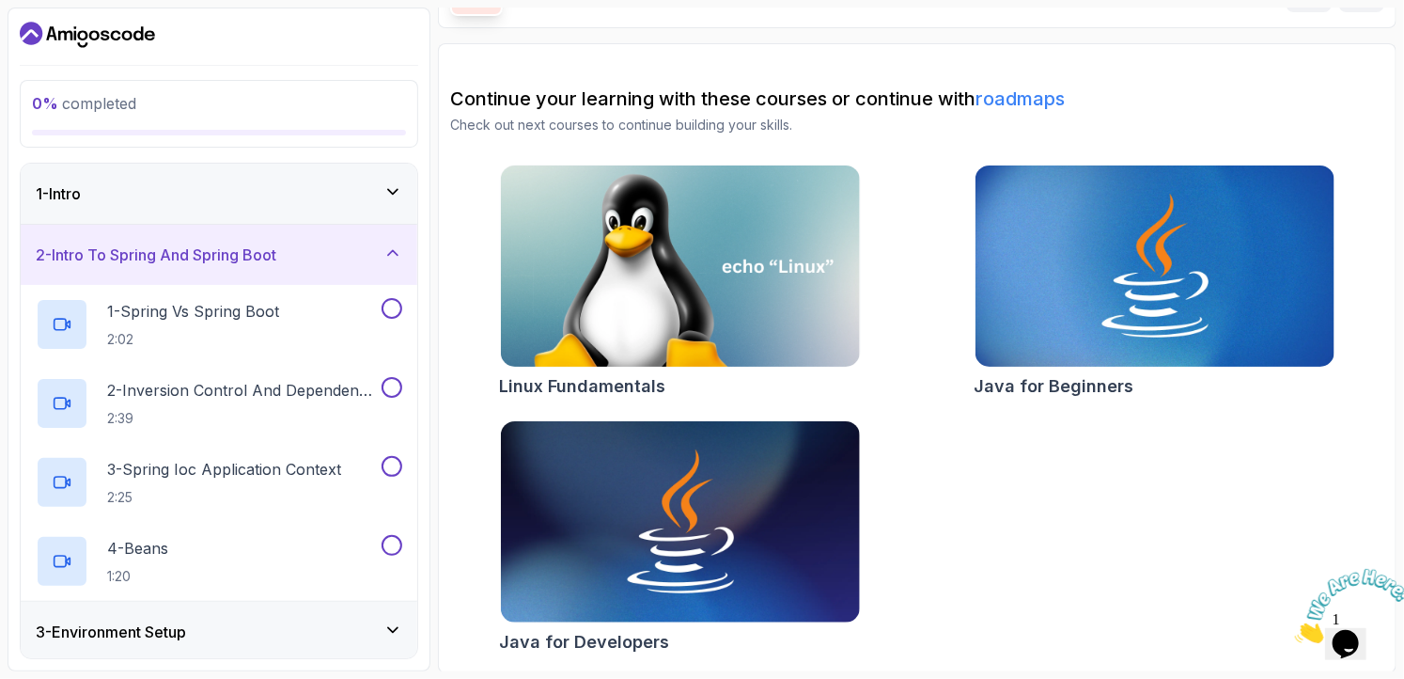
scroll to position [21, 0]
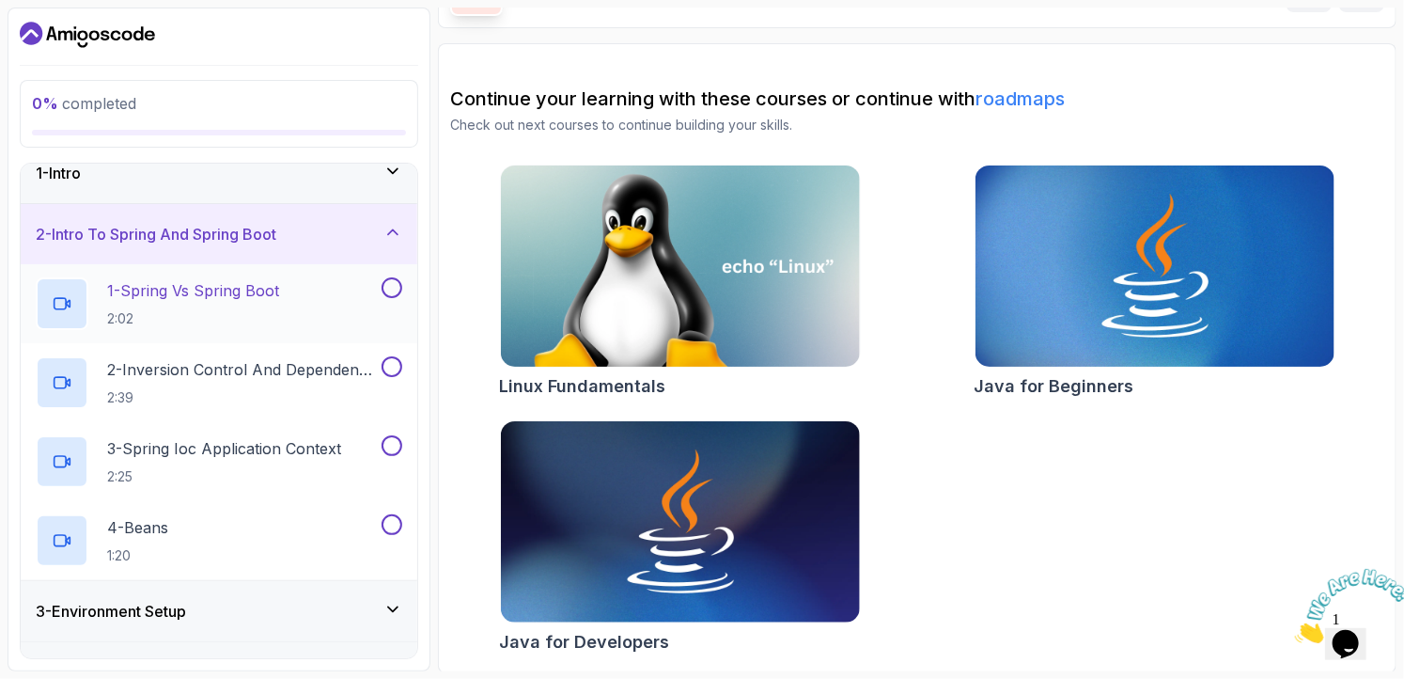
click at [249, 332] on div "1 - Spring Vs Spring Boot 2:02" at bounding box center [219, 303] width 397 height 79
click at [391, 290] on button at bounding box center [392, 287] width 21 height 21
click at [274, 319] on p "2:02" at bounding box center [193, 318] width 172 height 19
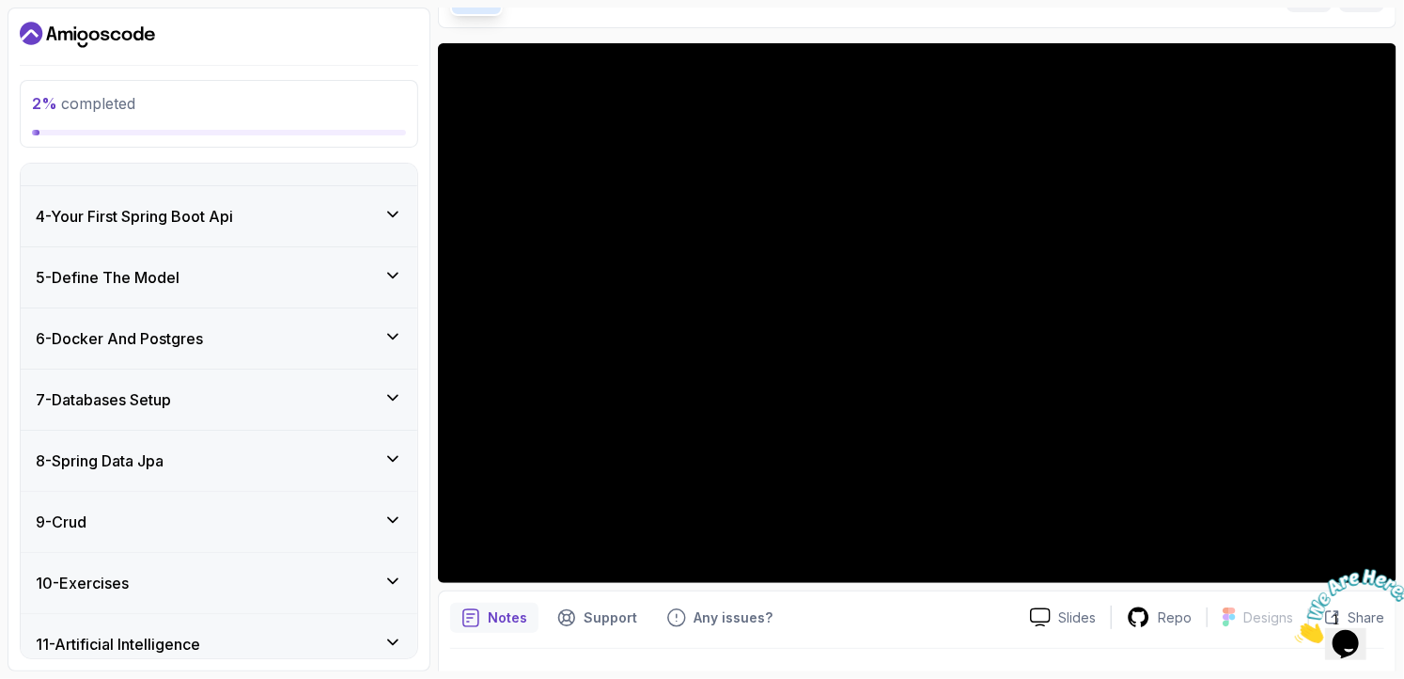
scroll to position [550, 0]
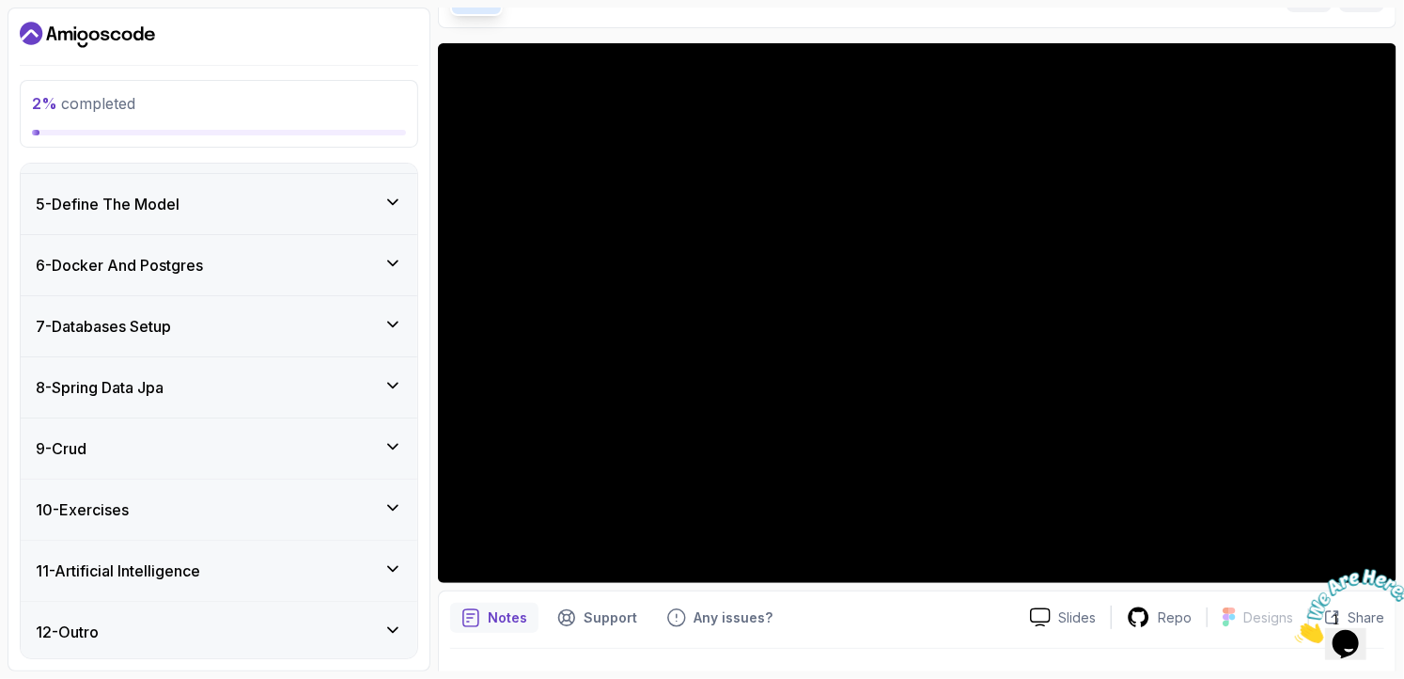
click at [276, 391] on div "8 - Spring Data Jpa" at bounding box center [219, 387] width 367 height 23
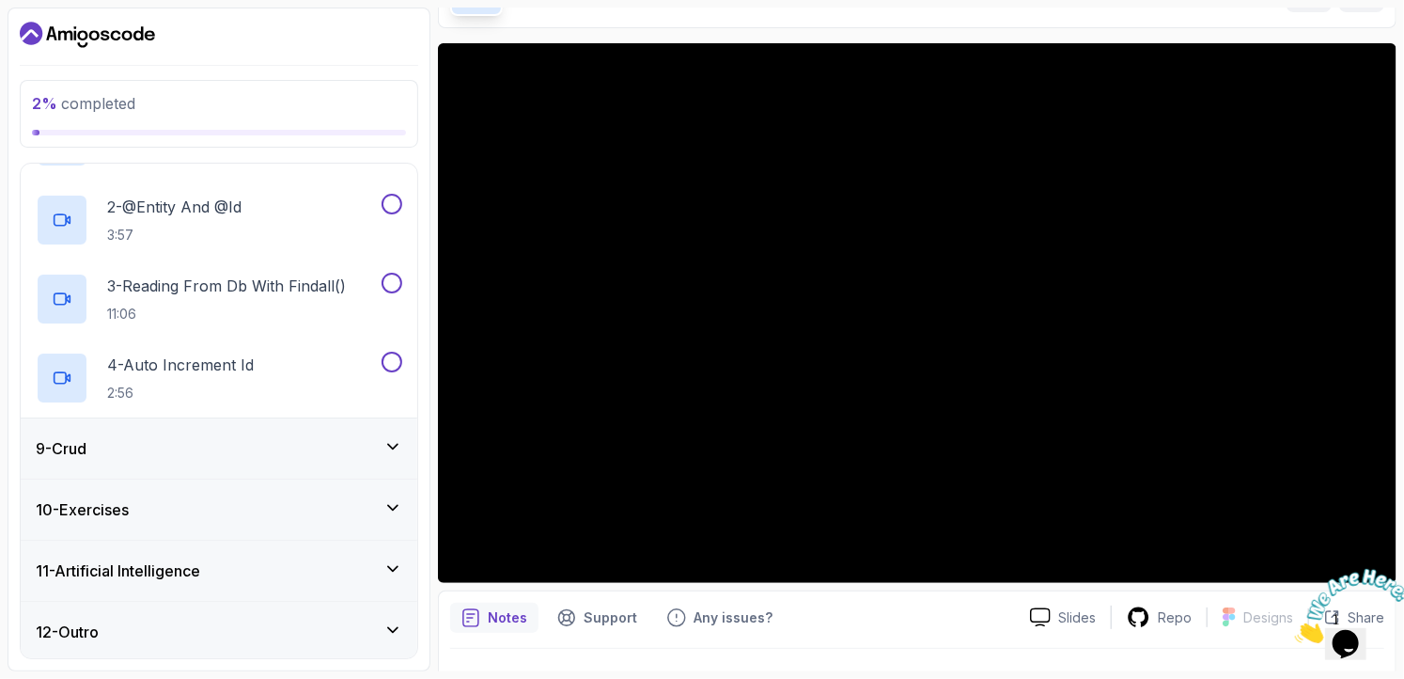
click at [263, 451] on div "9 - Crud" at bounding box center [219, 448] width 367 height 23
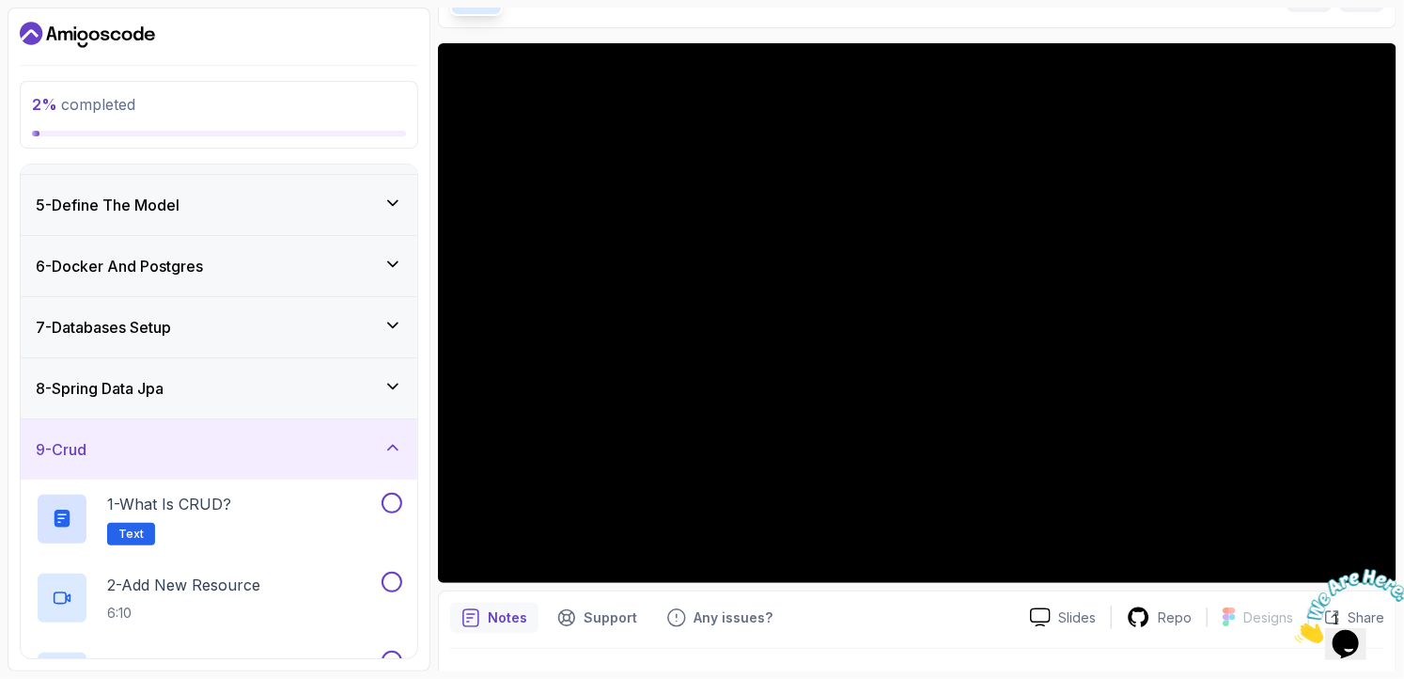
scroll to position [471, 0]
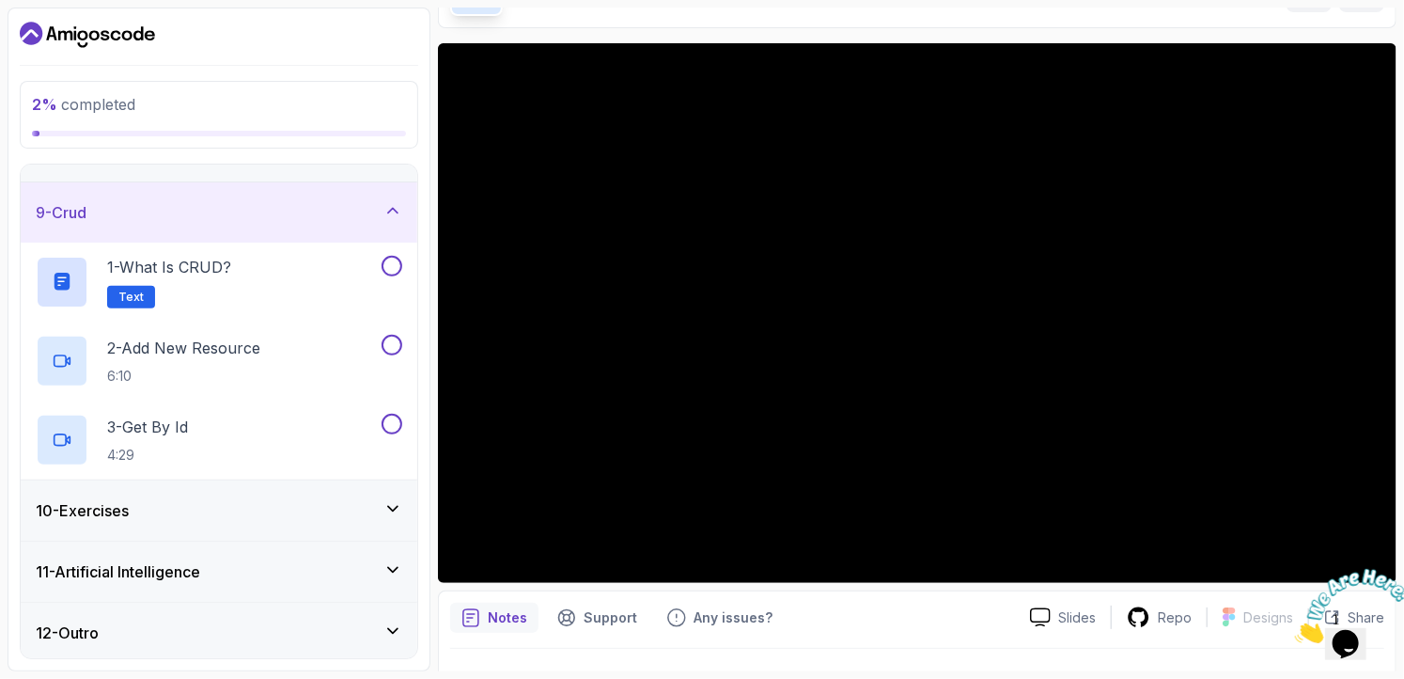
click at [185, 530] on div "10 - Exercises" at bounding box center [219, 510] width 397 height 60
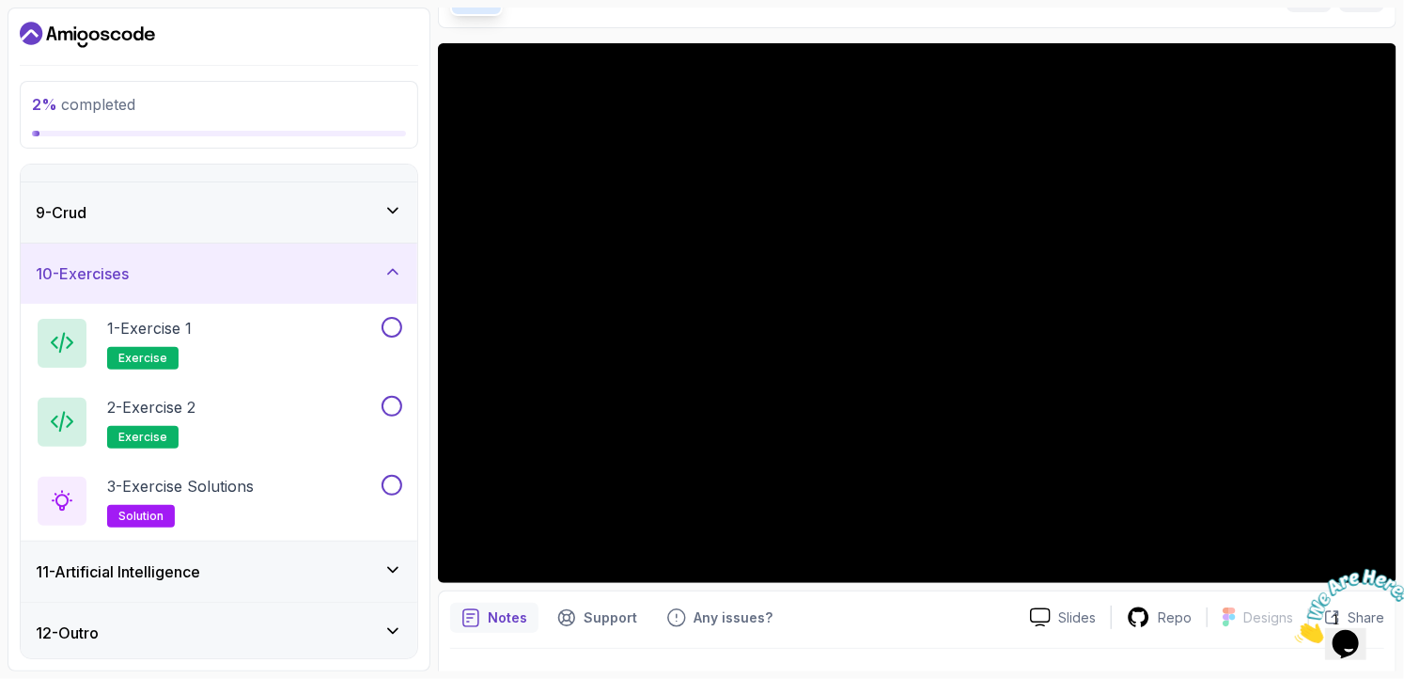
click at [156, 595] on div "11 - Artificial Intelligence" at bounding box center [219, 571] width 397 height 60
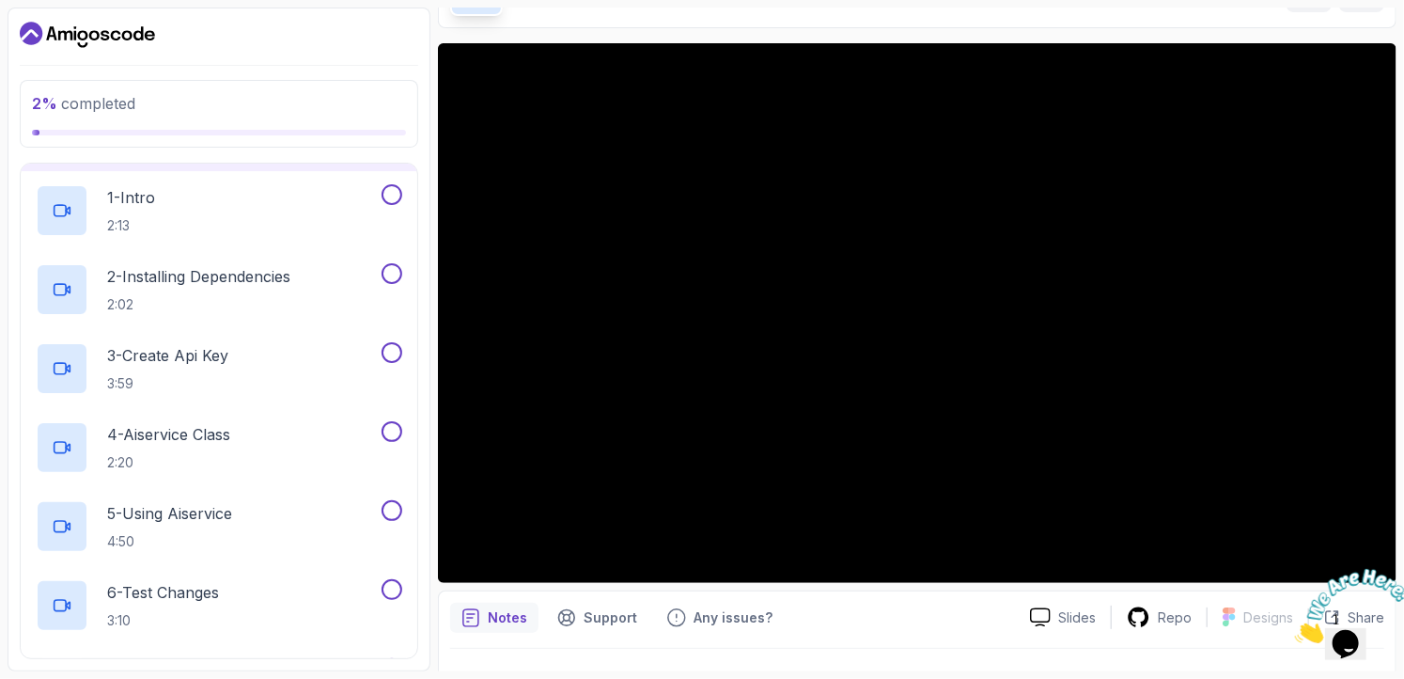
scroll to position [787, 0]
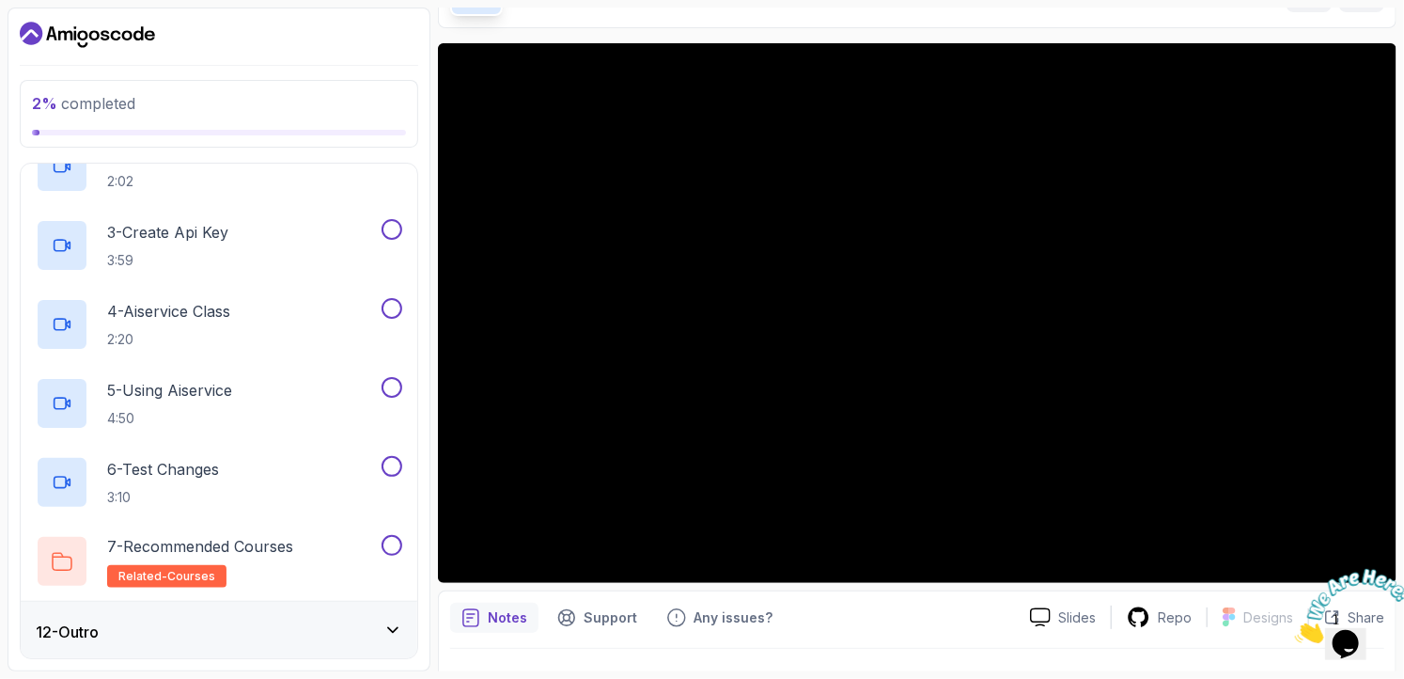
click at [205, 623] on div "12 - Outro" at bounding box center [219, 631] width 367 height 23
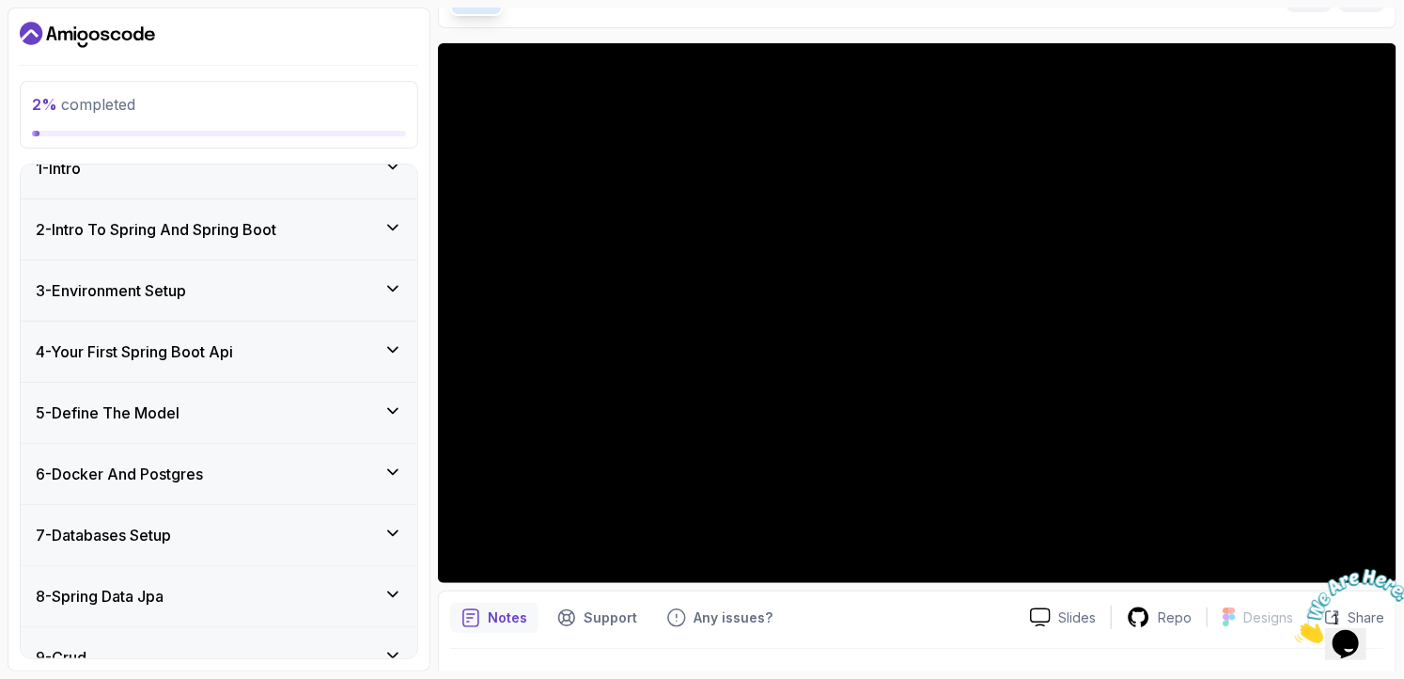
scroll to position [0, 0]
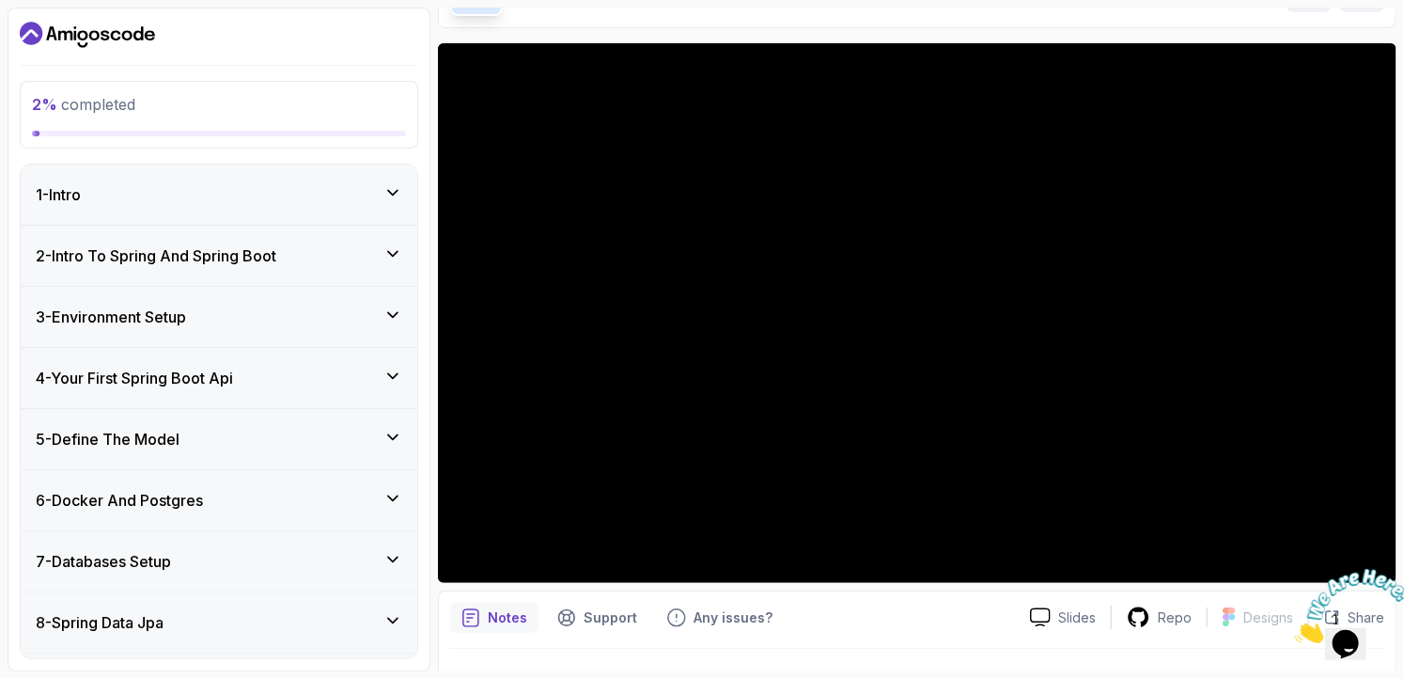
click at [214, 254] on h3 "2 - Intro To Spring And Spring Boot" at bounding box center [156, 255] width 241 height 23
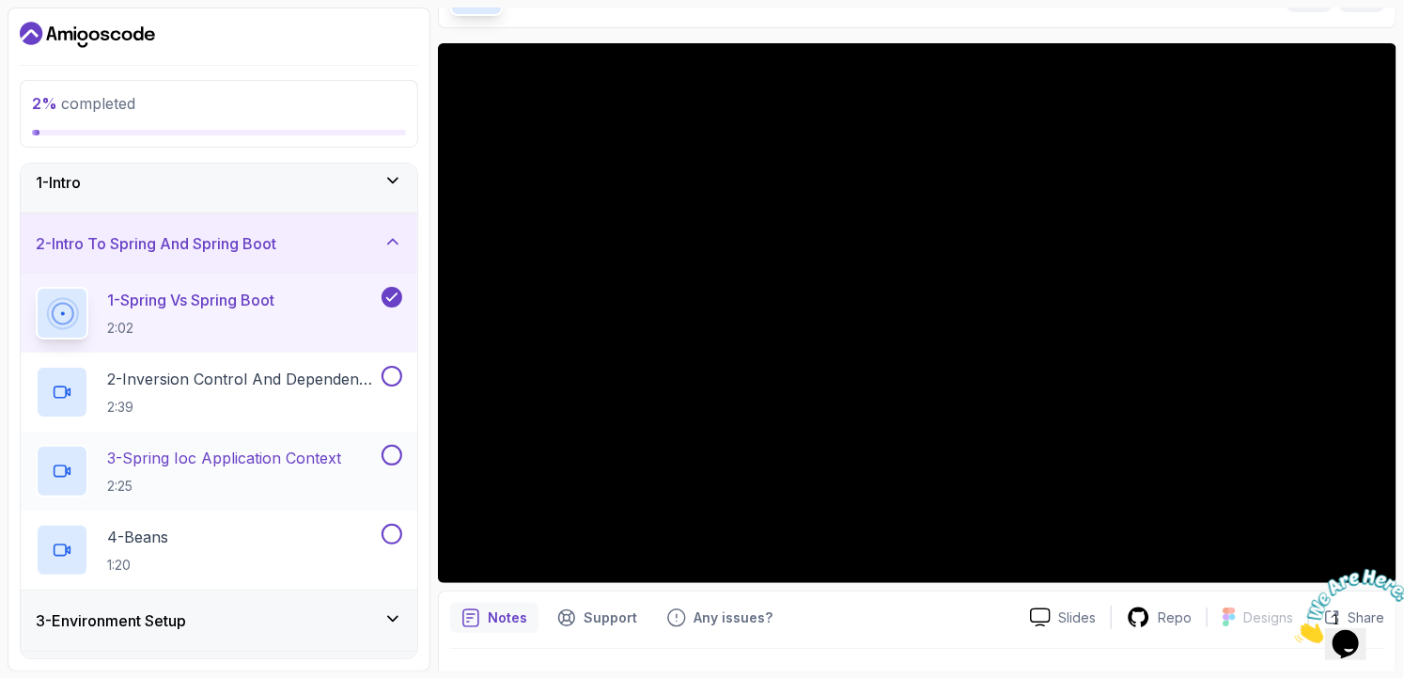
scroll to position [15, 0]
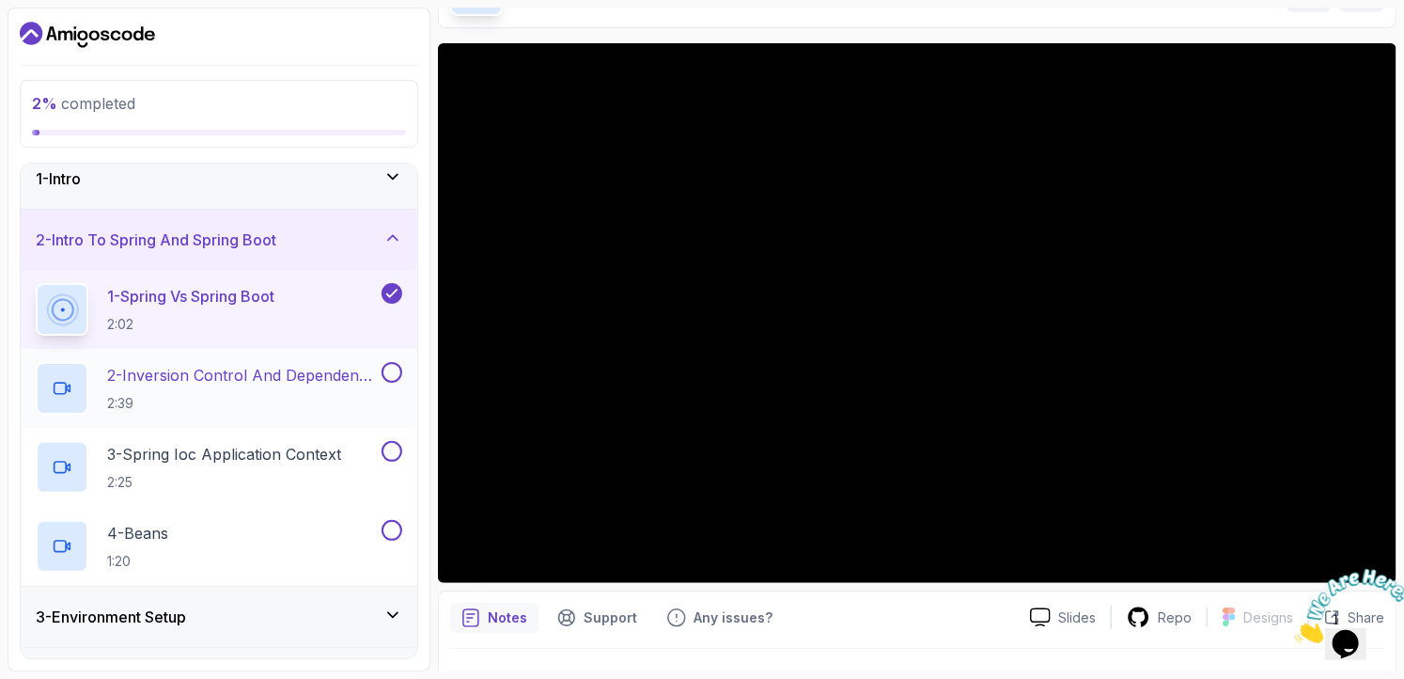
click at [314, 388] on h2 "2 - Inversion Control And Dependency Injection 2:39" at bounding box center [242, 388] width 271 height 49
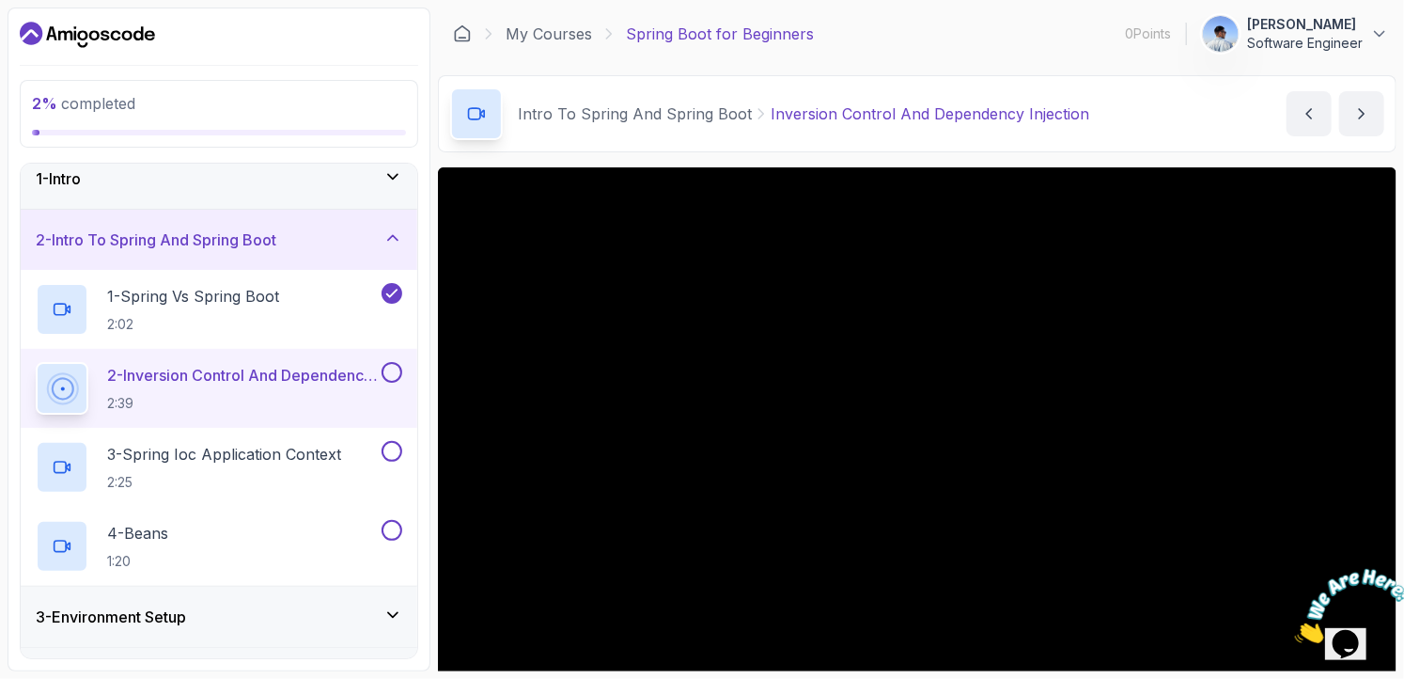
scroll to position [165, 0]
